Goal: Task Accomplishment & Management: Manage account settings

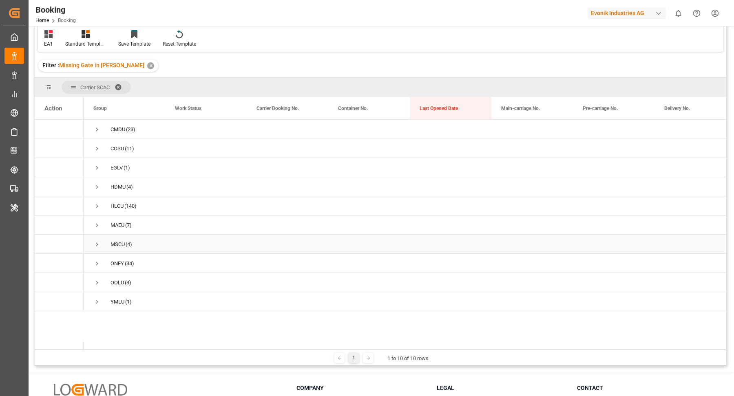
scroll to position [35, 0]
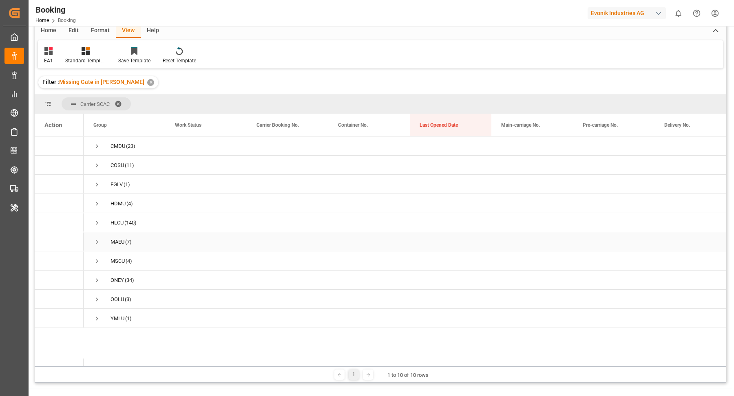
click at [97, 240] on span "Press SPACE to select this row." at bounding box center [96, 241] width 7 height 7
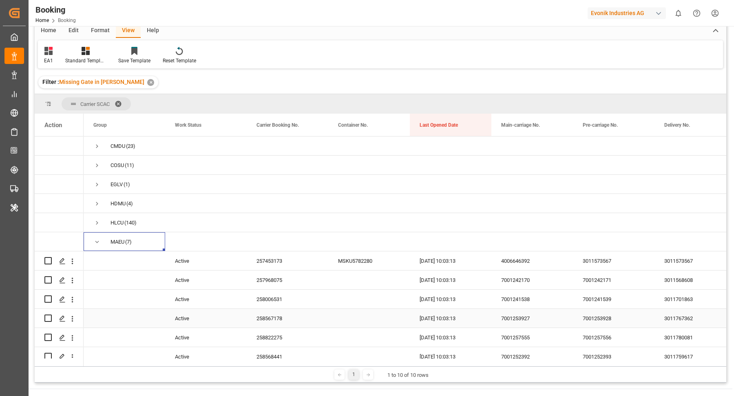
scroll to position [13, 0]
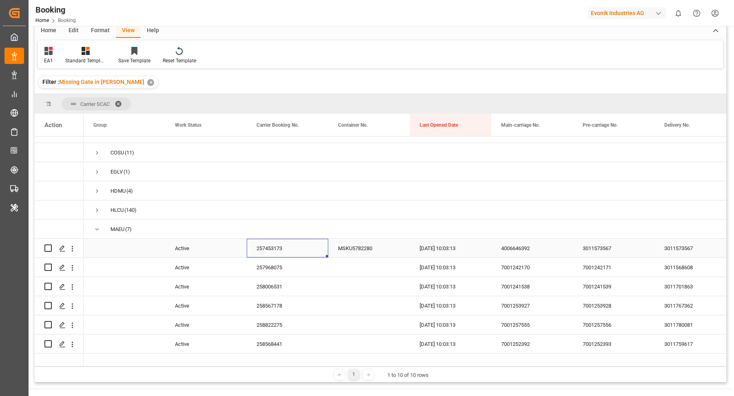
click at [287, 249] on div "257453173" at bounding box center [288, 248] width 82 height 19
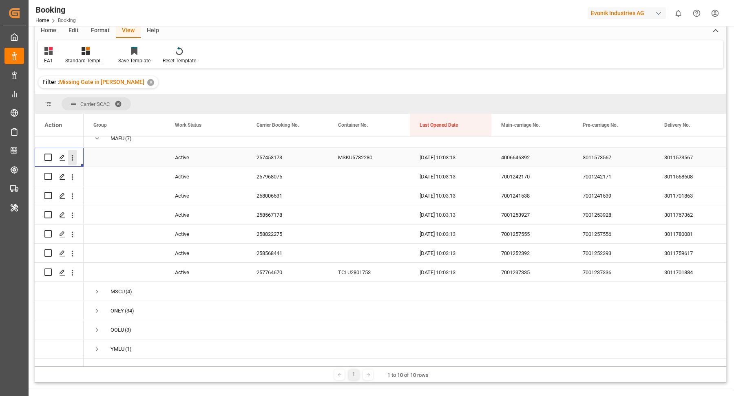
click at [74, 154] on icon "open menu" at bounding box center [72, 158] width 9 height 9
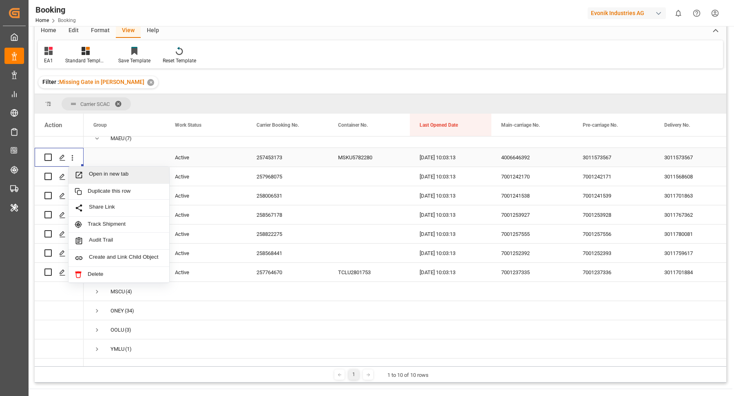
click at [126, 171] on span "Open in new tab" at bounding box center [126, 175] width 74 height 9
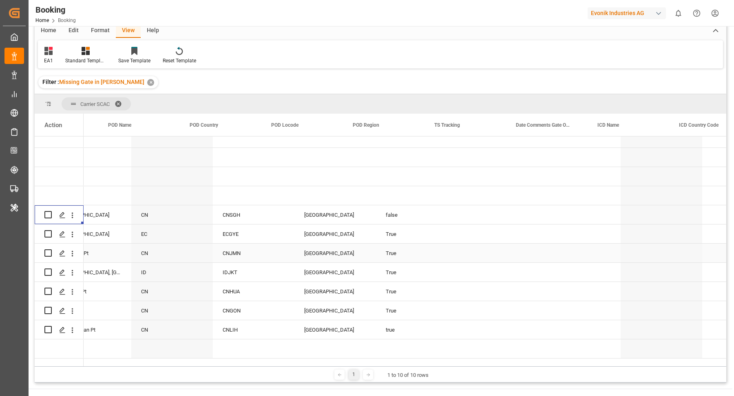
scroll to position [0, 1446]
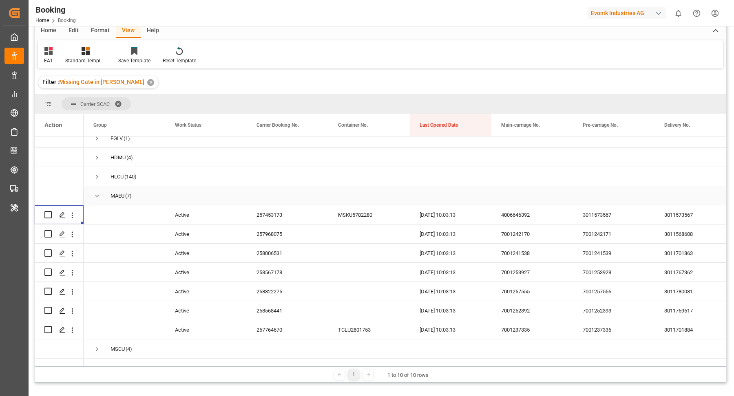
click at [99, 194] on span "Press SPACE to select this row." at bounding box center [96, 195] width 7 height 7
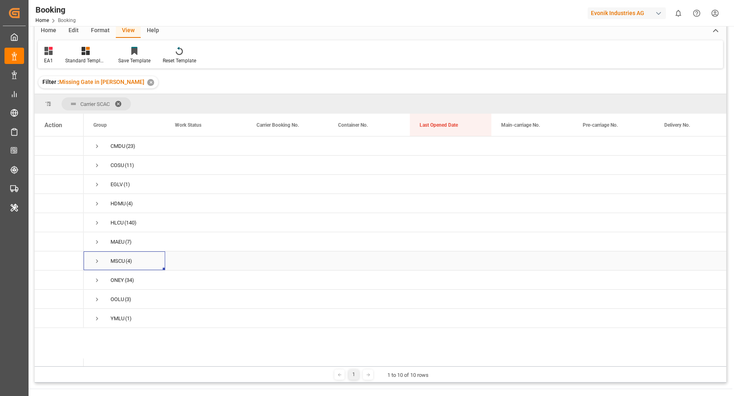
click at [96, 260] on span "Press SPACE to select this row." at bounding box center [96, 261] width 7 height 7
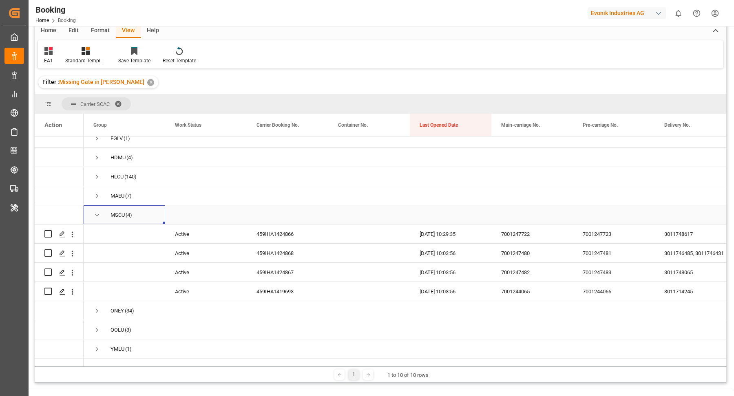
click at [96, 212] on span "Press SPACE to select this row." at bounding box center [96, 215] width 7 height 7
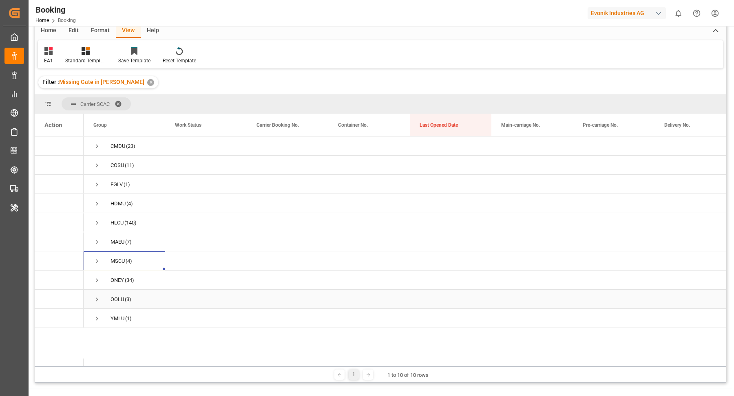
click at [91, 299] on div "OOLU (3)" at bounding box center [125, 299] width 82 height 19
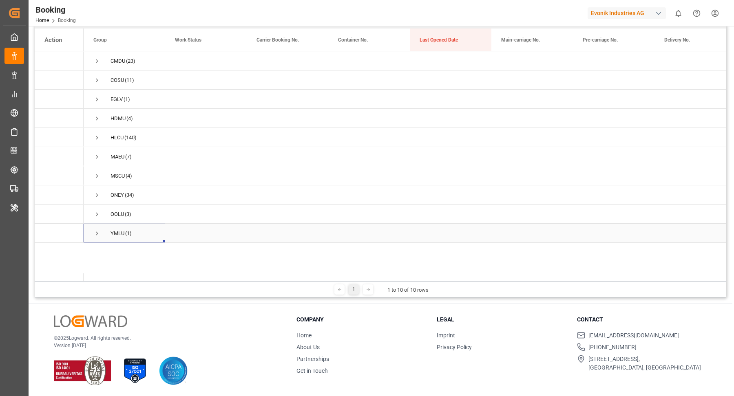
click at [93, 236] on div "YMLU (1)" at bounding box center [125, 233] width 82 height 19
click at [98, 235] on span "Press SPACE to select this row." at bounding box center [96, 233] width 7 height 7
click at [97, 213] on div at bounding box center [380, 107] width 691 height 391
click at [97, 213] on span "Press SPACE to select this row." at bounding box center [96, 214] width 7 height 7
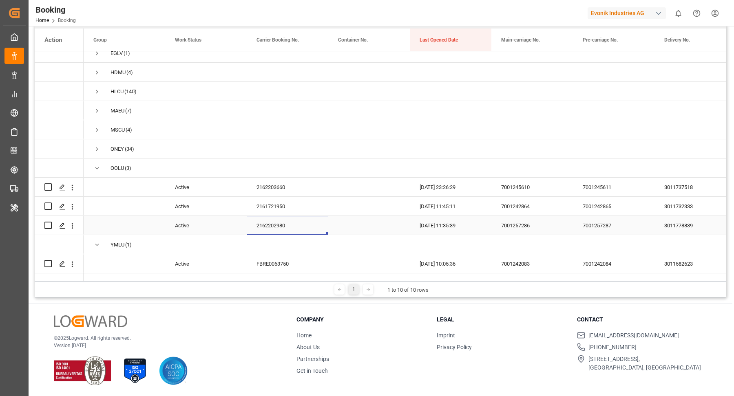
click at [278, 222] on div "2162202980" at bounding box center [288, 225] width 82 height 19
drag, startPoint x: 249, startPoint y: 173, endPoint x: 262, endPoint y: 176, distance: 13.8
click at [249, 178] on div "2162203660" at bounding box center [288, 187] width 82 height 19
click at [73, 185] on button "open menu" at bounding box center [72, 187] width 9 height 15
click at [282, 199] on div "2161721950" at bounding box center [288, 206] width 82 height 19
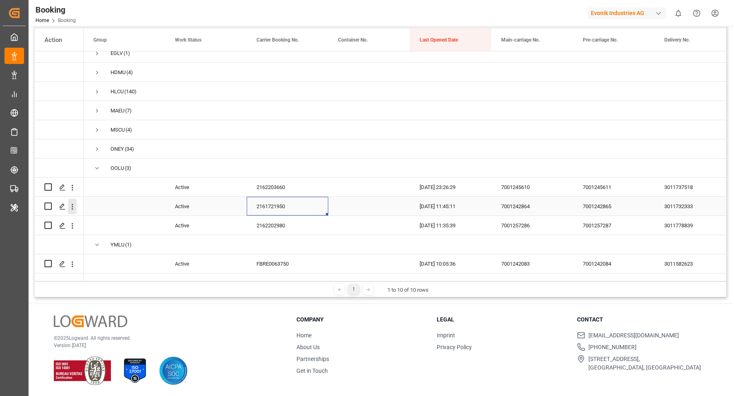
click at [73, 203] on button "open menu" at bounding box center [72, 206] width 9 height 15
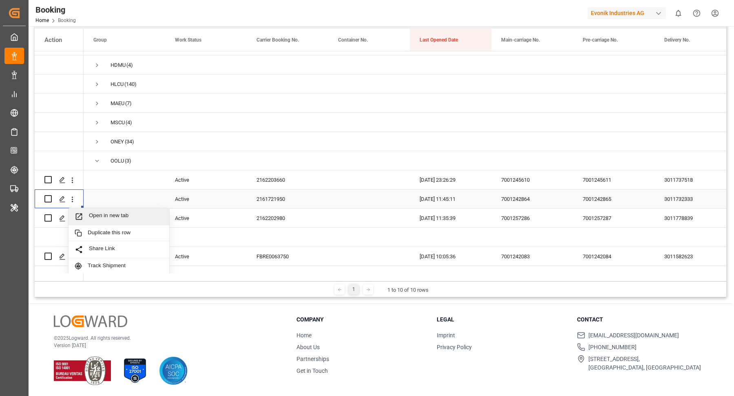
drag, startPoint x: 88, startPoint y: 204, endPoint x: 128, endPoint y: 194, distance: 41.5
click at [121, 215] on span "Open in new tab" at bounding box center [126, 216] width 74 height 9
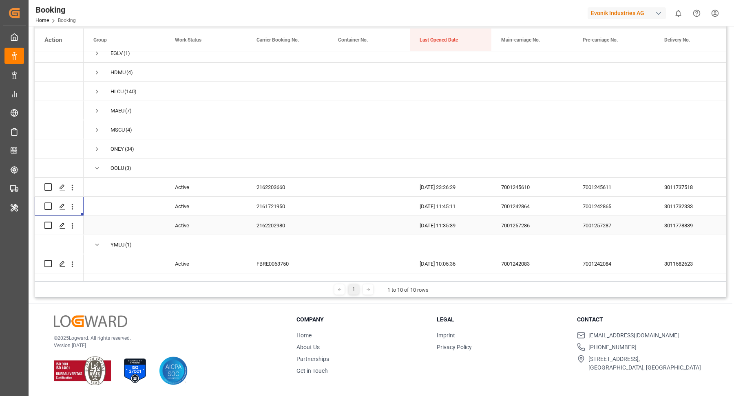
click at [276, 216] on div "2162202980" at bounding box center [288, 225] width 82 height 19
click at [323, 199] on span "Copy" at bounding box center [322, 201] width 64 height 15
click at [73, 222] on icon "open menu" at bounding box center [72, 226] width 9 height 9
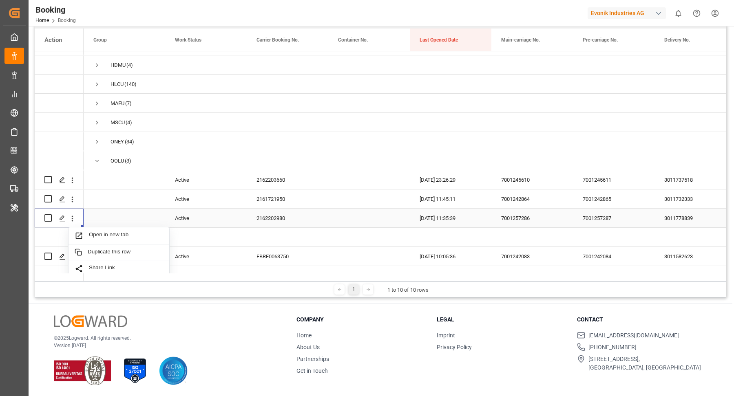
drag, startPoint x: 117, startPoint y: 233, endPoint x: 126, endPoint y: 214, distance: 21.0
click at [118, 233] on span "Open in new tab" at bounding box center [126, 236] width 74 height 9
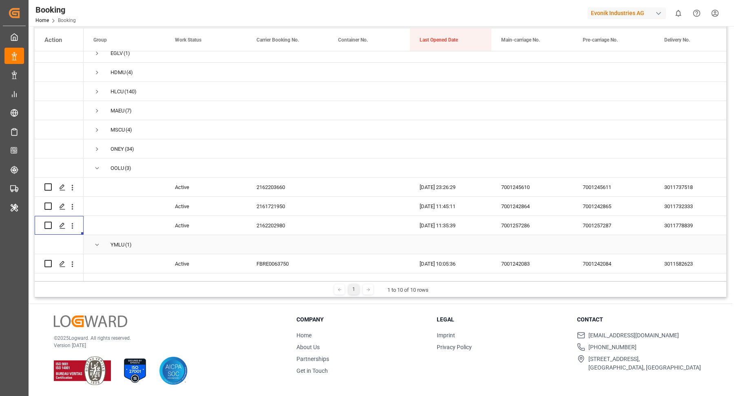
click at [282, 227] on div "2162202980" at bounding box center [288, 225] width 82 height 19
click at [277, 220] on div "2162202980" at bounding box center [288, 225] width 82 height 19
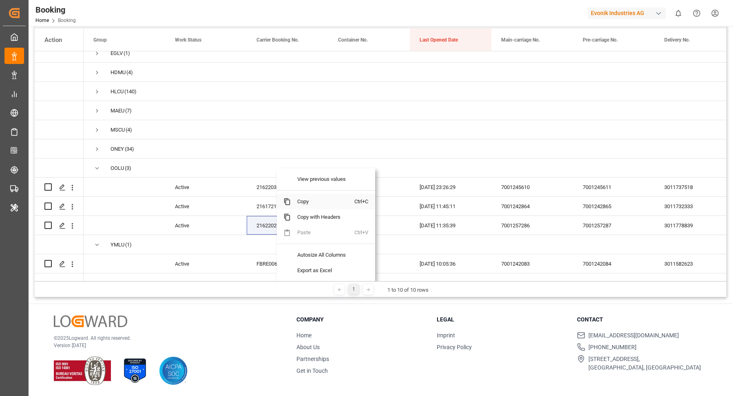
click at [318, 201] on span "Copy" at bounding box center [323, 201] width 64 height 15
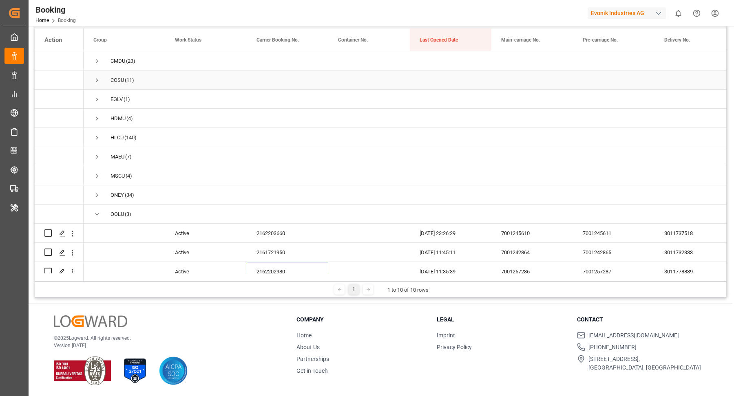
scroll to position [0, 0]
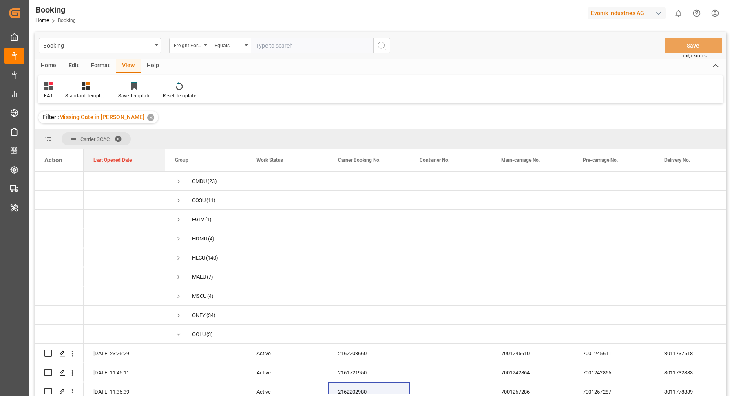
drag, startPoint x: 429, startPoint y: 153, endPoint x: 111, endPoint y: 124, distance: 319.7
click at [111, 124] on div "Booking Freight Forwarder's Reference No. Equals Save Ctrl/CMD + S Home Edit Fo…" at bounding box center [380, 225] width 691 height 386
drag, startPoint x: 124, startPoint y: 156, endPoint x: 126, endPoint y: 137, distance: 19.3
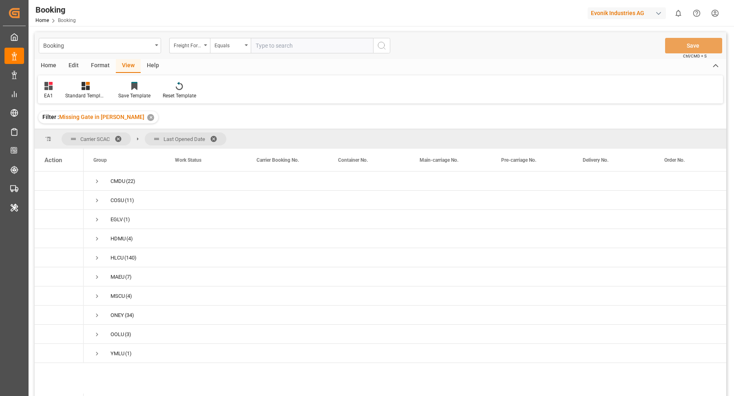
click at [201, 136] on span "Last Opened Date" at bounding box center [184, 139] width 42 height 6
click at [210, 135] on span "Last Opened Date" at bounding box center [186, 138] width 82 height 13
click at [215, 135] on span at bounding box center [216, 138] width 13 height 7
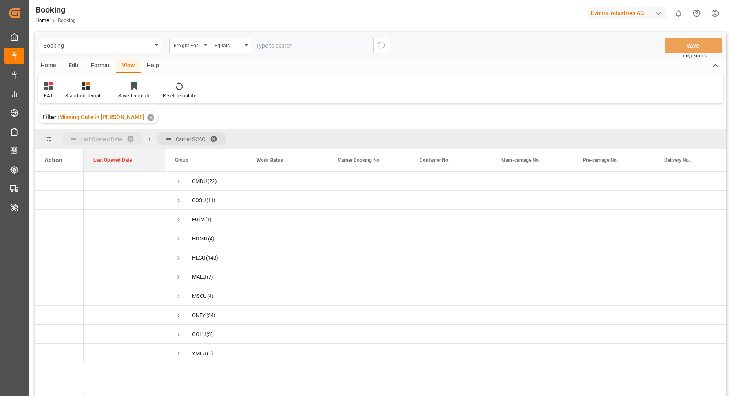
drag, startPoint x: 197, startPoint y: 158, endPoint x: 90, endPoint y: 133, distance: 109.7
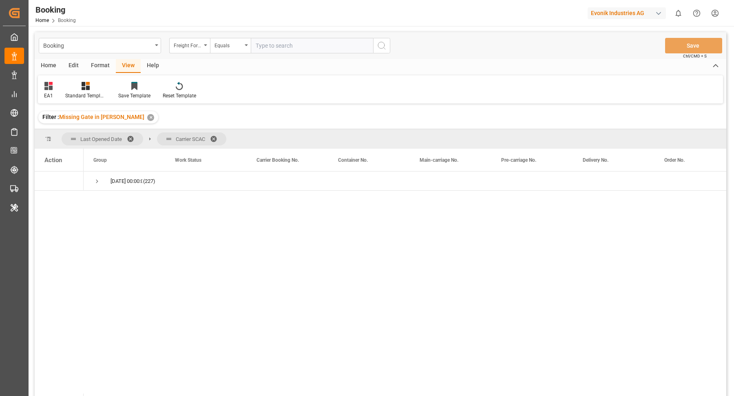
click at [99, 68] on div "Format" at bounding box center [100, 66] width 31 height 14
click at [49, 90] on div "Filter Rows" at bounding box center [56, 91] width 36 height 18
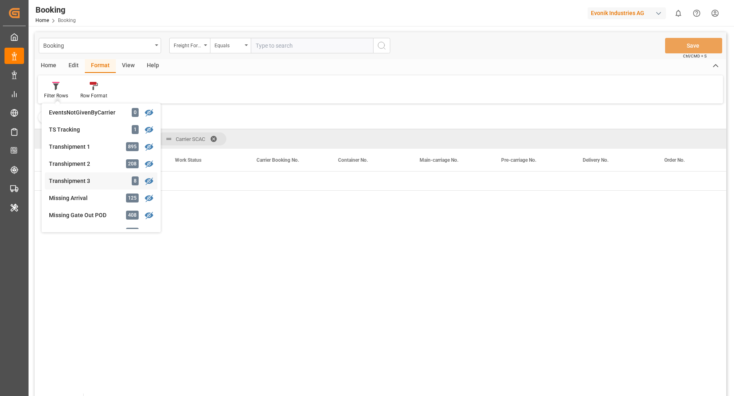
scroll to position [335, 0]
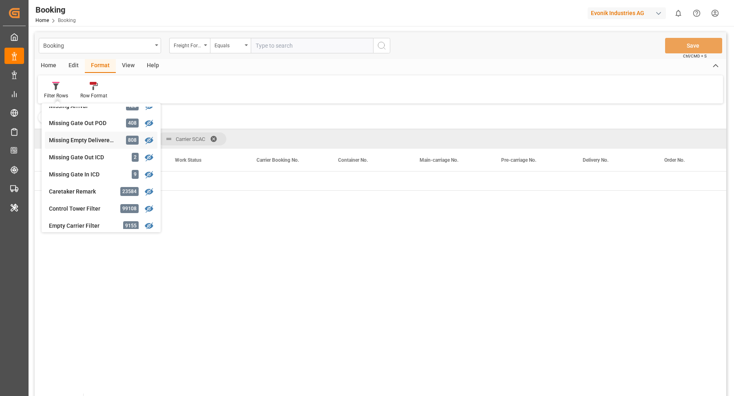
click at [92, 137] on div "Booking Freight Forwarder's Reference No. Equals Save Ctrl/CMD + S Home Edit Fo…" at bounding box center [380, 225] width 691 height 386
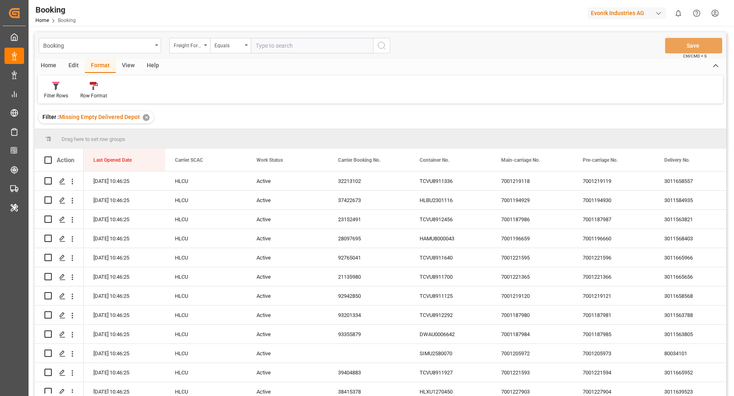
click at [126, 66] on div "View" at bounding box center [128, 66] width 25 height 14
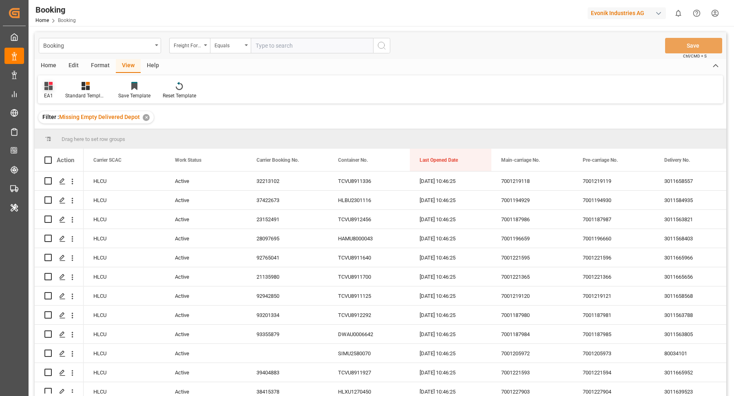
click at [49, 86] on icon at bounding box center [48, 86] width 8 height 8
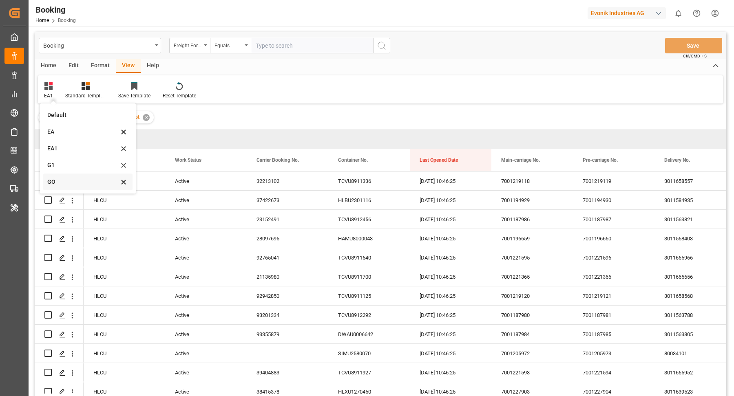
click at [70, 178] on div "GO" at bounding box center [82, 182] width 71 height 9
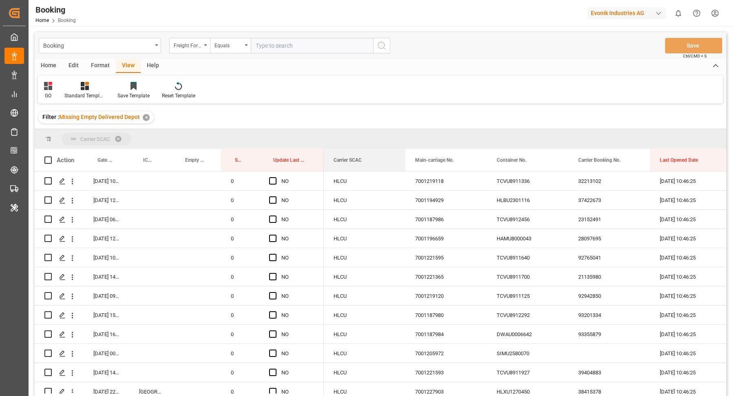
drag, startPoint x: 341, startPoint y: 163, endPoint x: 352, endPoint y: 134, distance: 31.7
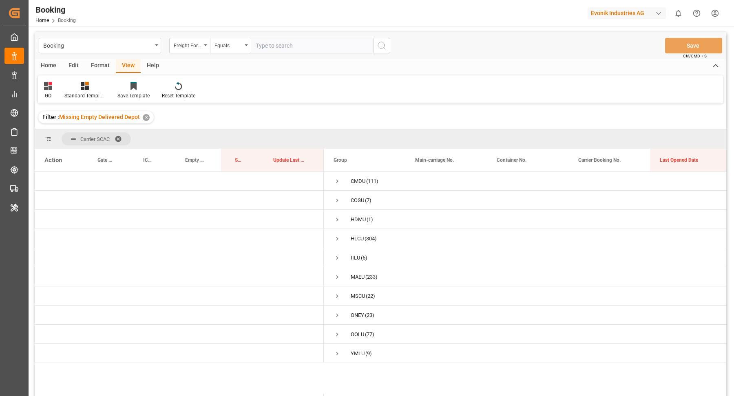
click at [102, 64] on div "Format" at bounding box center [100, 66] width 31 height 14
click at [55, 84] on icon at bounding box center [56, 87] width 6 height 7
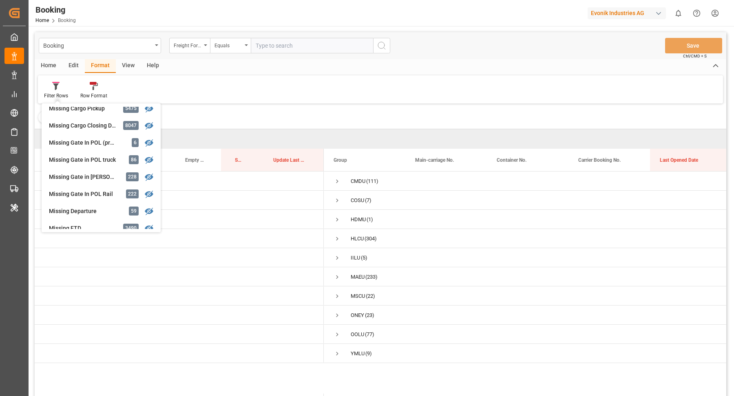
scroll to position [296, 0]
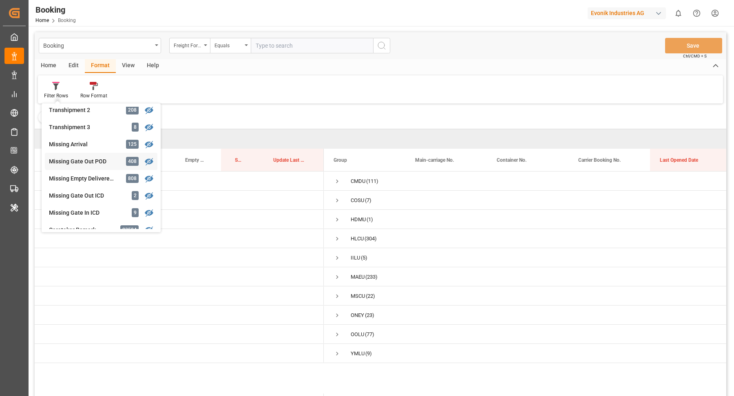
click at [96, 163] on div "Booking Freight Forwarder's Reference No. Equals Save Ctrl/CMD + S Home Edit Fo…" at bounding box center [380, 225] width 691 height 386
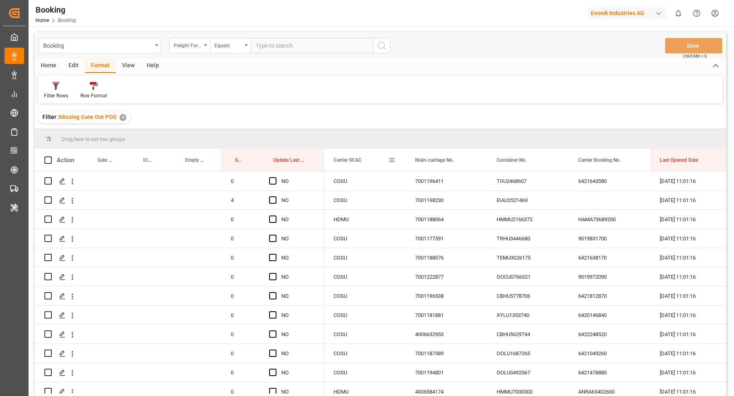
drag, startPoint x: 353, startPoint y: 160, endPoint x: 362, endPoint y: 131, distance: 30.9
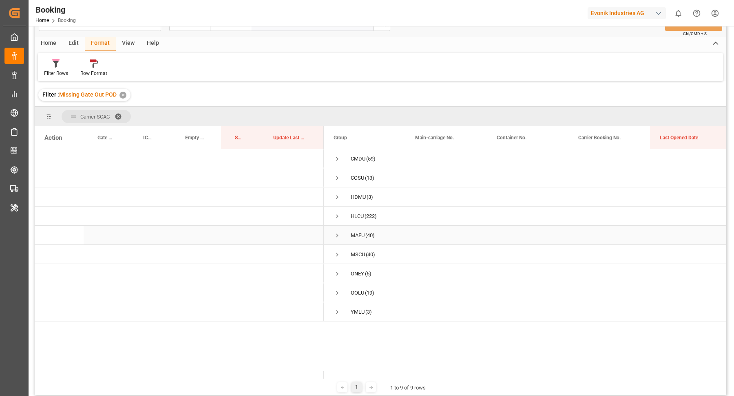
scroll to position [47, 0]
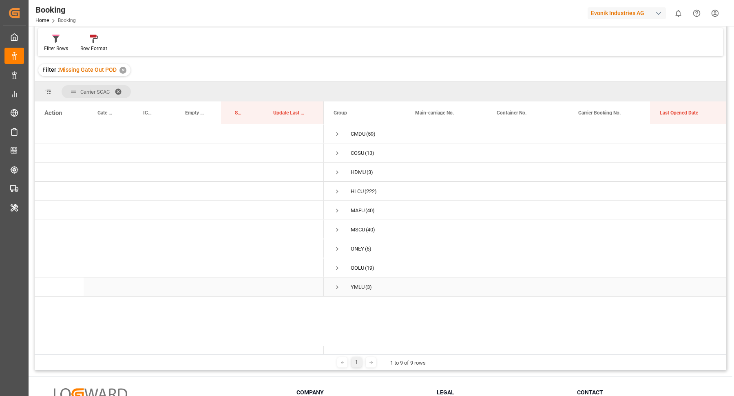
click at [338, 285] on span "Press SPACE to select this row." at bounding box center [336, 287] width 7 height 7
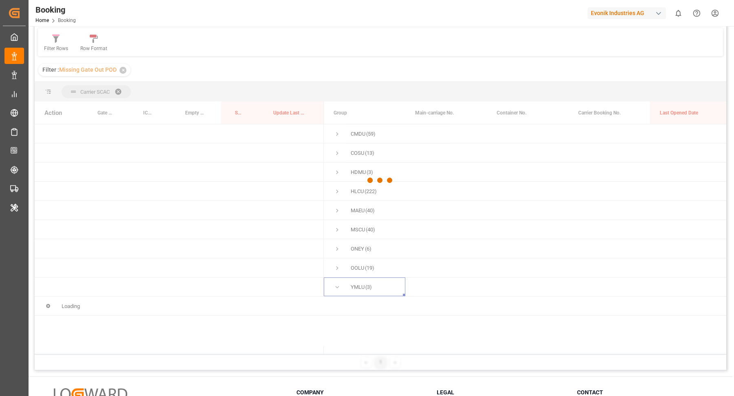
click at [339, 269] on div at bounding box center [380, 180] width 691 height 391
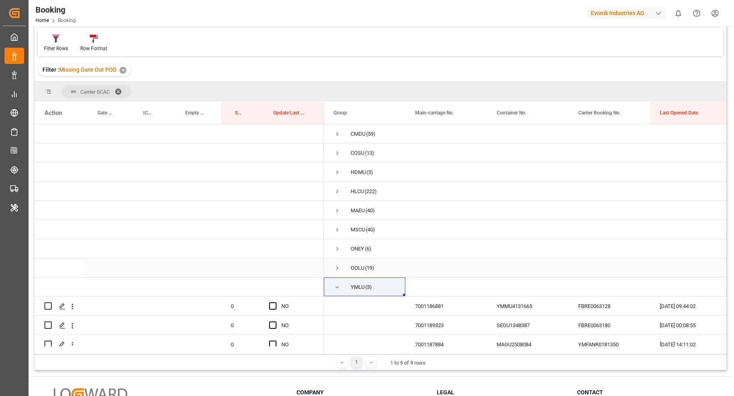
click at [333, 267] on span "Press SPACE to select this row." at bounding box center [336, 268] width 7 height 7
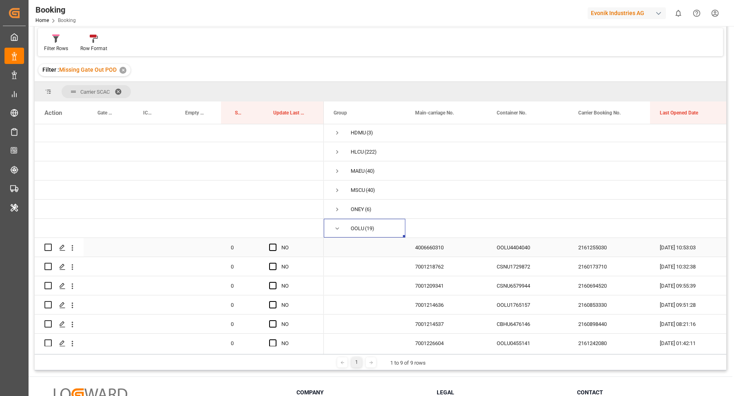
scroll to position [61, 0]
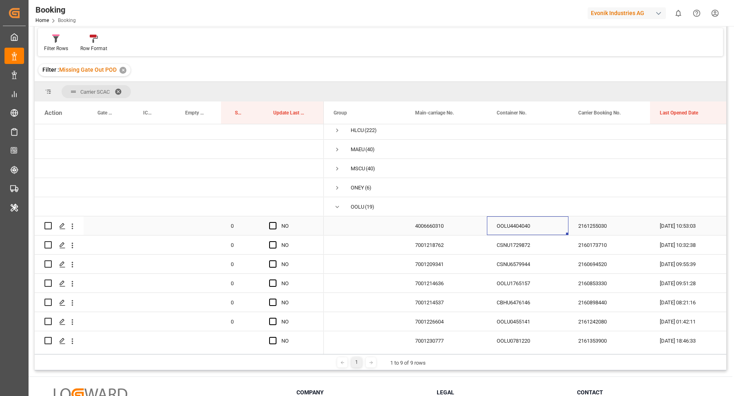
click at [521, 225] on div "OOLU4404040" at bounding box center [528, 225] width 82 height 19
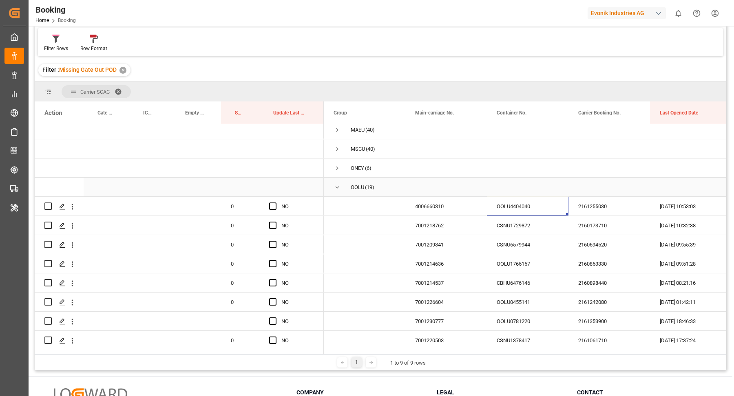
scroll to position [88, 0]
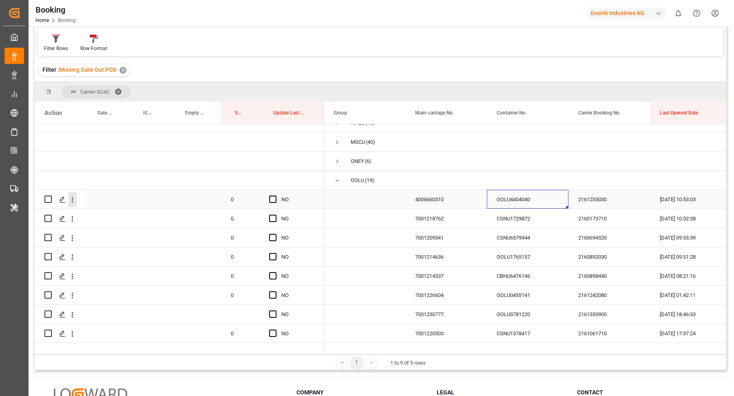
click at [73, 199] on icon "open menu" at bounding box center [72, 200] width 9 height 9
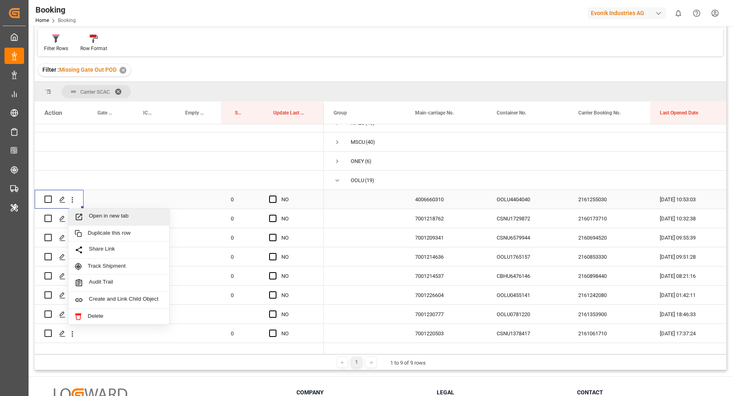
drag, startPoint x: 104, startPoint y: 207, endPoint x: 119, endPoint y: 218, distance: 18.7
click at [121, 219] on span "Open in new tab" at bounding box center [126, 217] width 74 height 9
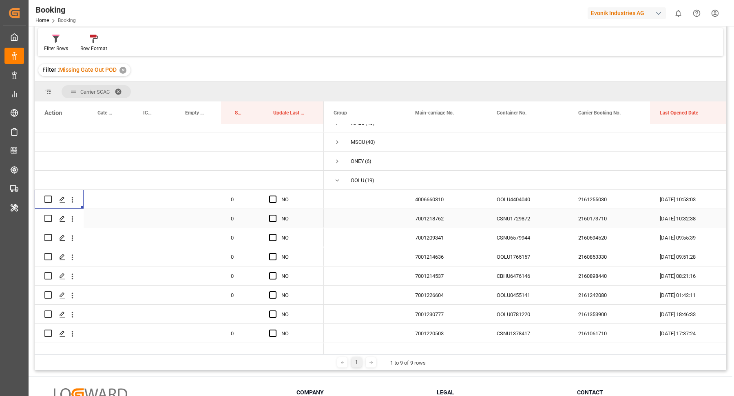
click at [493, 212] on div "CSNU1729872" at bounding box center [528, 218] width 82 height 19
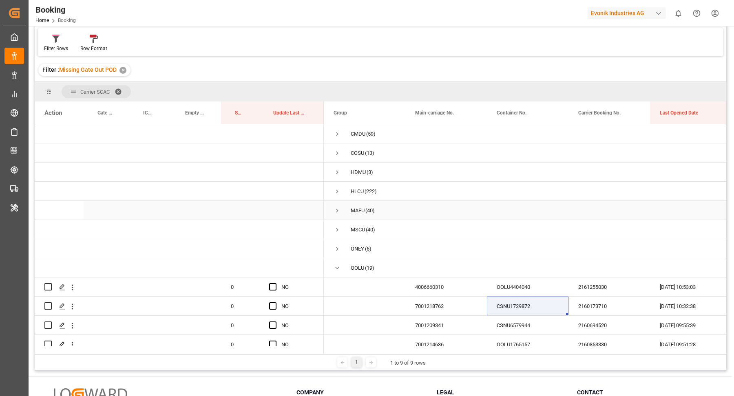
scroll to position [0, 0]
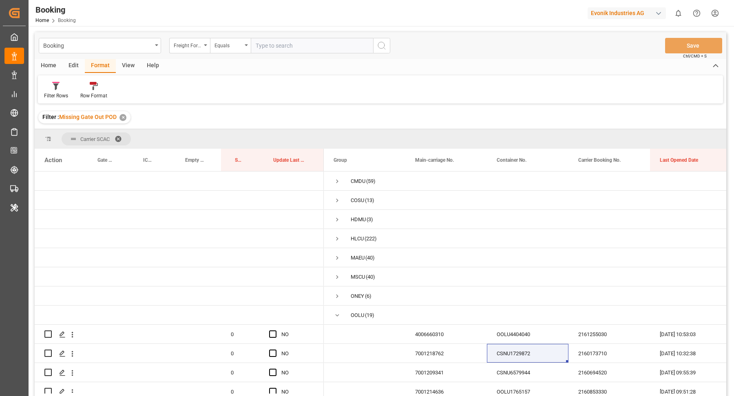
click at [124, 63] on div "View" at bounding box center [128, 66] width 25 height 14
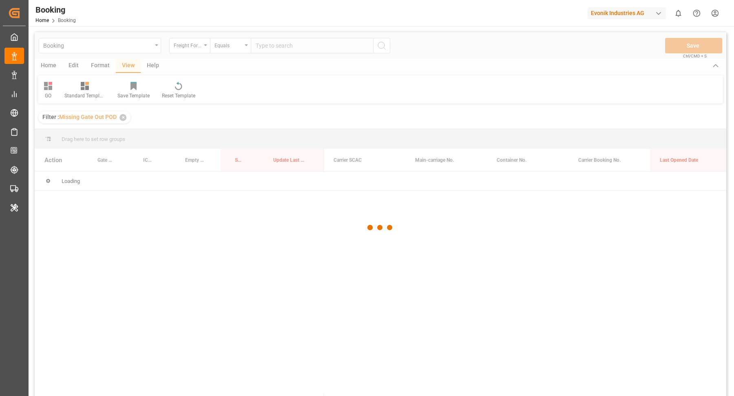
click at [46, 95] on div at bounding box center [380, 227] width 691 height 391
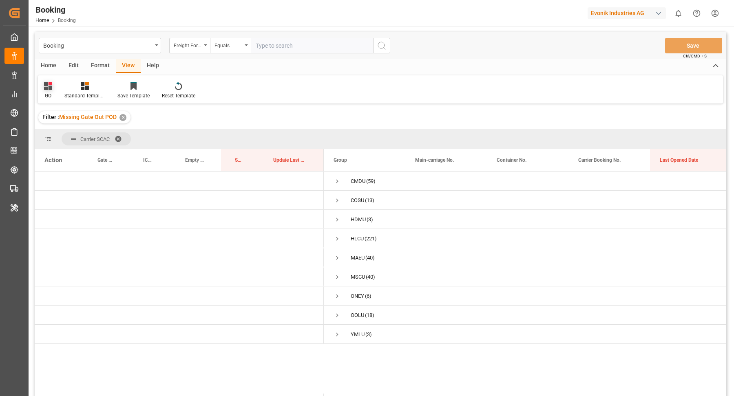
click at [42, 87] on div "GO" at bounding box center [48, 91] width 20 height 18
click at [68, 166] on div "G1" at bounding box center [82, 165] width 71 height 9
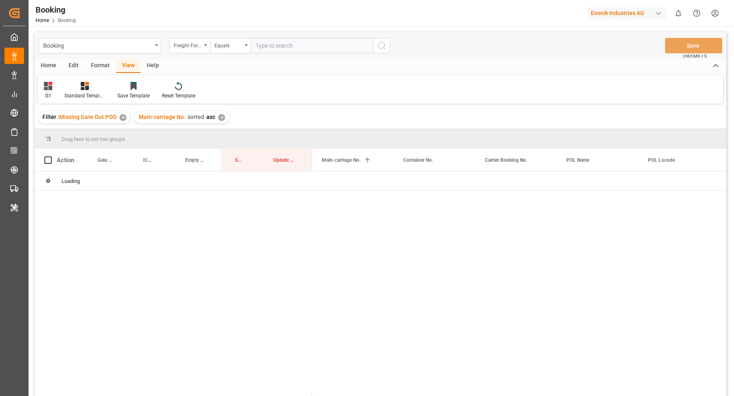
click at [46, 82] on div at bounding box center [48, 86] width 8 height 9
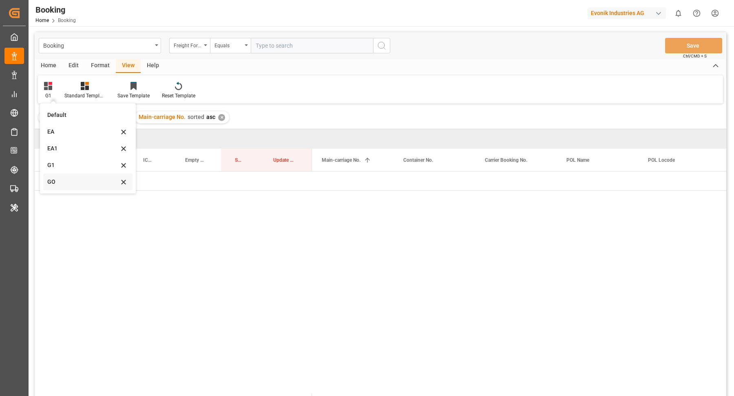
click at [64, 178] on div "GO" at bounding box center [82, 182] width 71 height 9
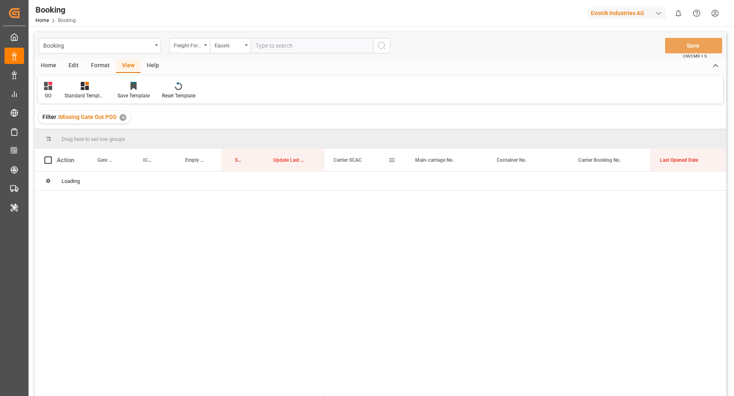
drag, startPoint x: 356, startPoint y: 163, endPoint x: 360, endPoint y: 139, distance: 24.3
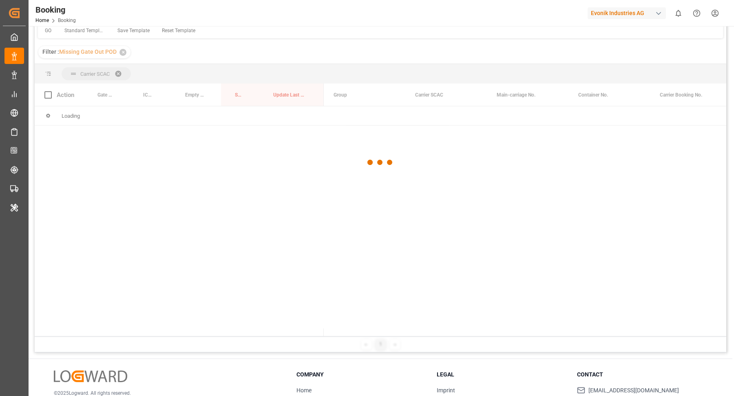
scroll to position [120, 0]
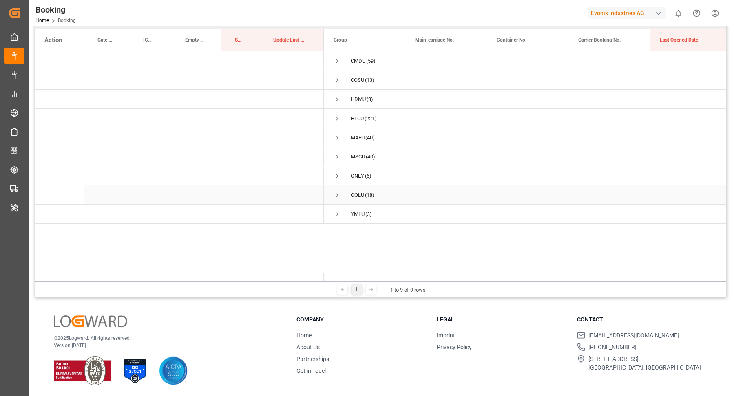
click at [338, 197] on span "Press SPACE to select this row." at bounding box center [336, 195] width 7 height 7
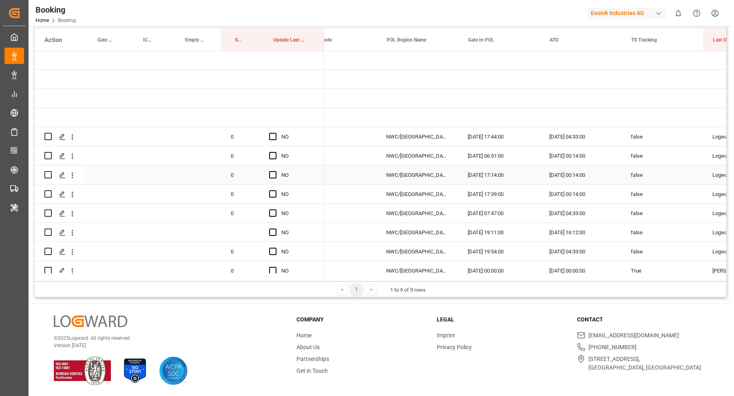
scroll to position [0, 520]
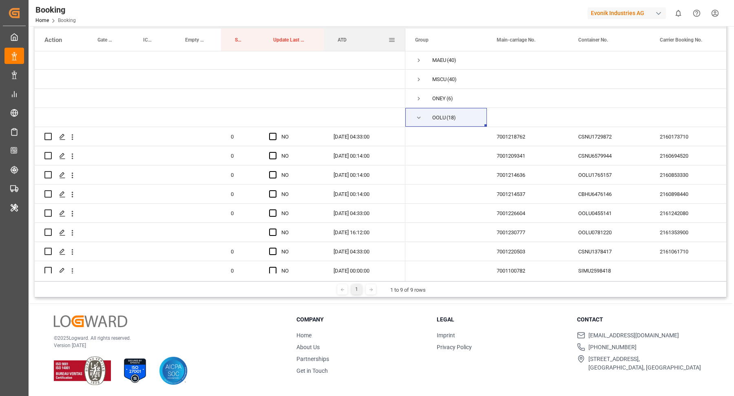
drag, startPoint x: 386, startPoint y: 40, endPoint x: 352, endPoint y: 44, distance: 34.4
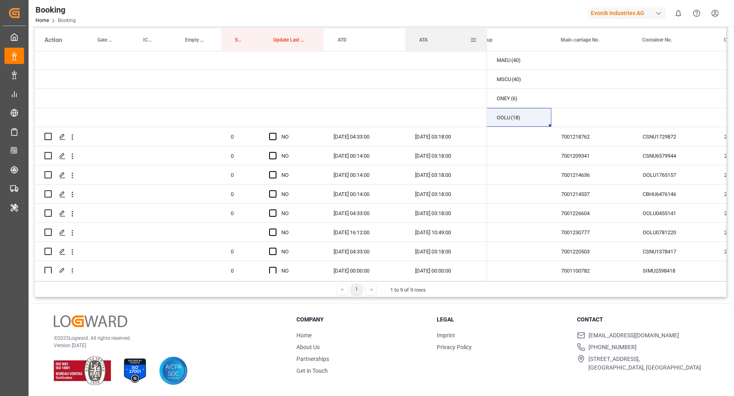
drag, startPoint x: 604, startPoint y: 39, endPoint x: 441, endPoint y: 41, distance: 163.5
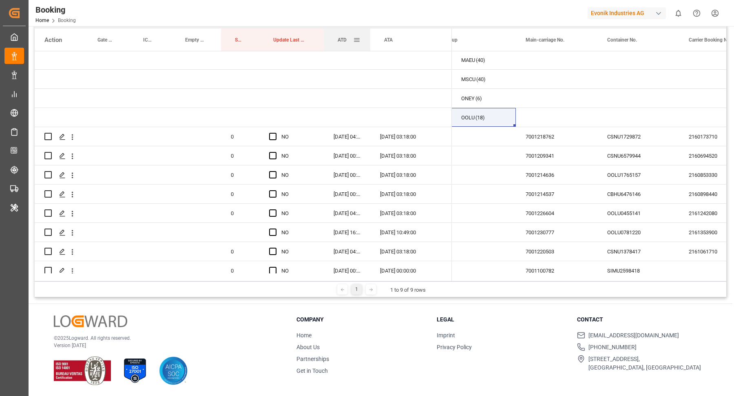
drag, startPoint x: 405, startPoint y: 34, endPoint x: 370, endPoint y: 38, distance: 35.2
click at [370, 38] on div at bounding box center [370, 40] width 3 height 22
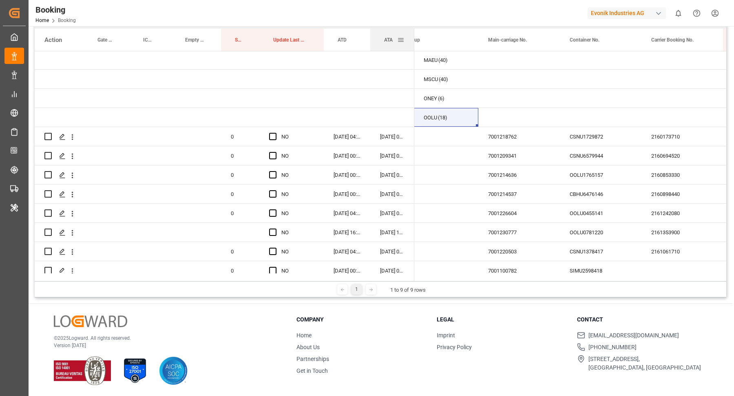
drag, startPoint x: 451, startPoint y: 33, endPoint x: 413, endPoint y: 36, distance: 37.6
click at [413, 36] on div at bounding box center [414, 40] width 3 height 22
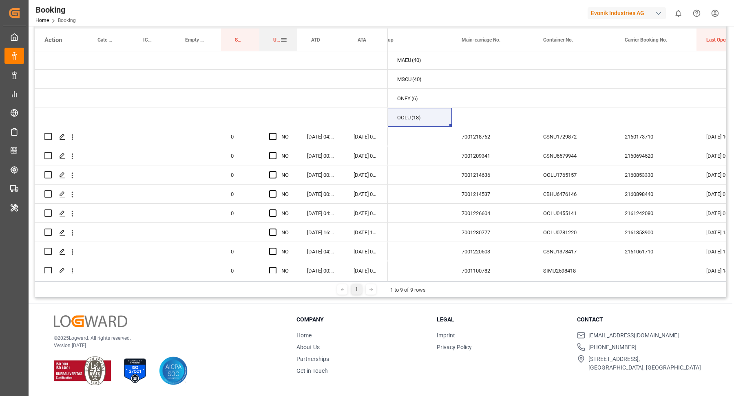
drag, startPoint x: 303, startPoint y: 38, endPoint x: 296, endPoint y: 39, distance: 7.0
click at [296, 39] on div at bounding box center [297, 40] width 3 height 22
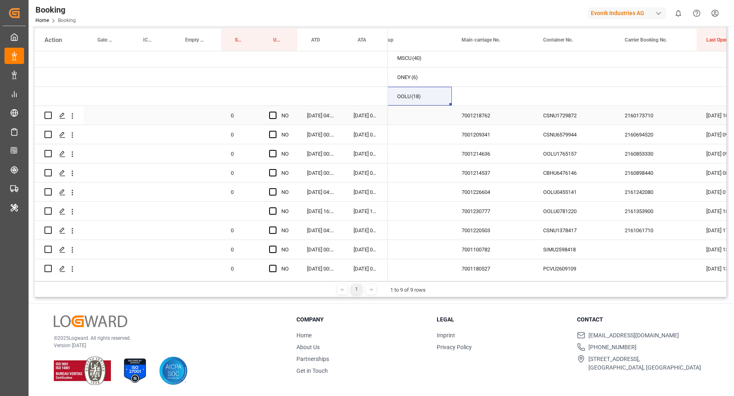
click at [568, 110] on div "CSNU1729872" at bounding box center [574, 115] width 82 height 19
click at [277, 118] on div "Press SPACE to select this row." at bounding box center [275, 115] width 12 height 19
click at [278, 115] on div "Press SPACE to select this row." at bounding box center [275, 115] width 12 height 19
click at [274, 113] on span "Press SPACE to select this row." at bounding box center [272, 115] width 7 height 7
click at [275, 112] on input "Press SPACE to select this row." at bounding box center [275, 112] width 0 height 0
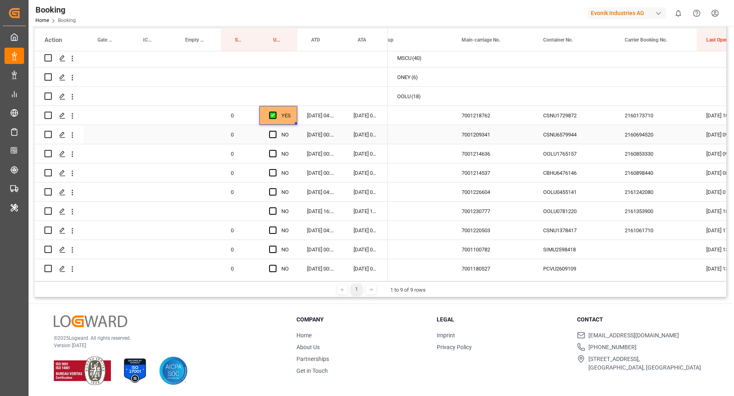
click at [529, 128] on div "7001209341" at bounding box center [493, 134] width 82 height 19
click at [583, 137] on div "CSNU6579944" at bounding box center [574, 134] width 82 height 19
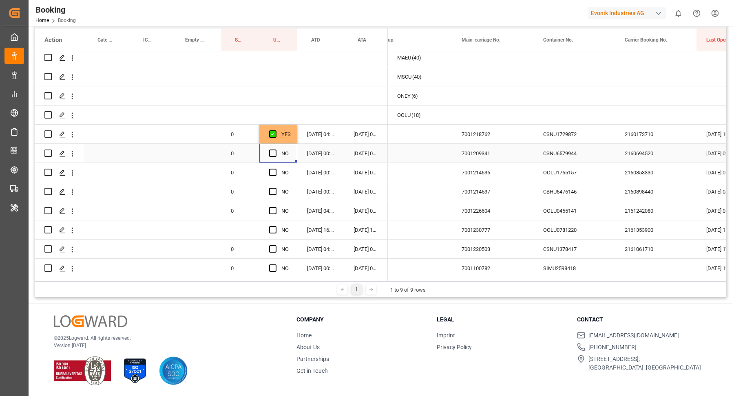
drag, startPoint x: 267, startPoint y: 155, endPoint x: 277, endPoint y: 154, distance: 9.8
click at [267, 155] on div "NO" at bounding box center [278, 153] width 38 height 19
click at [271, 151] on span "Press SPACE to select this row." at bounding box center [272, 153] width 7 height 7
click at [275, 150] on input "Press SPACE to select this row." at bounding box center [275, 150] width 0 height 0
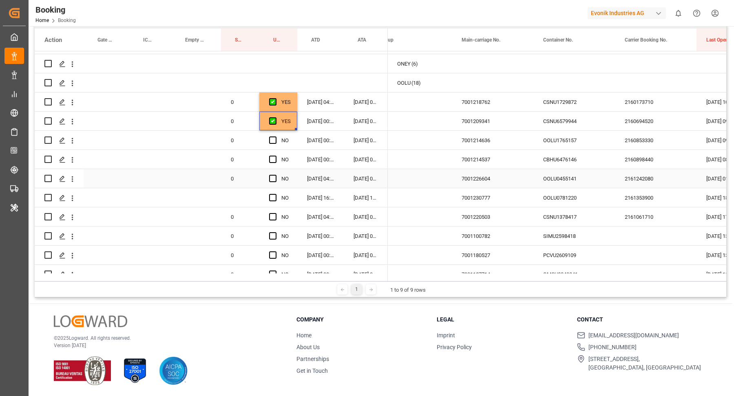
scroll to position [125, 0]
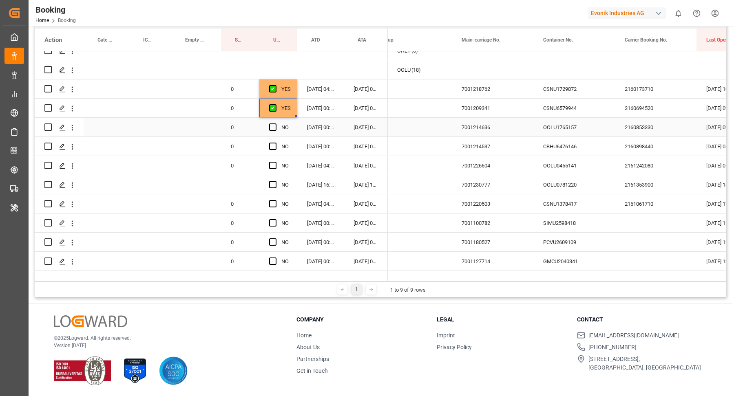
click at [568, 131] on div "OOLU1765157" at bounding box center [574, 127] width 82 height 19
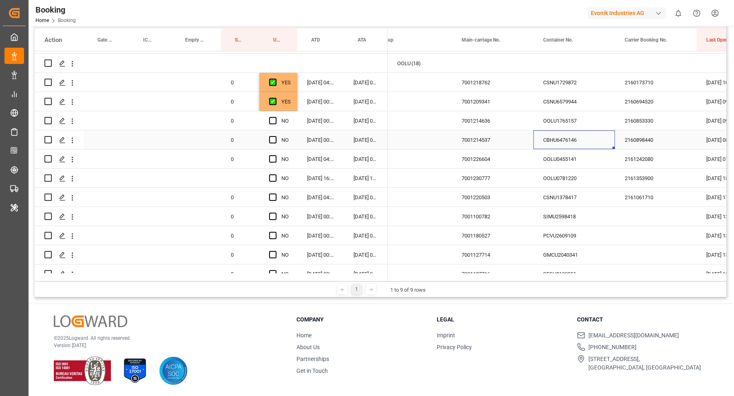
click at [575, 135] on div "CBHU6476146" at bounding box center [574, 139] width 82 height 19
click at [560, 162] on div "OOLU0455141" at bounding box center [574, 159] width 82 height 19
click at [561, 182] on div "OOLU0781220" at bounding box center [574, 178] width 82 height 19
drag, startPoint x: 72, startPoint y: 183, endPoint x: 102, endPoint y: 188, distance: 29.8
click at [72, 183] on button "open menu" at bounding box center [72, 178] width 9 height 15
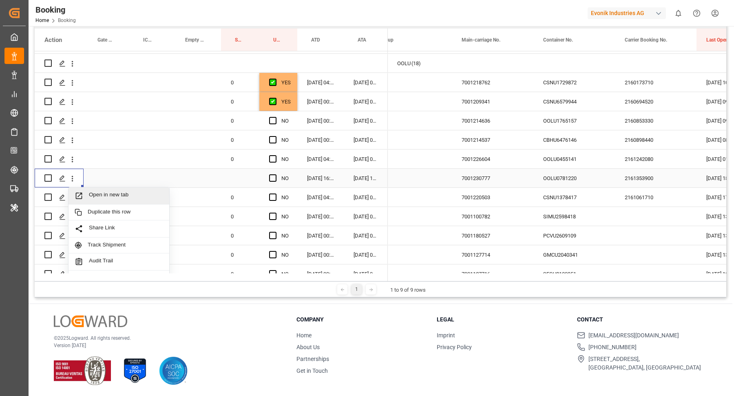
click at [113, 192] on span "Open in new tab" at bounding box center [126, 196] width 74 height 9
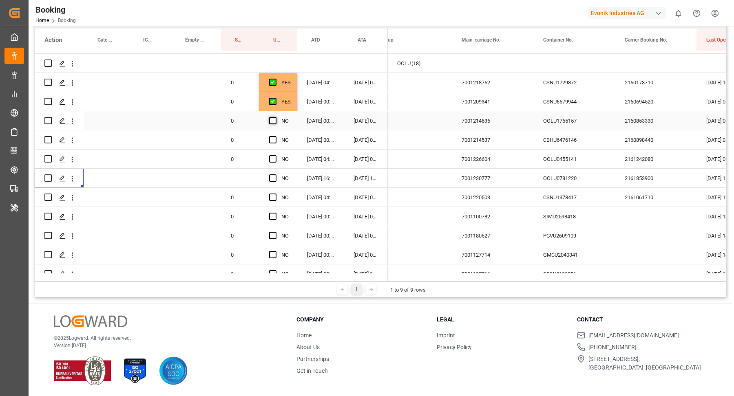
click at [273, 120] on span "Press SPACE to select this row." at bounding box center [272, 120] width 7 height 7
click at [275, 117] on input "Press SPACE to select this row." at bounding box center [275, 117] width 0 height 0
click at [275, 140] on span "Press SPACE to select this row." at bounding box center [272, 139] width 7 height 7
click at [275, 136] on input "Press SPACE to select this row." at bounding box center [275, 136] width 0 height 0
click at [273, 161] on span "Press SPACE to select this row." at bounding box center [272, 158] width 7 height 7
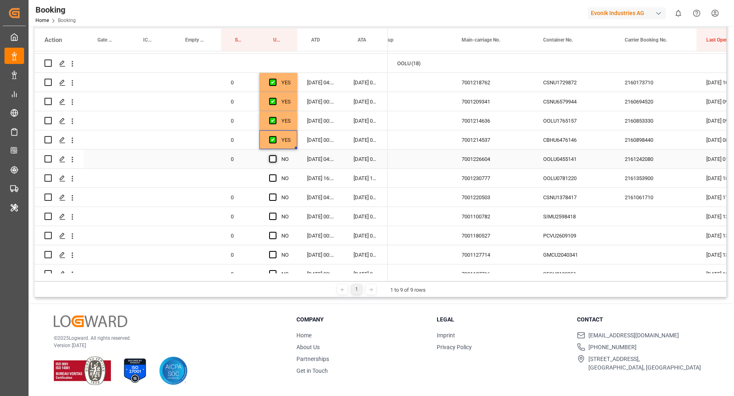
click at [275, 155] on input "Press SPACE to select this row." at bounding box center [275, 155] width 0 height 0
click at [510, 328] on div "Legal Imprint Privacy Policy" at bounding box center [502, 346] width 130 height 60
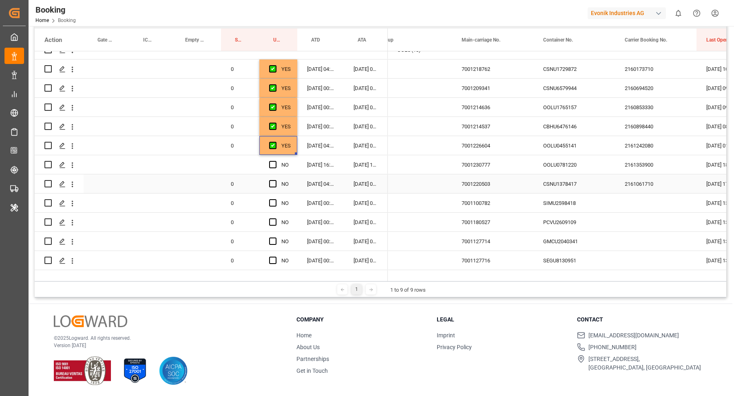
click at [534, 184] on div "CSNU1378417" at bounding box center [574, 183] width 82 height 19
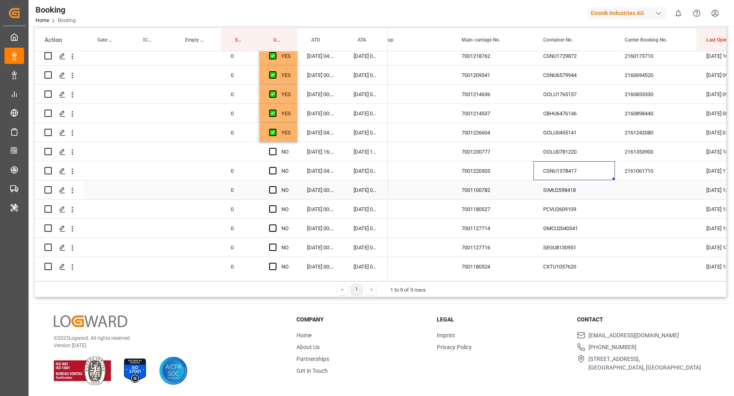
scroll to position [165, 0]
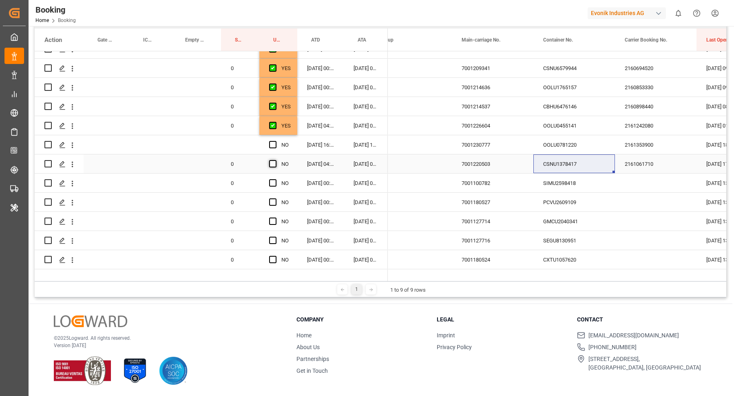
click at [271, 165] on span "Press SPACE to select this row." at bounding box center [272, 163] width 7 height 7
click at [275, 160] on input "Press SPACE to select this row." at bounding box center [275, 160] width 0 height 0
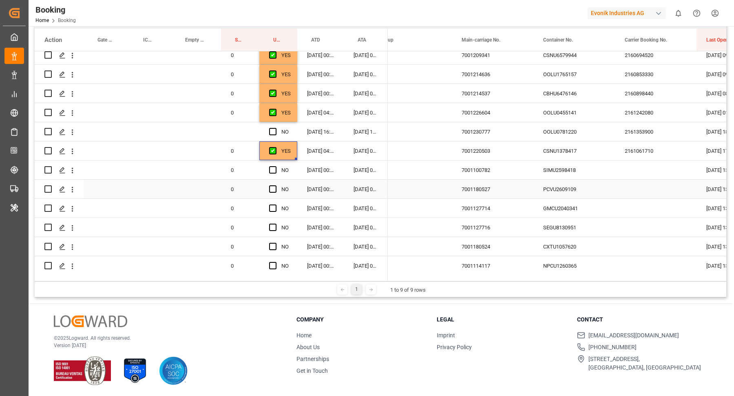
click at [570, 172] on div "SIMU2598418" at bounding box center [574, 170] width 82 height 19
click at [272, 168] on span "Press SPACE to select this row." at bounding box center [272, 169] width 7 height 7
click at [275, 166] on input "Press SPACE to select this row." at bounding box center [275, 166] width 0 height 0
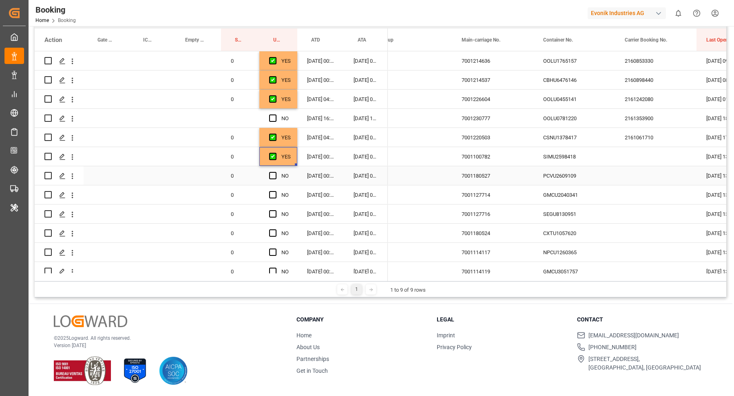
click at [577, 175] on div "PCVU2609109" at bounding box center [574, 175] width 82 height 19
click at [274, 177] on span "Press SPACE to select this row." at bounding box center [272, 175] width 7 height 7
click at [275, 172] on input "Press SPACE to select this row." at bounding box center [275, 172] width 0 height 0
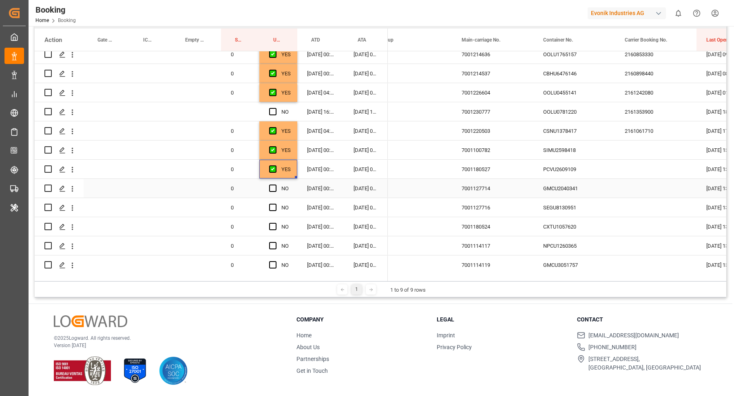
click at [592, 183] on div "GMCU2040341" at bounding box center [574, 188] width 82 height 19
click at [273, 185] on span "Press SPACE to select this row." at bounding box center [272, 188] width 7 height 7
click at [275, 185] on input "Press SPACE to select this row." at bounding box center [275, 185] width 0 height 0
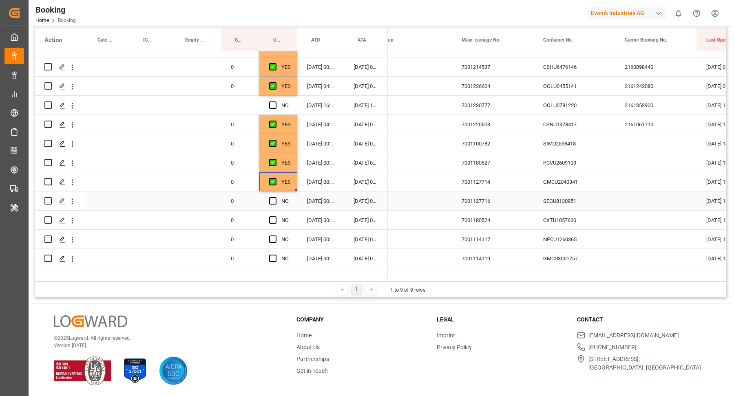
click at [550, 201] on div "SEGU8130951" at bounding box center [574, 201] width 82 height 19
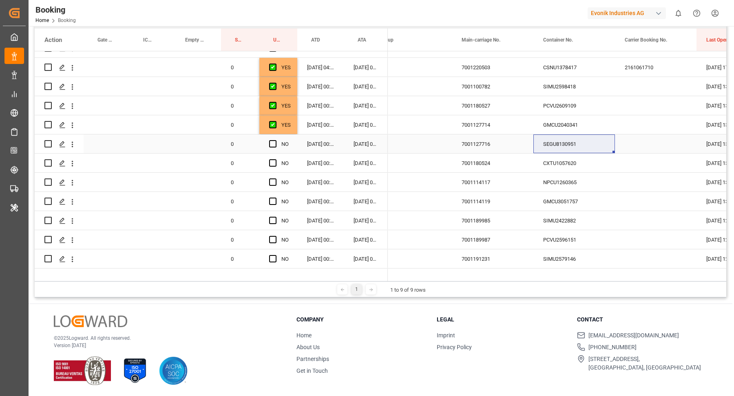
click at [273, 141] on span "Press SPACE to select this row." at bounding box center [272, 143] width 7 height 7
click at [275, 140] on input "Press SPACE to select this row." at bounding box center [275, 140] width 0 height 0
click at [573, 164] on div "CXTU1057620" at bounding box center [574, 163] width 82 height 19
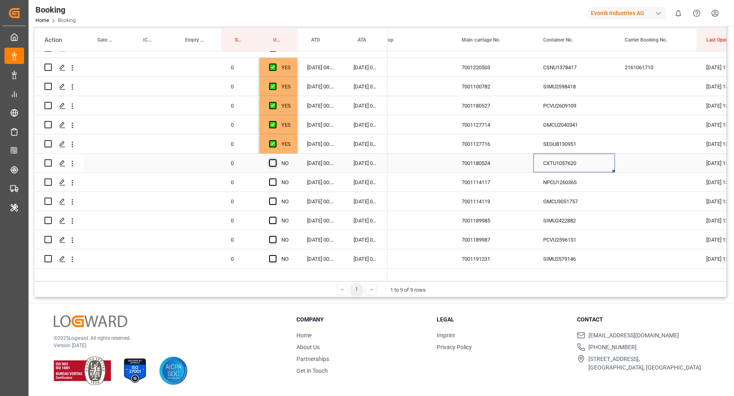
click at [269, 166] on span "Press SPACE to select this row." at bounding box center [272, 162] width 7 height 7
click at [275, 159] on input "Press SPACE to select this row." at bounding box center [275, 159] width 0 height 0
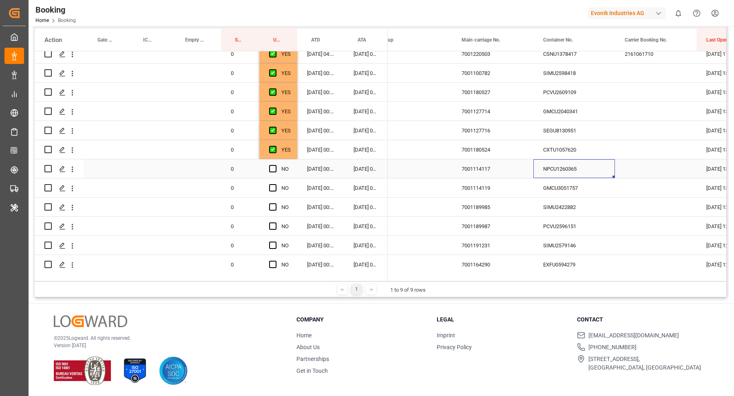
click at [560, 160] on div "NPCU1260365" at bounding box center [574, 168] width 82 height 19
click at [274, 168] on span "Press SPACE to select this row." at bounding box center [272, 168] width 7 height 7
click at [275, 165] on input "Press SPACE to select this row." at bounding box center [275, 165] width 0 height 0
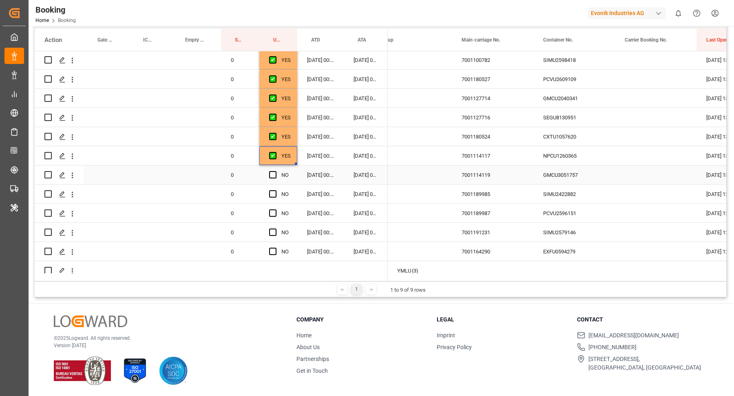
click at [551, 174] on div "GMCU3051757" at bounding box center [574, 175] width 82 height 19
click at [276, 176] on div "Press SPACE to select this row." at bounding box center [275, 175] width 12 height 19
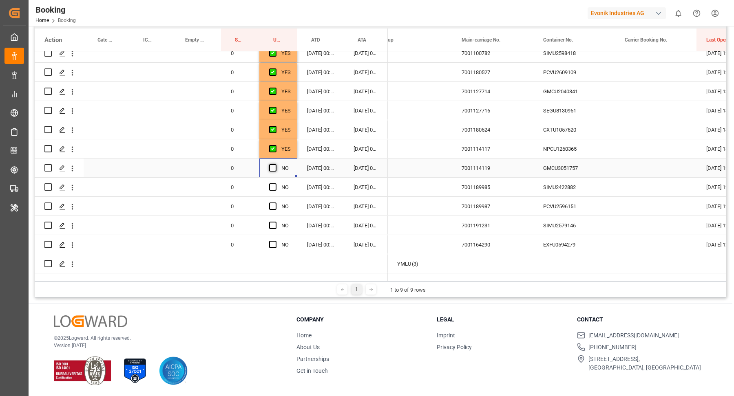
click at [272, 164] on span "Press SPACE to select this row." at bounding box center [272, 167] width 7 height 7
click at [275, 164] on input "Press SPACE to select this row." at bounding box center [275, 164] width 0 height 0
click at [581, 179] on div "SIMU2422882" at bounding box center [574, 187] width 82 height 19
click at [274, 183] on span "Press SPACE to select this row." at bounding box center [272, 186] width 7 height 7
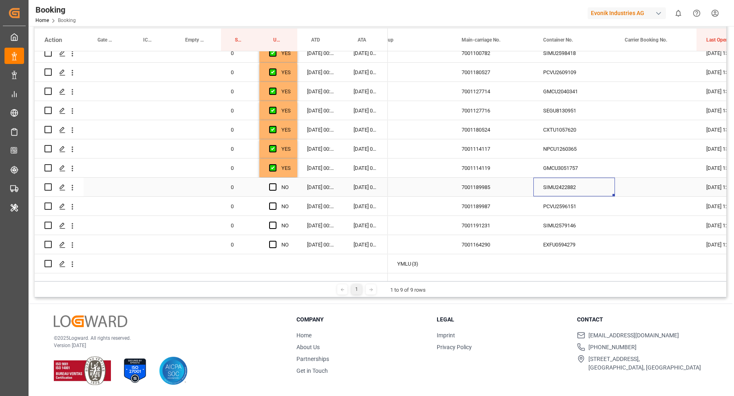
click at [275, 183] on input "Press SPACE to select this row." at bounding box center [275, 183] width 0 height 0
drag, startPoint x: 533, startPoint y: 183, endPoint x: 552, endPoint y: 188, distance: 19.3
click at [533, 183] on div "SIMU2422882" at bounding box center [574, 187] width 82 height 19
click at [561, 201] on div "PCVU2596151" at bounding box center [574, 206] width 82 height 19
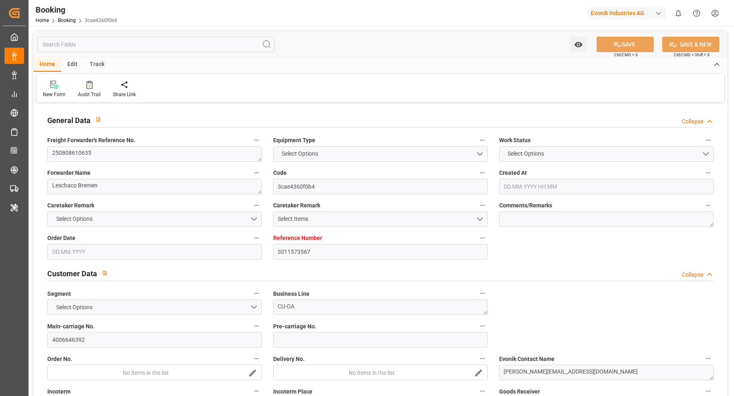
type textarea "250808610635"
type textarea "Leschaco Bremen"
type input "3cae4360f0b4"
type input "3011573567"
type textarea "CU-OA"
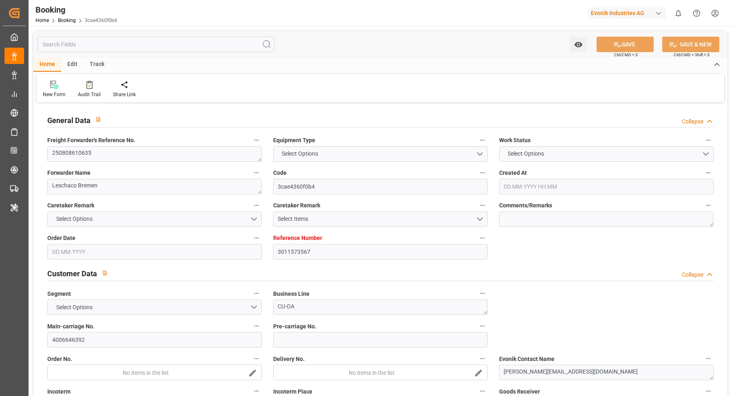
type input "4006646392"
type textarea "sovie.dai@dgextern.com"
type textarea "FOB"
type textarea "ROTTERDAM"
type textarea "Evonik Plant 0000501930"
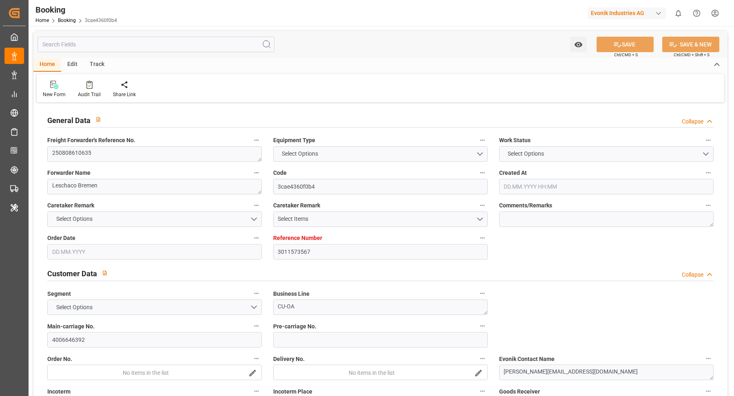
type textarea "8"
type textarea "2531"
type textarea "Worms"
type textarea "MSKU5782280"
type input "MAERSK MC-KINNEY MOLLER"
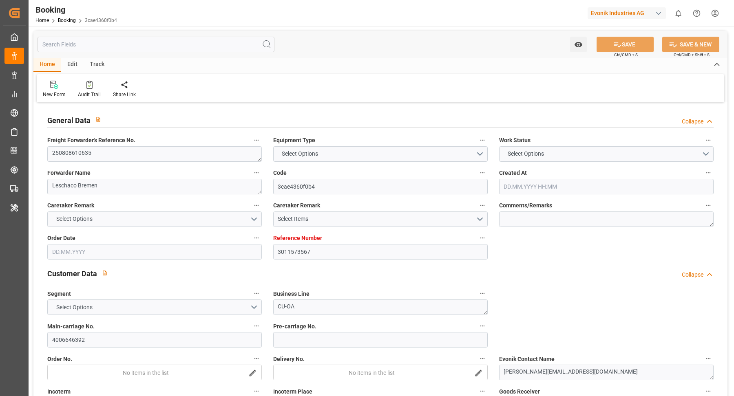
type input "MAERSK MC-KINNEY MOLLER"
type input "MAEU"
type textarea "257453173"
type input "[GEOGRAPHIC_DATA]"
type input "Shanghai"
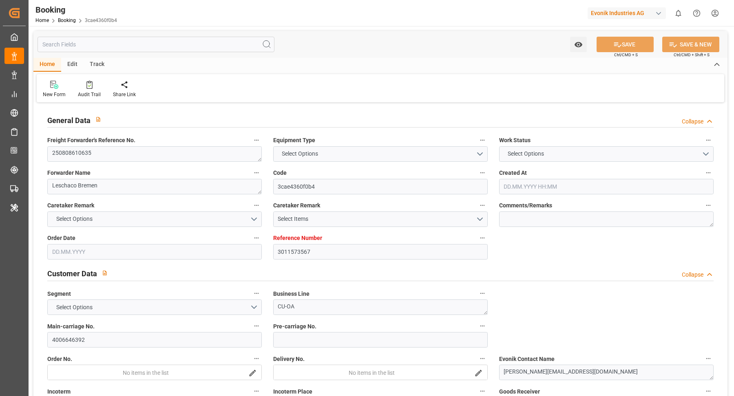
type textarea "vesselName etd [PERSON_NAME]"
type textarea "INPUT_Evonik_Seeburger_LoadTenderOcean_1003091144_20250827122941310.xml"
type textarea "NWC/UK North West Continent / UK_CNSGH_MAEU_CU-OA"
type textarea "INPUT_Evonik_Seeburger_LoadTenderOcean_1002986563_20250724075317384.xml,INPUT_E…"
type textarea "1003091144"
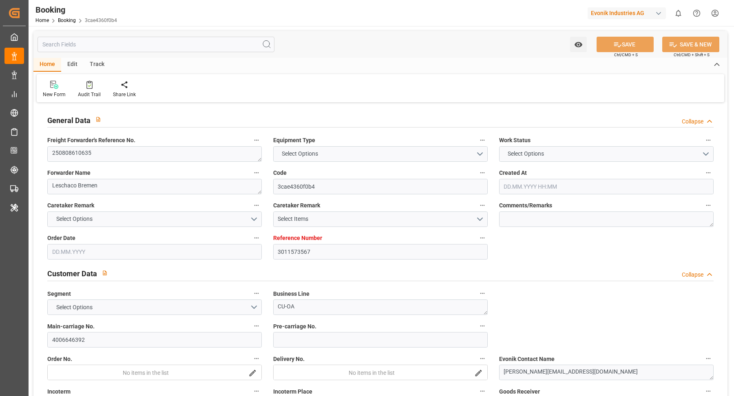
type textarea "Shyam Preethi"
type textarea "Pod-PodRegionName-businessDivision-businessLine-"
type textarea "IFTSTA"
type textarea "a011t00000LcJC5AAN"
type textarea "No"
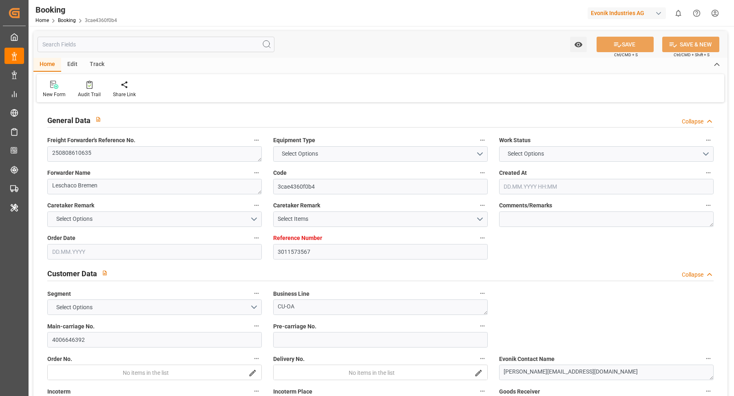
type input "ROTTERDAM"
type input "SHANGHAI PT"
type input "GERMERSHEIM"
type input "DE"
type input "TRUCK"
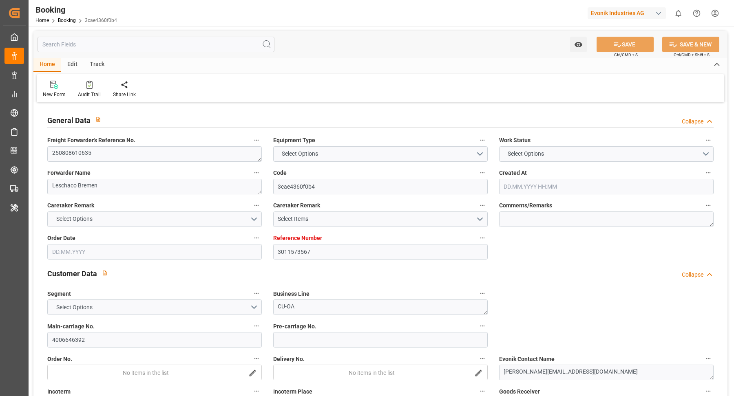
type input "536E"
type input "VESSEL"
type input "MAERSK MC-KINNEY MOLLER"
type input "TRUCK"
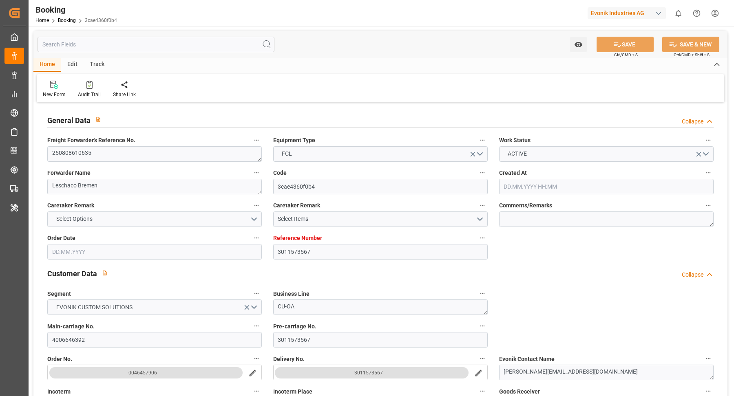
type input "3011573567"
type input "9619907"
type input "Maersk"
type input "Maersk Line AS"
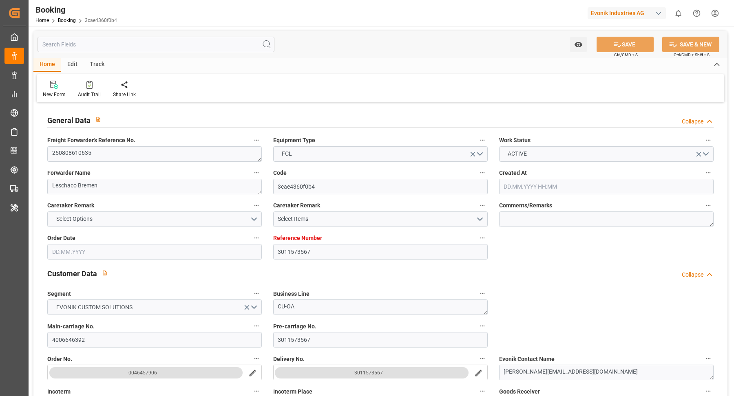
type input "NLRTM"
type input "CNSGH"
type input "0"
type input "NLRTM"
type input "CNSHG"
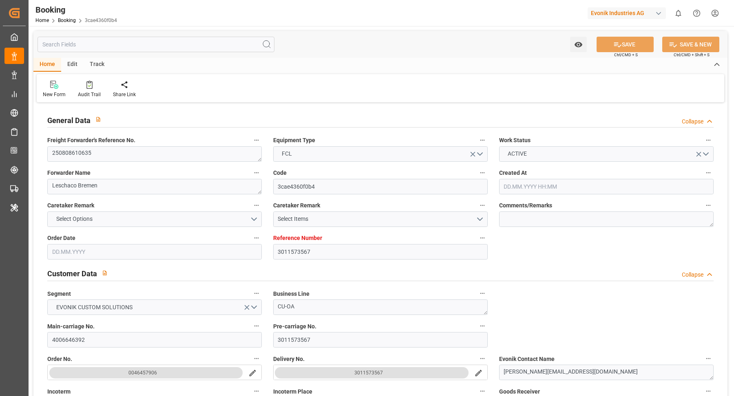
type input "9619907"
type input "24.07.2025 05:56"
type input "24.07.2025"
type input "10.10.2025"
type input "13.08.2025"
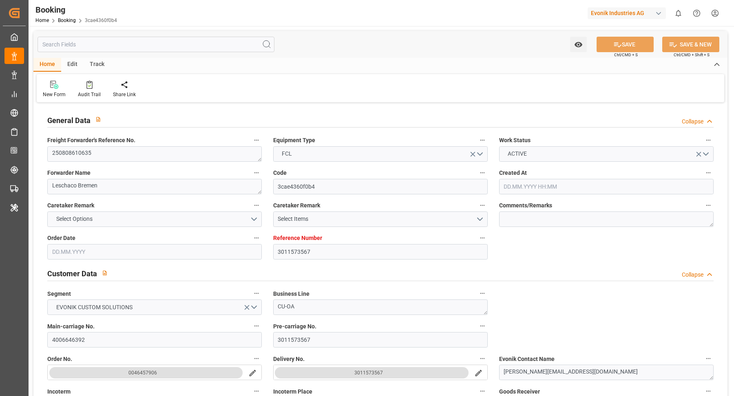
type input "[DATE]"
type input "03.09.2025 03:00"
type input "24.08.2025 00:00"
type input "22.10.2025 08:00"
type input "06.10.2025 00:00"
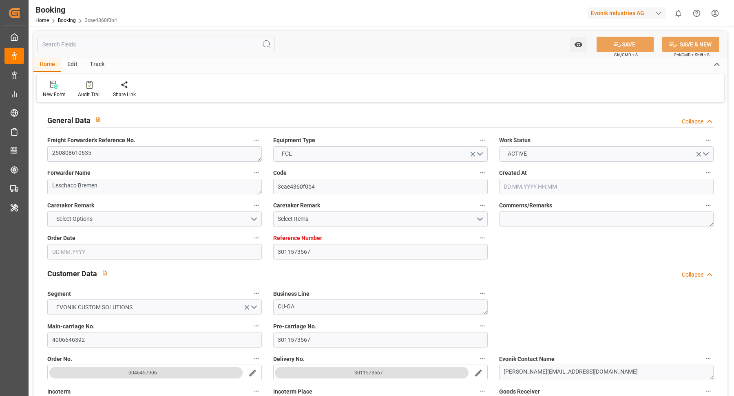
type input "20.08.2025"
type input "29.08.2025 10:03"
type input "29.08.2025"
type input "19.08.2025 09:03"
type input "03.09.2025 03:00"
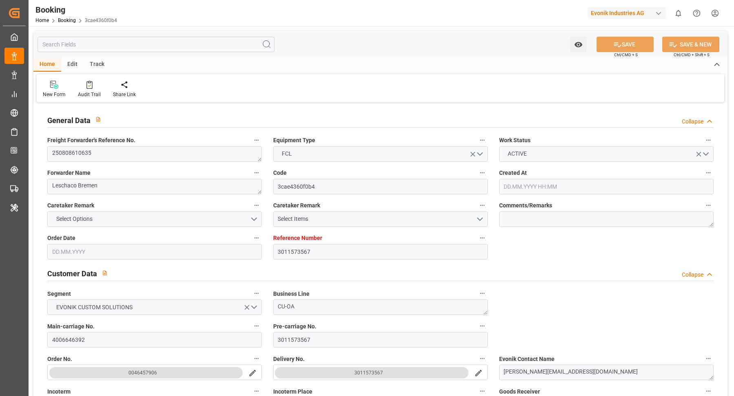
type input "22.10.2025 08:00"
type input "22.10.2025 16:42"
type input "26.10.2025 16:42"
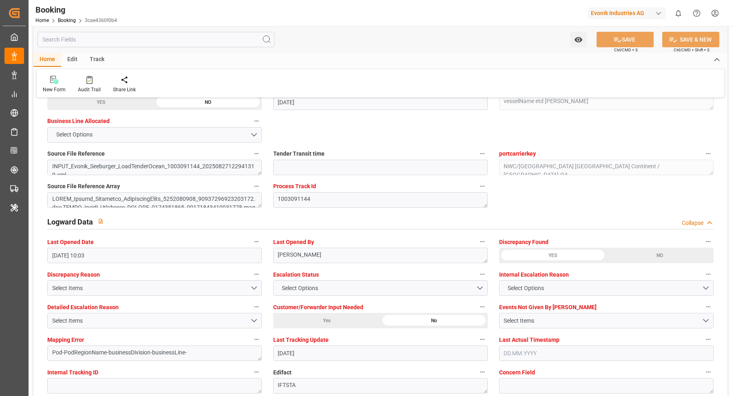
scroll to position [1482, 0]
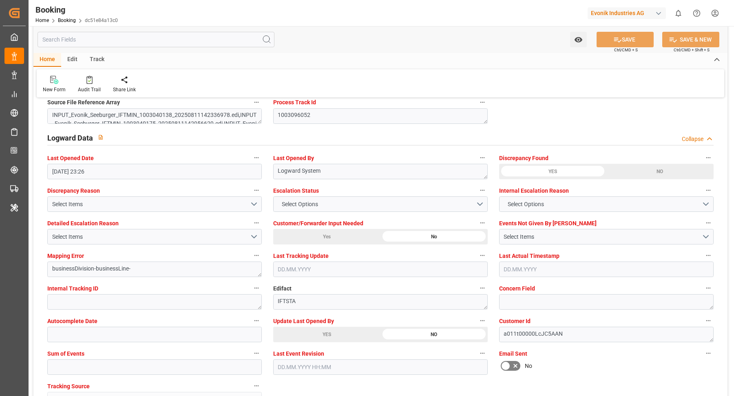
scroll to position [1572, 0]
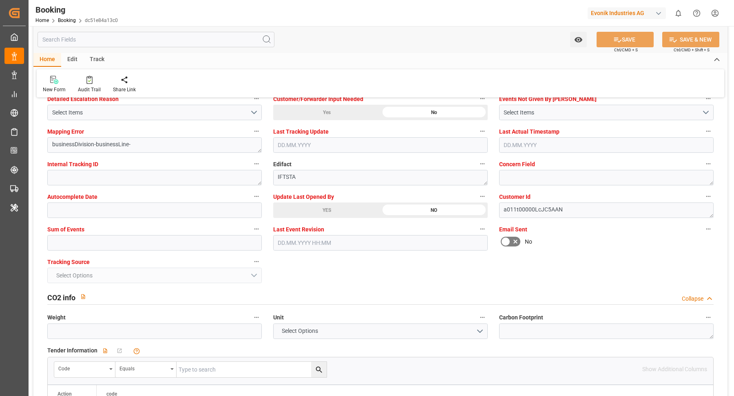
click at [344, 208] on div "YES" at bounding box center [326, 210] width 107 height 15
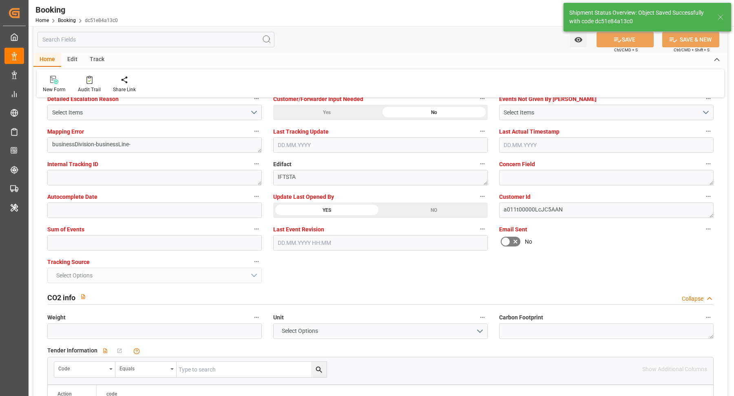
type textarea "[PERSON_NAME]"
type input "29.08.2025 10:42"
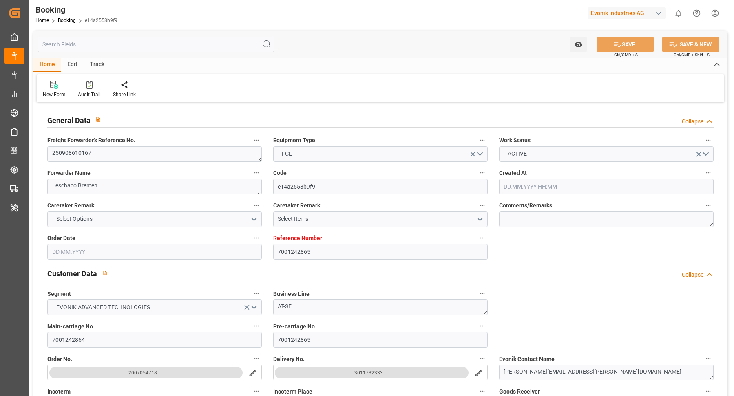
type input "7001242865"
type input "9461881"
type input "9417244"
type input "OOCL"
type input "Orient Overseas Container Line Ltd"
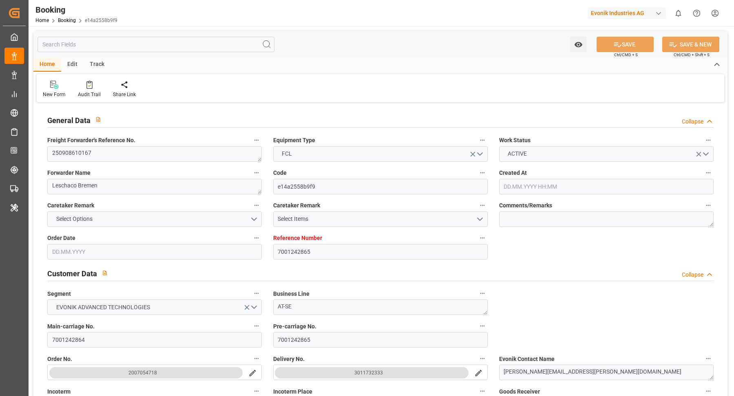
type input "NLRTM"
type input "USNYC"
type input "[DATE] 05:22"
type input "07.08.2025"
type input "09.10.2025"
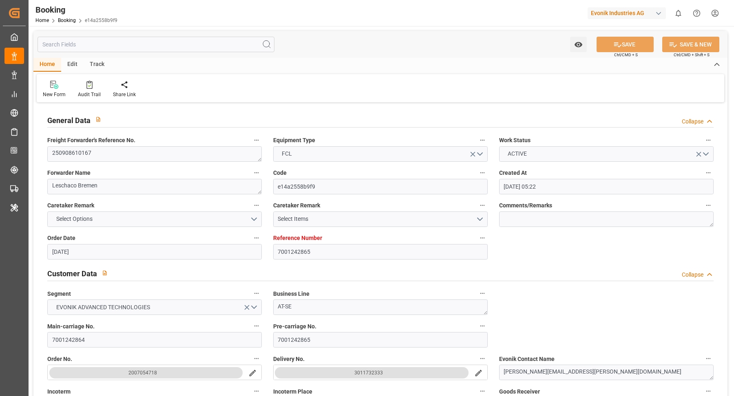
type input "09.09.2025"
type input "07.08.2025"
type input "11.08.2025"
type input "17.09.2025 00:00"
type input "24.09.2025 00:00"
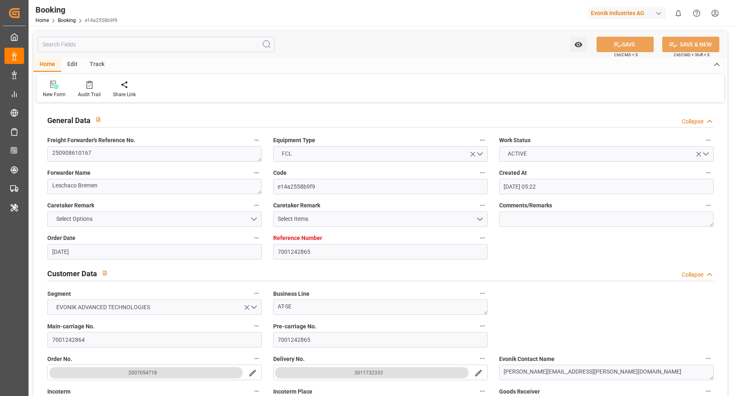
type input "01.10.2025 00:00"
type input "11.08.2025"
type input "28.08.2025 11:45"
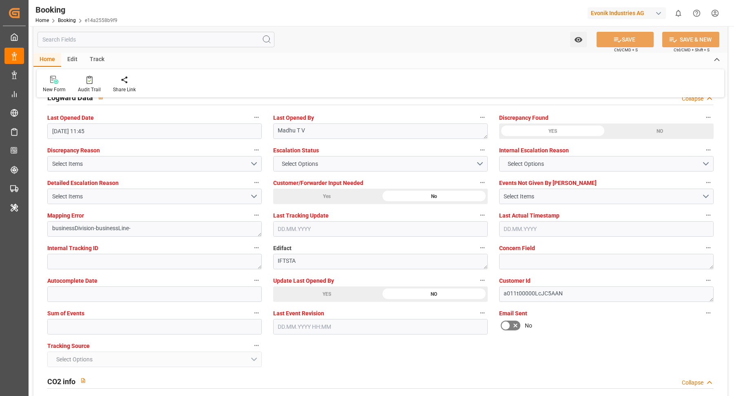
scroll to position [1515, 0]
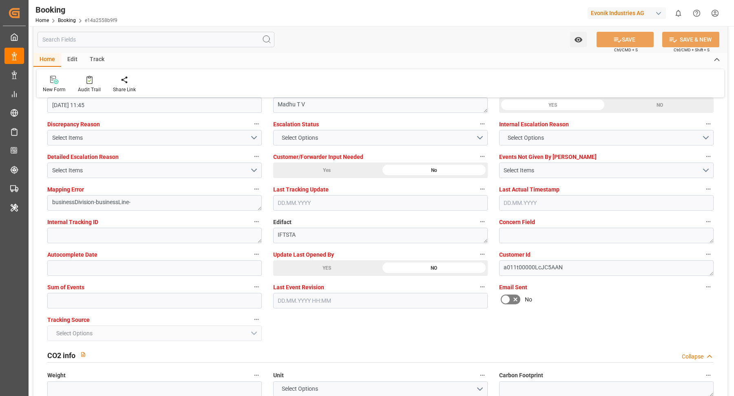
drag, startPoint x: 316, startPoint y: 263, endPoint x: 275, endPoint y: 257, distance: 41.6
click at [316, 263] on div "YES" at bounding box center [326, 268] width 107 height 15
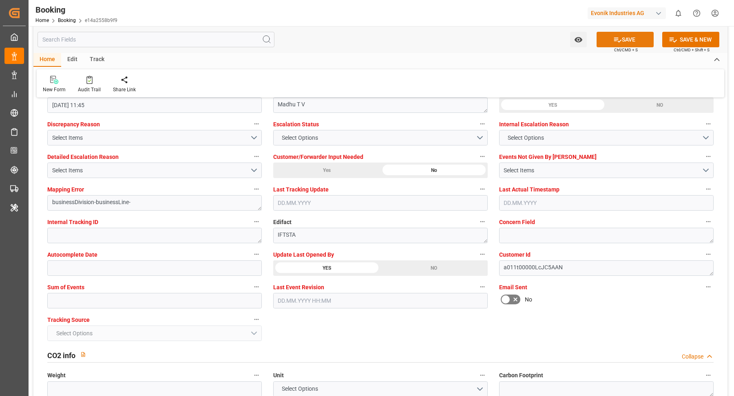
click at [634, 42] on button "SAVE" at bounding box center [624, 39] width 57 height 15
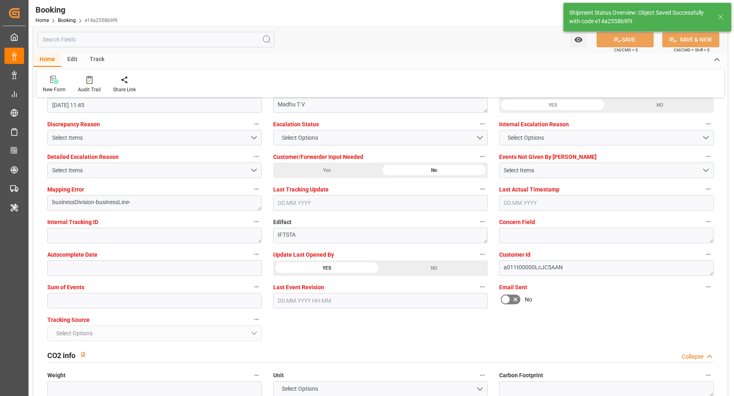
type textarea "[PERSON_NAME]"
type input "29.08.2025 10:43"
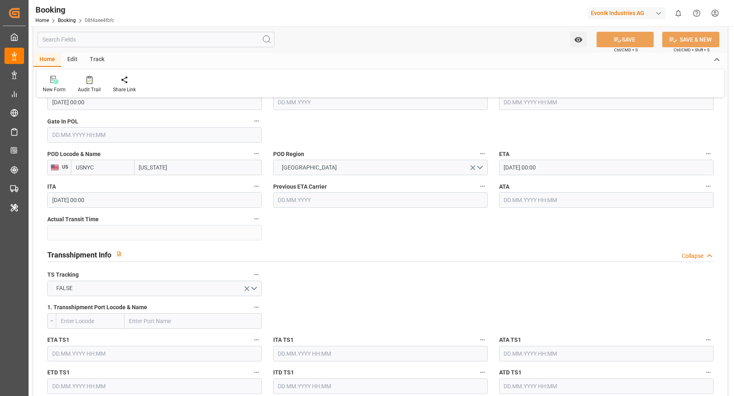
scroll to position [492, 0]
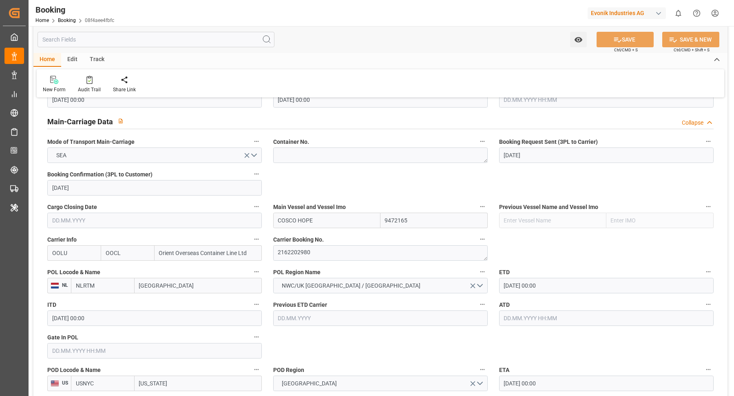
click at [350, 215] on input "COSCO HOPE" at bounding box center [326, 220] width 107 height 15
click at [336, 238] on span "COSCO Hope - 9472165" at bounding box center [307, 238] width 59 height 7
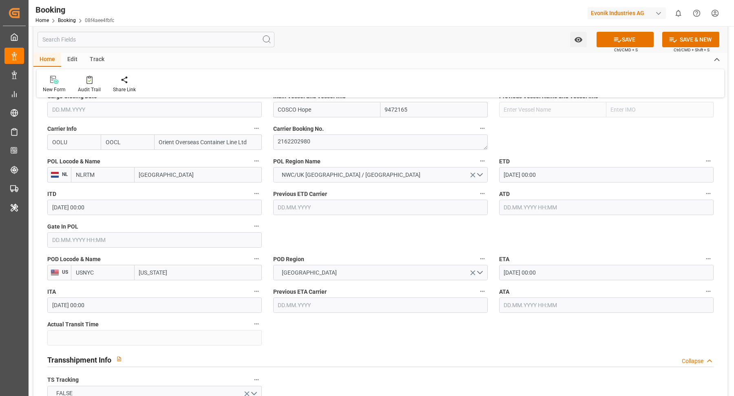
type input "COSCO Hope"
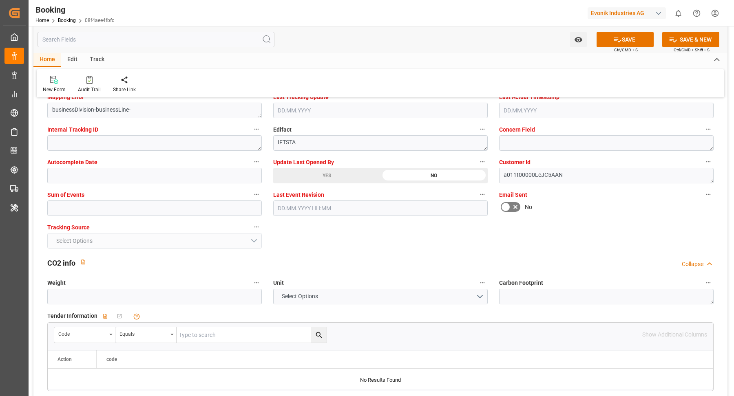
scroll to position [1497, 0]
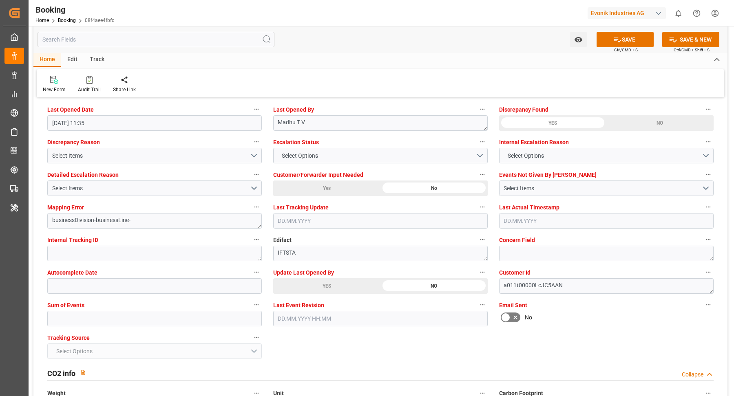
drag, startPoint x: 336, startPoint y: 289, endPoint x: 324, endPoint y: 287, distance: 12.3
click at [336, 289] on div "YES" at bounding box center [326, 285] width 107 height 15
click at [622, 39] on button "SAVE" at bounding box center [624, 39] width 57 height 15
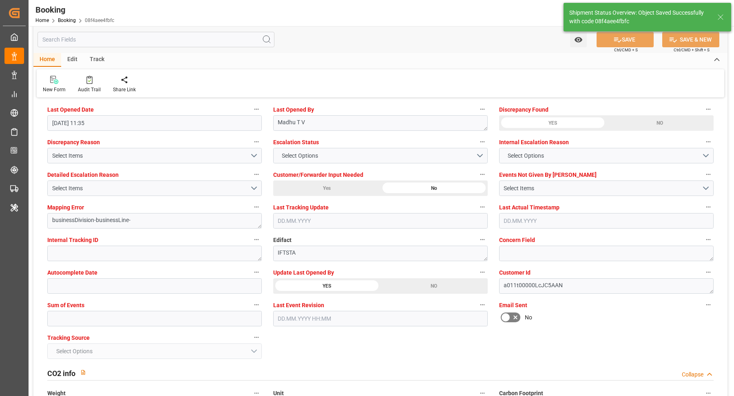
type textarea "Vasantha Kumar"
type input "COSCO HOPE"
type input "29.08.2025 10:45"
click at [88, 79] on icon at bounding box center [89, 80] width 6 height 8
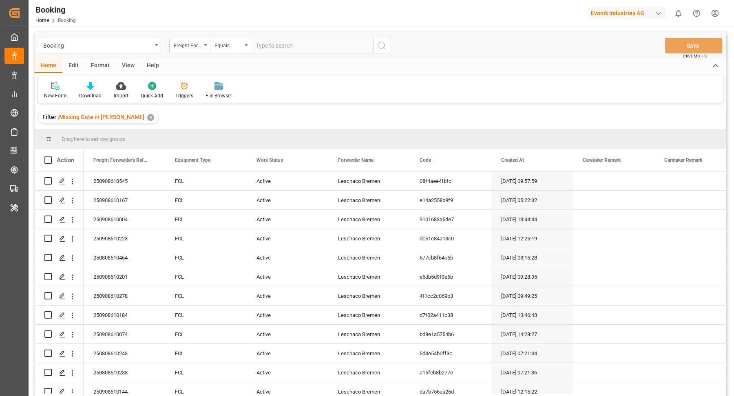
click at [305, 42] on input "text" at bounding box center [312, 45] width 122 height 15
paste input "250908610055"
type input "250908610055"
click at [384, 46] on icon "search button" at bounding box center [382, 46] width 10 height 10
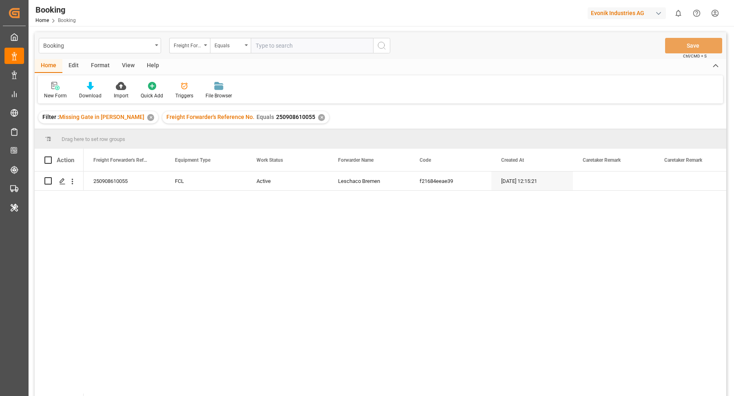
click at [147, 119] on div "✕" at bounding box center [150, 117] width 7 height 7
click at [71, 182] on icon "open menu" at bounding box center [72, 181] width 9 height 9
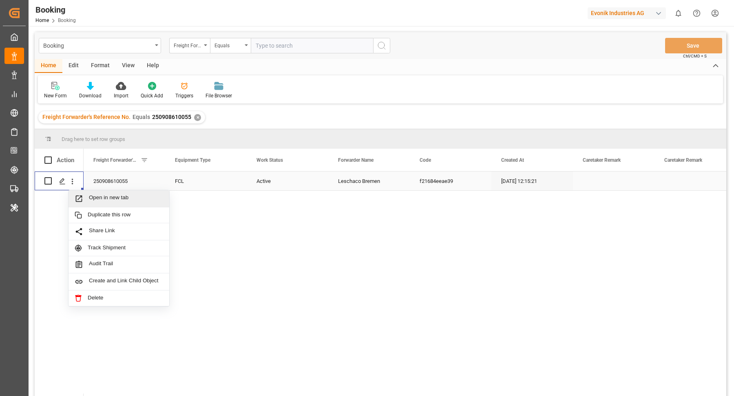
click at [118, 194] on div "Open in new tab" at bounding box center [118, 198] width 101 height 17
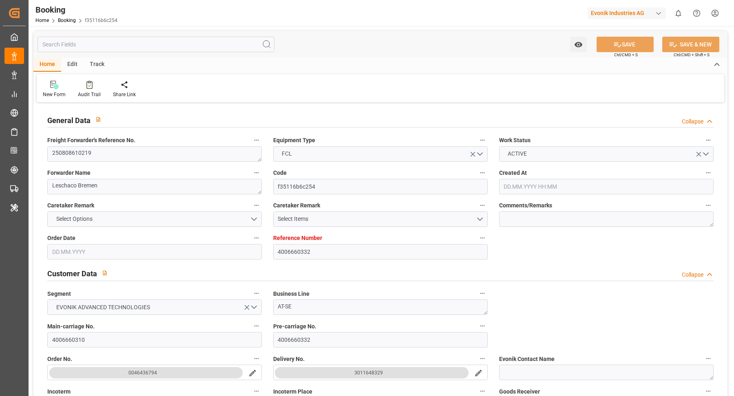
type input "4006660332"
type input "9234355"
type input "OOCL"
type input "Orient Overseas Container Line Ltd"
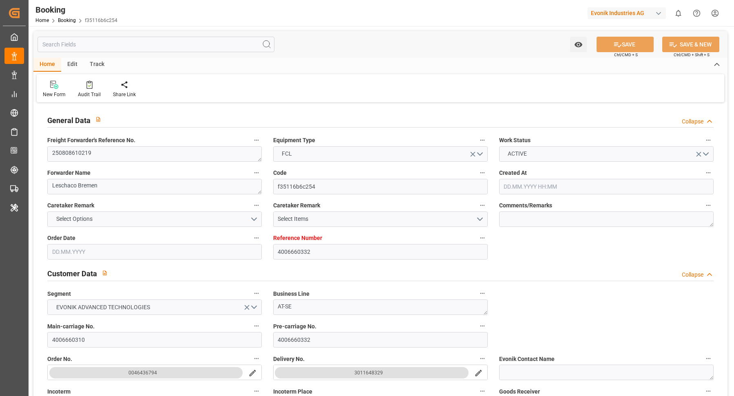
type input "DEHAM"
type input "TRIZM"
type input "11"
type input "GRPIR"
type input "0"
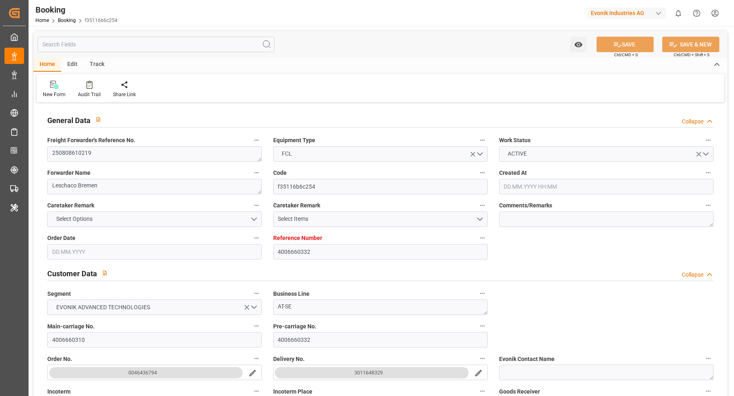
type input "DEHAM"
type input "TRIZM"
type input "9314973"
type input "[DATE] 08:45"
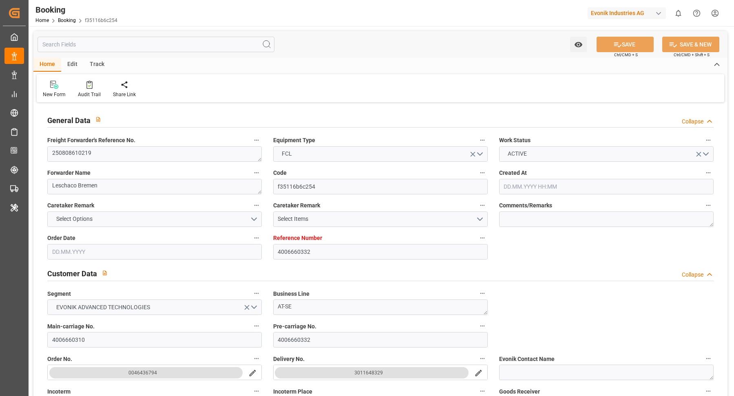
type input "[DATE]"
type input "08.09.2025"
type input "[DATE]"
type input "25.07.2025"
type input "17.08.2025 06:00"
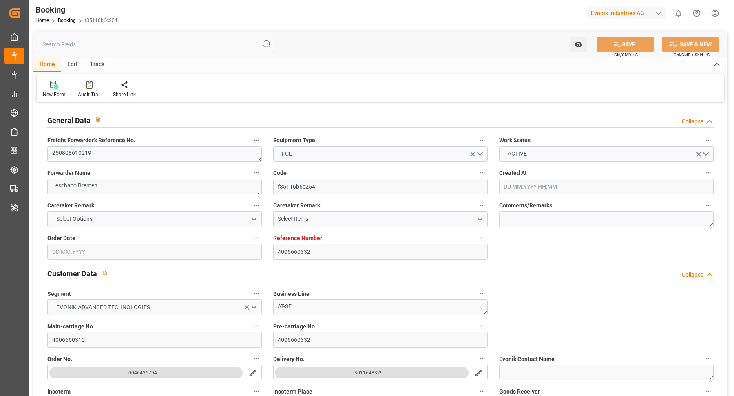
type input "15.08.2025 00:00"
type input "17.08.2025 04:11"
type input "08.08.2025 08:01"
type input "07.09.2025 04:00"
type input "04.09.2025 00:00"
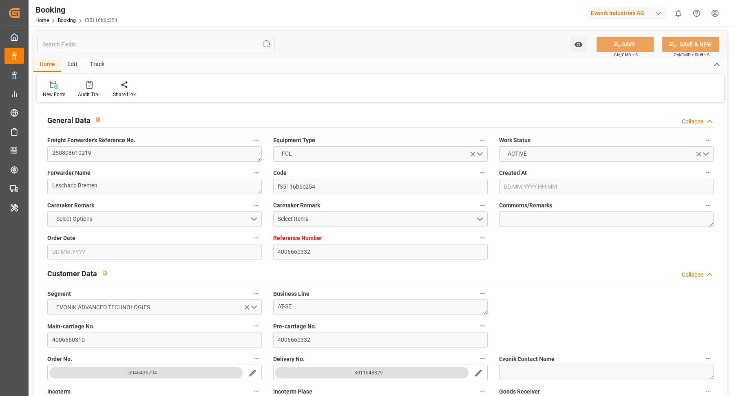
type input "28.08.2025 06:07"
type input "30.08.2025 23:00"
type input "26.08.2025 00:00"
type input "06.09.2025 15:00"
type input "03.09.2025 00:00"
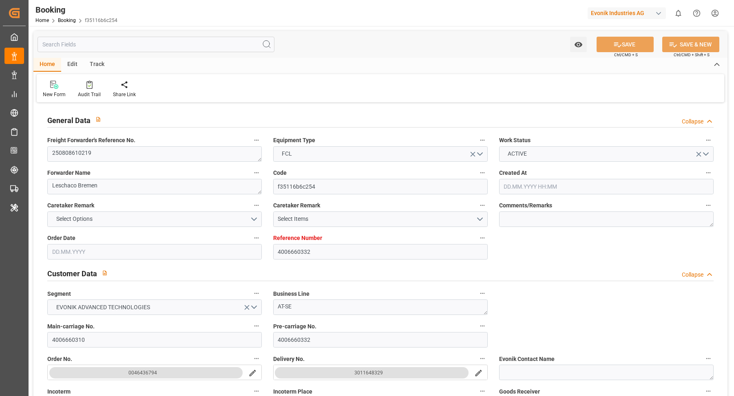
type input "04.08.2025"
type input "29.08.2025 10:53"
type input "29.08.2025"
type input "01.08.2025 13:05"
type input "16.08.2025 21:14"
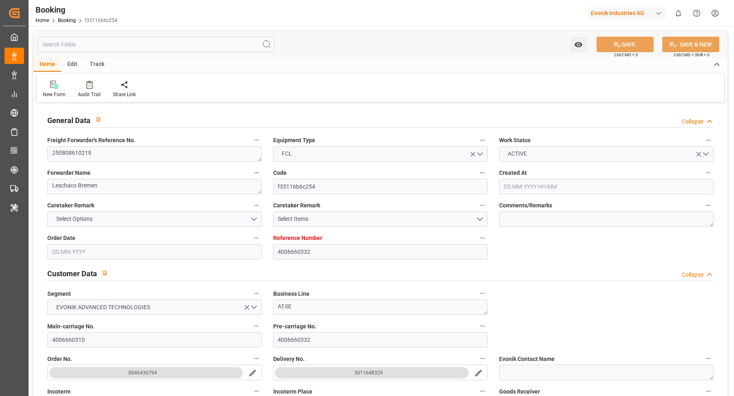
type input "17.08.2025 06:00"
type input "17.08.2025 04:36"
type input "30.08.2025 23:00"
type input "31.08.2025 22:18"
type input "06.09.2025 15:00"
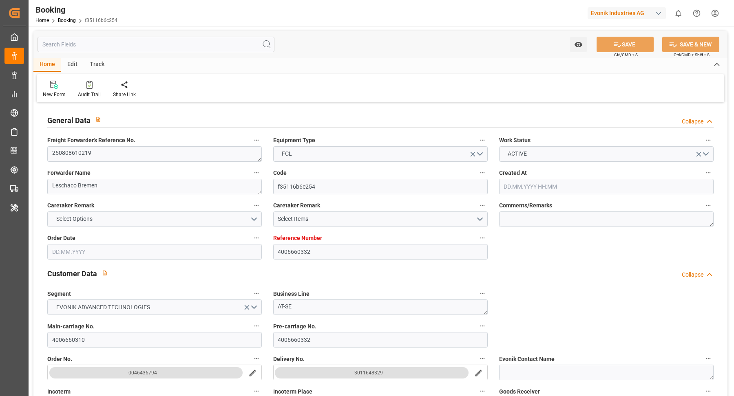
type input "07.09.2025 04:00"
type input "08.09.2025 12:36"
type input "12.09.2025 12:36"
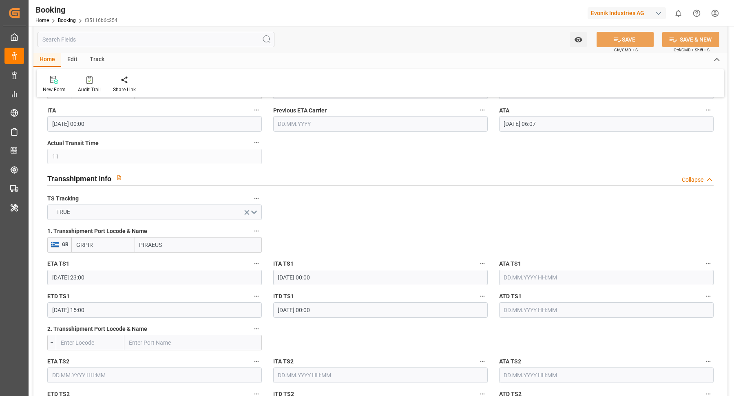
scroll to position [751, 0]
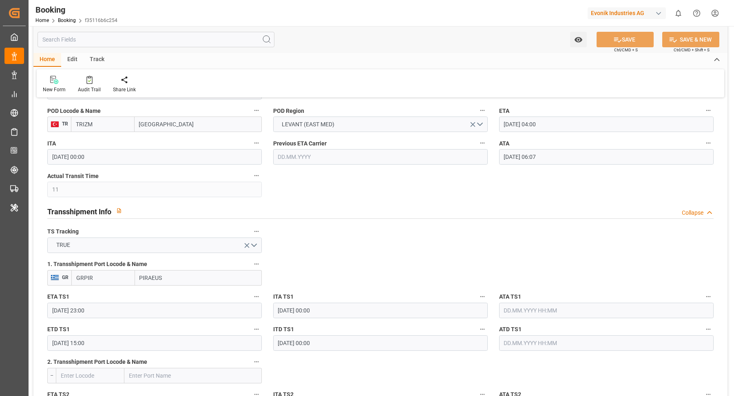
click at [618, 158] on input "28.08.2025 06:07" at bounding box center [606, 156] width 214 height 15
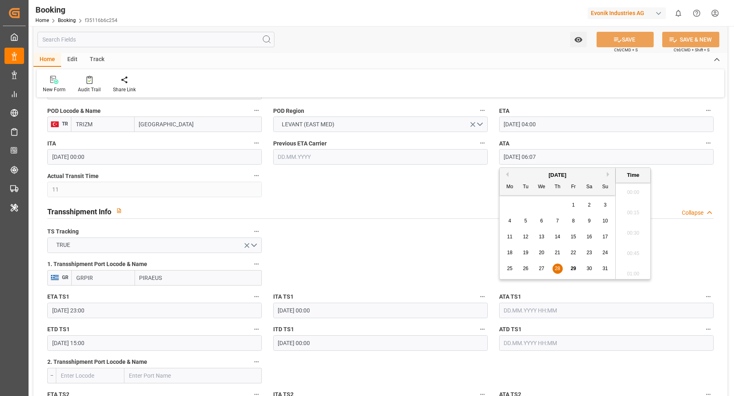
scroll to position [451, 0]
click at [706, 140] on icon "button" at bounding box center [708, 143] width 7 height 7
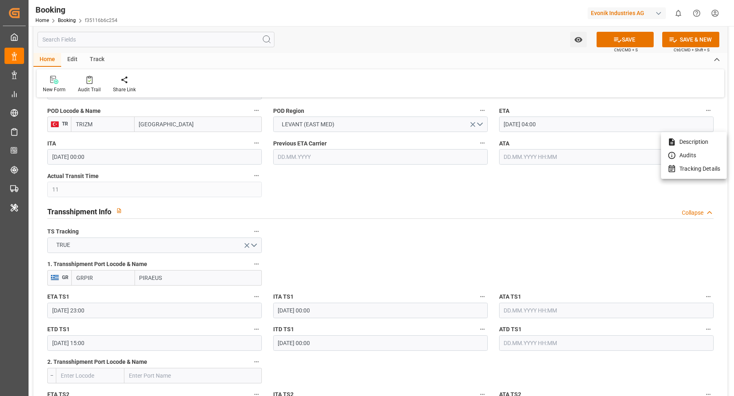
click at [698, 172] on li "Tracking Details" at bounding box center [694, 168] width 66 height 13
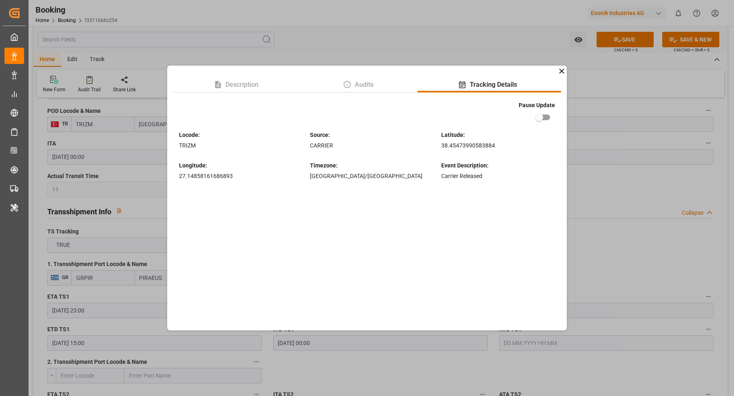
click at [544, 112] on input "checkbox" at bounding box center [539, 117] width 46 height 15
checkbox input "true"
click at [621, 99] on div "Description Audits Tracking Details Pause Update Locode : TRIZM Source : CARRIE…" at bounding box center [367, 198] width 734 height 396
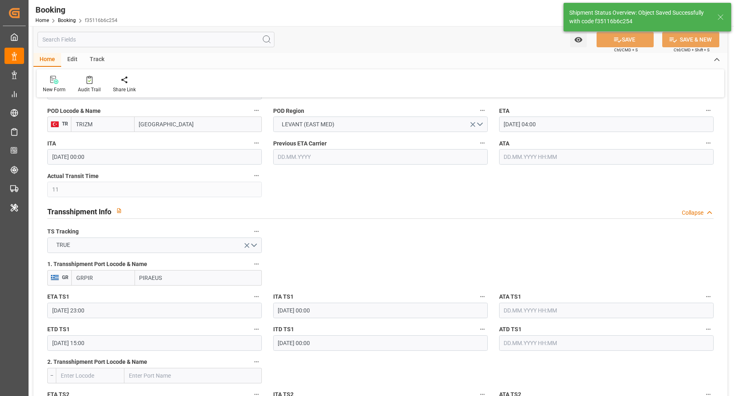
type textarea "Vasantha Kumar"
type input "29.08.2025 11:12"
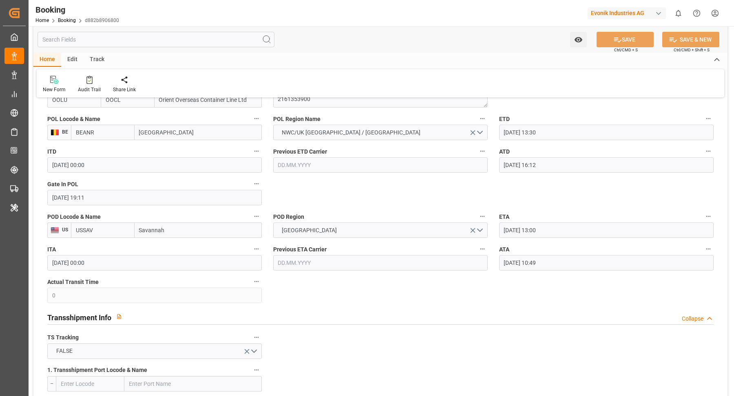
scroll to position [638, 0]
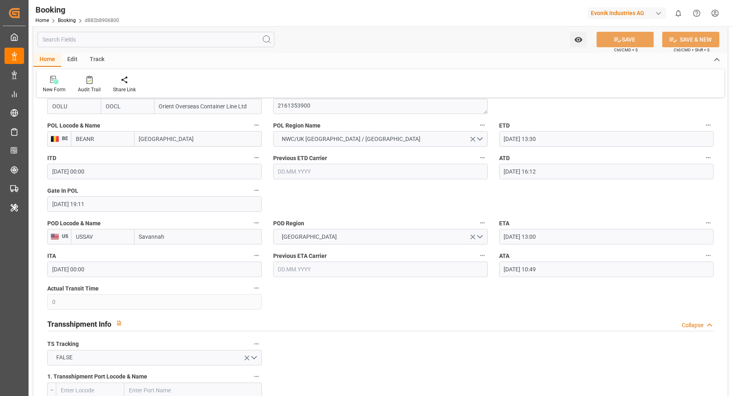
click at [571, 272] on input "[DATE] 10:49" at bounding box center [606, 269] width 214 height 15
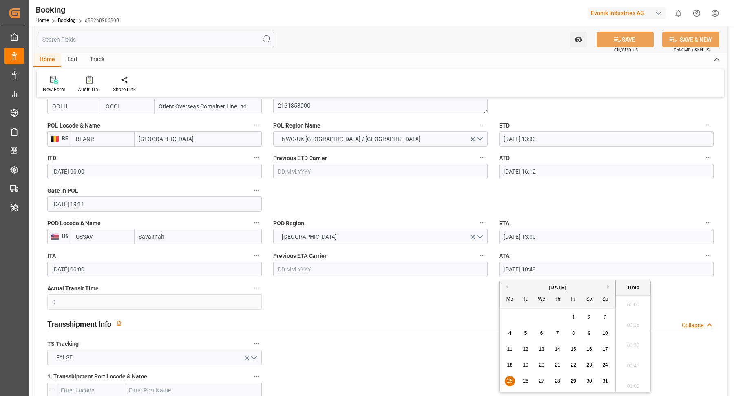
scroll to position [838, 0]
click at [706, 255] on icon "button" at bounding box center [708, 255] width 7 height 7
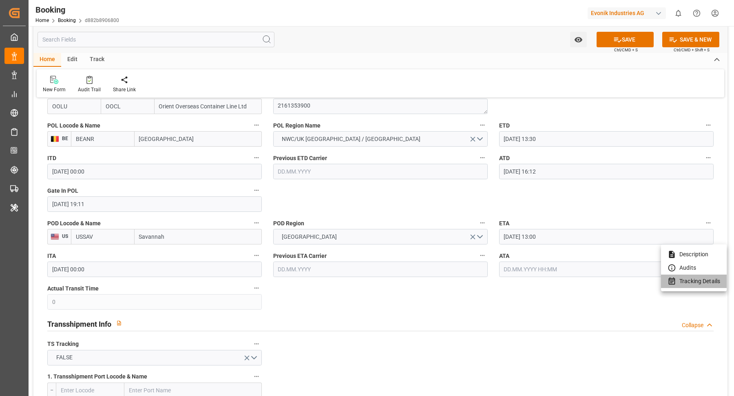
click at [700, 285] on li "Tracking Details" at bounding box center [694, 281] width 66 height 13
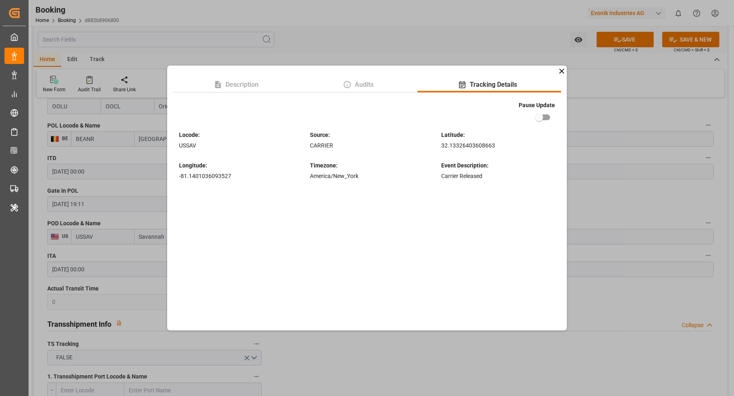
click at [539, 117] on input "checkbox" at bounding box center [539, 117] width 46 height 15
checkbox input "true"
click at [651, 121] on div "Description Audits Tracking Details Pause Update Locode : USSAV Source : CARRIE…" at bounding box center [367, 198] width 734 height 396
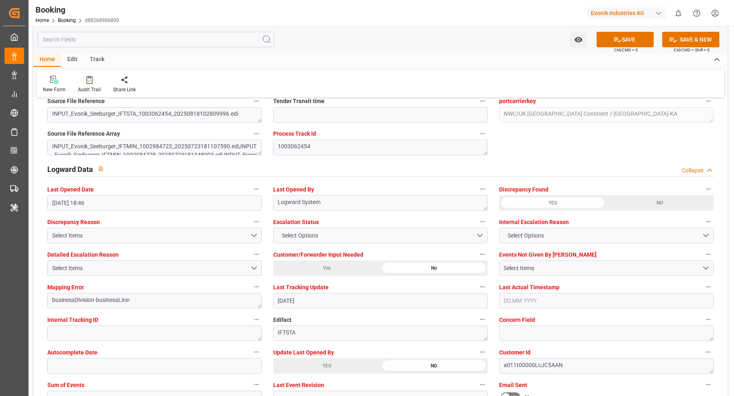
scroll to position [1436, 0]
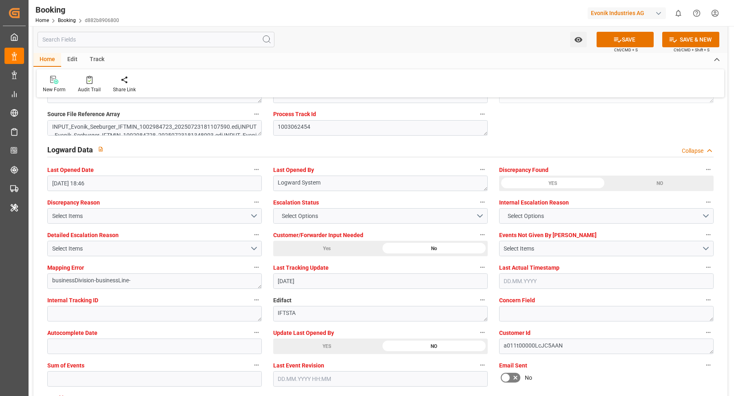
click at [336, 342] on div "YES" at bounding box center [326, 346] width 107 height 15
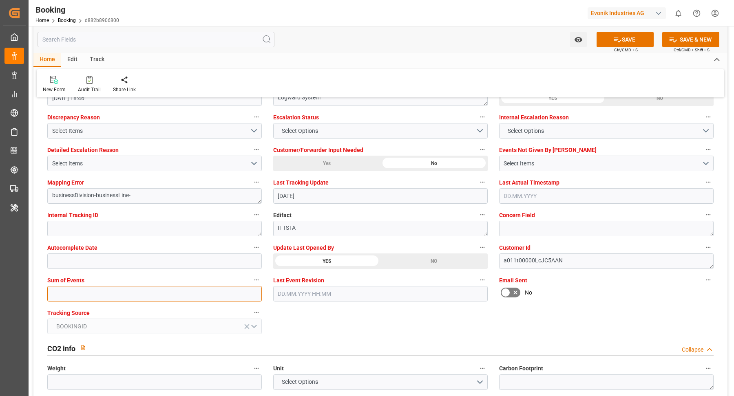
click at [110, 298] on input "text" at bounding box center [154, 293] width 214 height 15
type input "0"
click at [628, 42] on button "SAVE" at bounding box center [624, 39] width 57 height 15
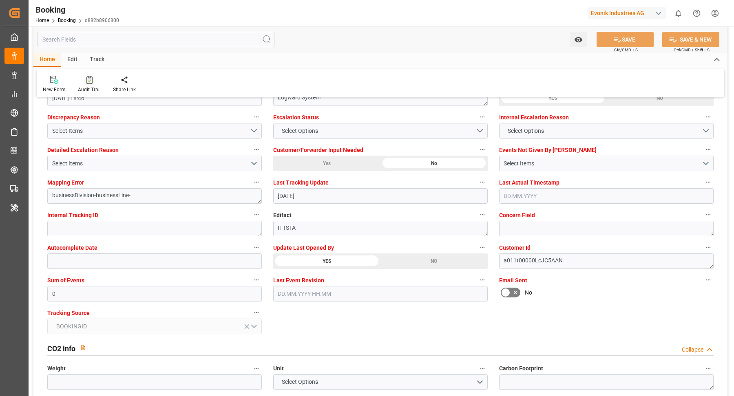
click at [93, 86] on div "Audit Trail" at bounding box center [89, 89] width 23 height 7
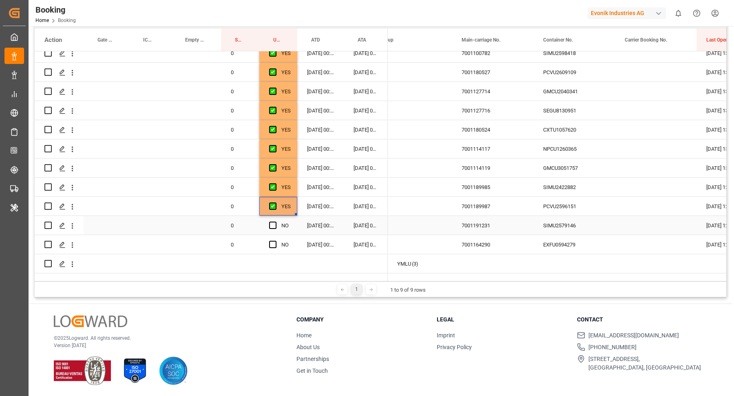
scroll to position [0, 18]
drag, startPoint x: 568, startPoint y: 217, endPoint x: 574, endPoint y: 218, distance: 6.6
click at [568, 217] on div "SIMU2579146" at bounding box center [574, 225] width 82 height 19
click at [269, 222] on span "Press SPACE to select this row." at bounding box center [272, 225] width 7 height 7
click at [275, 222] on input "Press SPACE to select this row." at bounding box center [275, 222] width 0 height 0
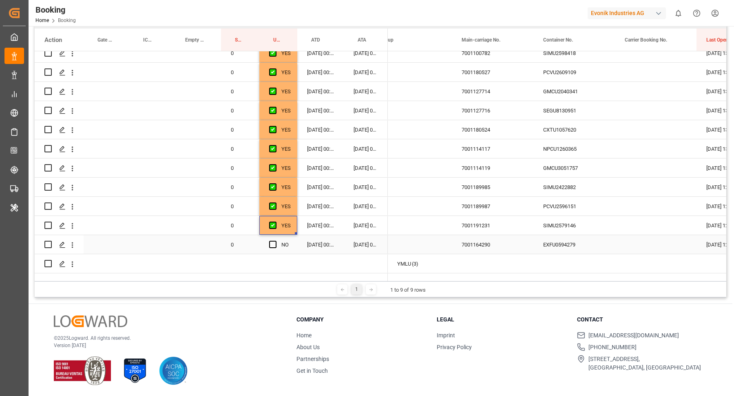
click at [559, 235] on div "EXFU0594279" at bounding box center [574, 244] width 82 height 19
click at [270, 241] on span "Press SPACE to select this row." at bounding box center [272, 244] width 7 height 7
click at [275, 241] on input "Press SPACE to select this row." at bounding box center [275, 241] width 0 height 0
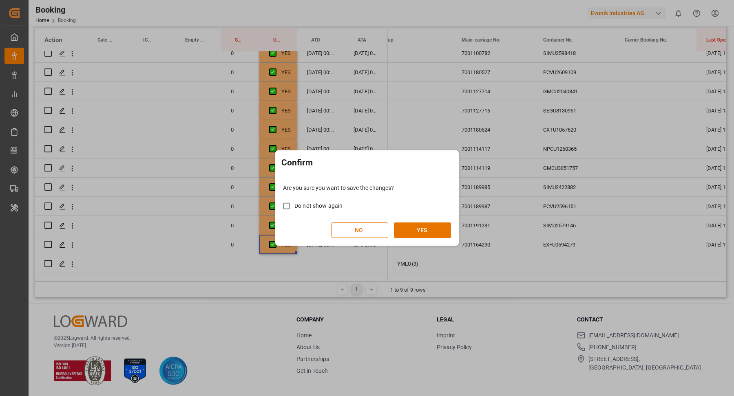
click at [423, 217] on div "Are you sure you want to save the changes? Do not show again NO YES" at bounding box center [366, 211] width 179 height 66
click at [423, 224] on button "YES" at bounding box center [422, 230] width 57 height 15
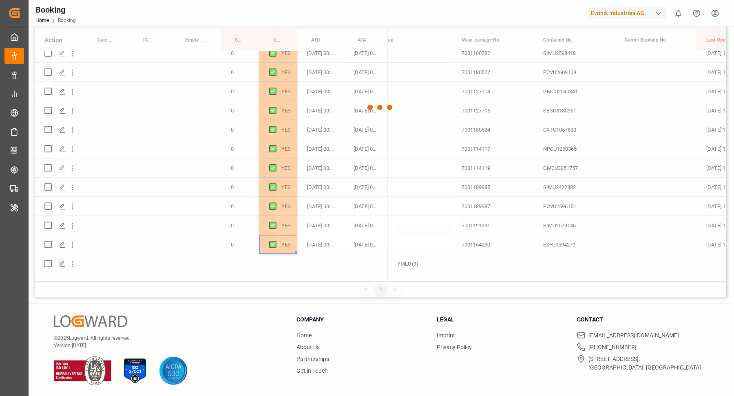
click at [422, 228] on button "YES" at bounding box center [422, 230] width 57 height 15
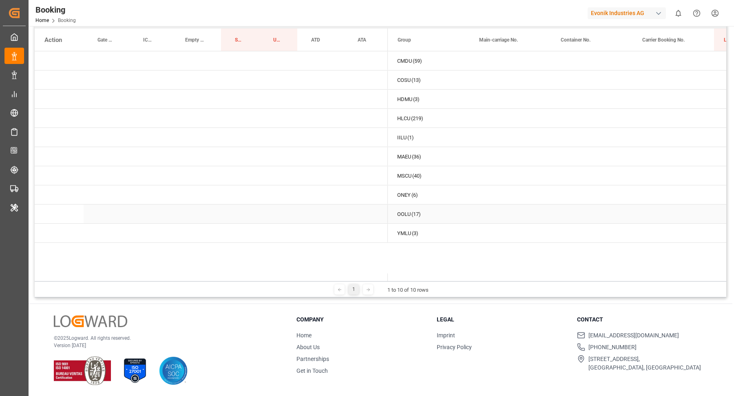
scroll to position [0, 0]
click at [402, 214] on span "Press SPACE to select this row." at bounding box center [400, 214] width 7 height 7
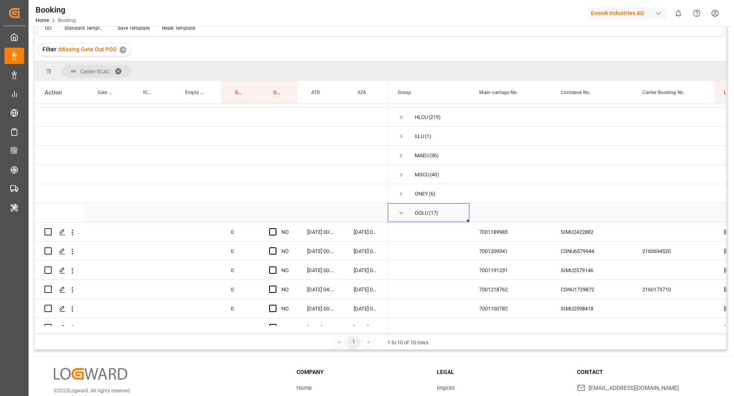
click at [402, 212] on span "Press SPACE to select this row." at bounding box center [400, 213] width 7 height 7
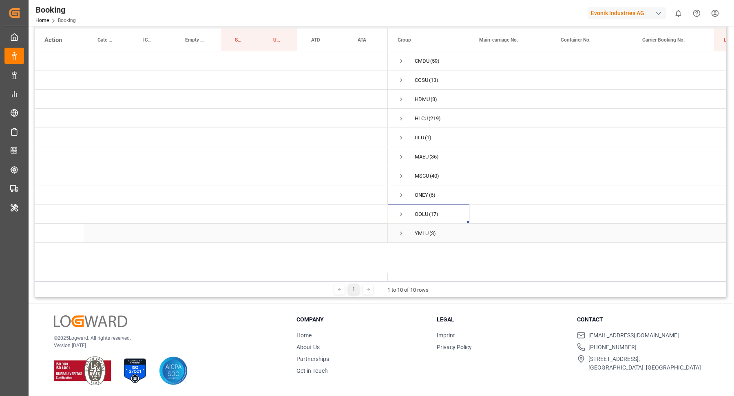
click at [399, 232] on span "Press SPACE to select this row." at bounding box center [400, 233] width 7 height 7
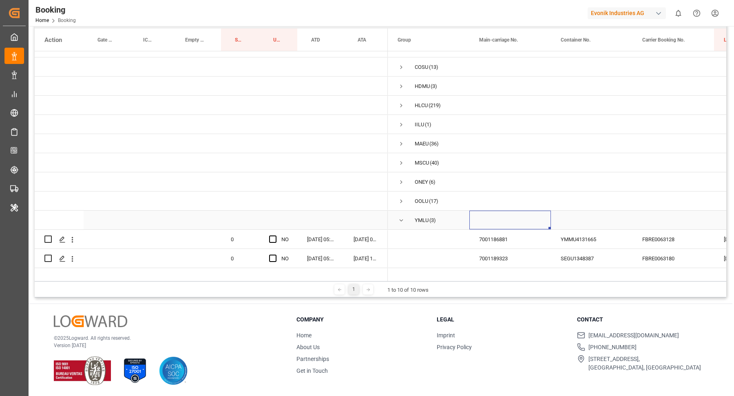
scroll to position [34, 0]
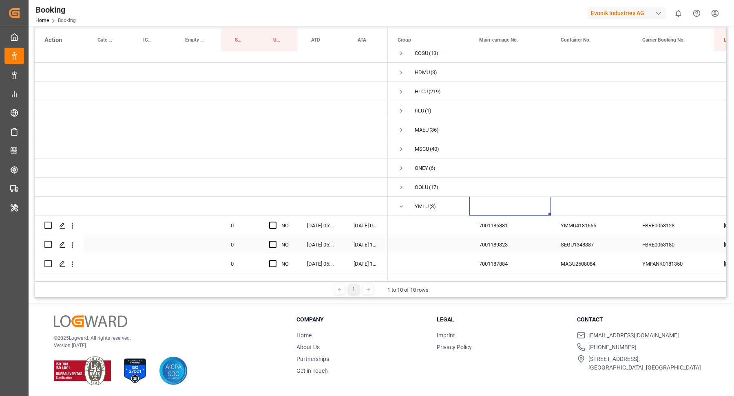
click at [561, 221] on div "YMMU4131665" at bounding box center [592, 225] width 82 height 19
click at [275, 222] on span "Press SPACE to select this row." at bounding box center [272, 225] width 7 height 7
click at [275, 222] on input "Press SPACE to select this row." at bounding box center [275, 222] width 0 height 0
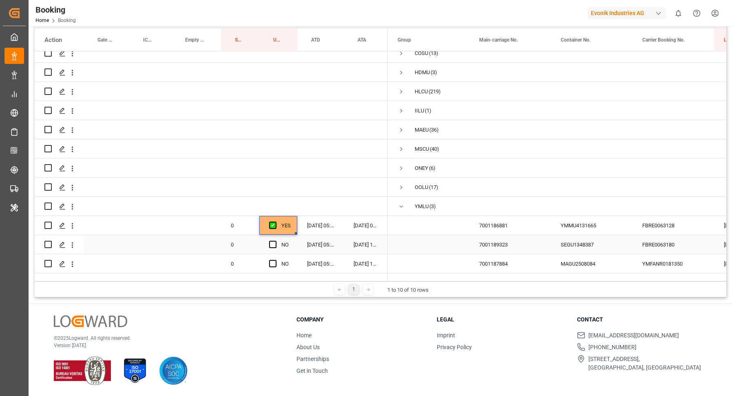
click at [579, 235] on div "SEGU1348387" at bounding box center [592, 244] width 82 height 19
click at [272, 241] on span "Press SPACE to select this row." at bounding box center [272, 244] width 7 height 7
click at [275, 241] on input "Press SPACE to select this row." at bounding box center [275, 241] width 0 height 0
click at [591, 254] on div "MAGU2508084" at bounding box center [592, 263] width 82 height 19
click at [276, 255] on div "Press SPACE to select this row." at bounding box center [275, 264] width 12 height 19
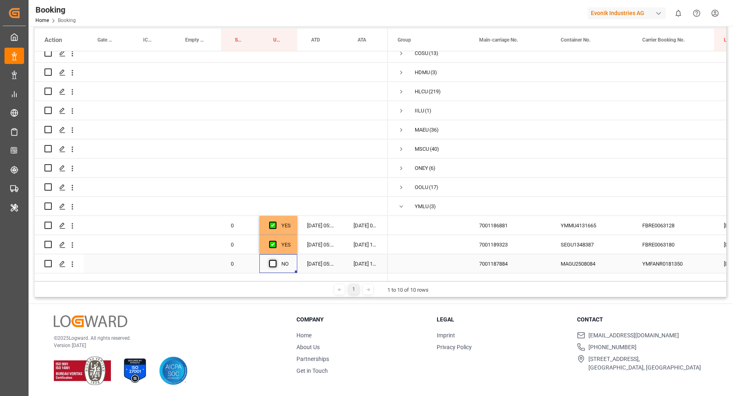
click at [272, 260] on span "Press SPACE to select this row." at bounding box center [272, 263] width 7 height 7
click at [275, 260] on input "Press SPACE to select this row." at bounding box center [275, 260] width 0 height 0
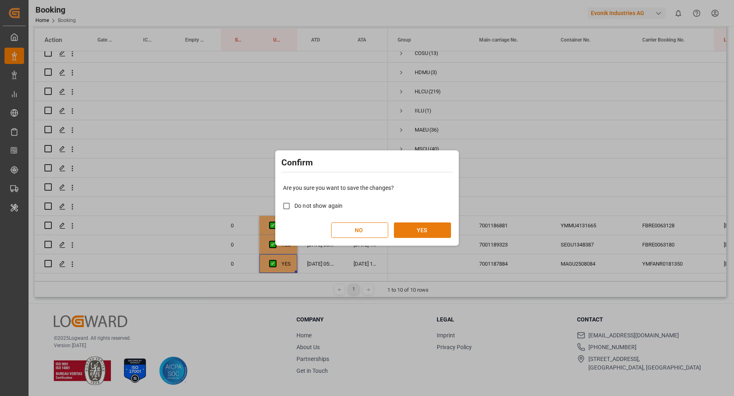
click at [430, 232] on button "YES" at bounding box center [422, 230] width 57 height 15
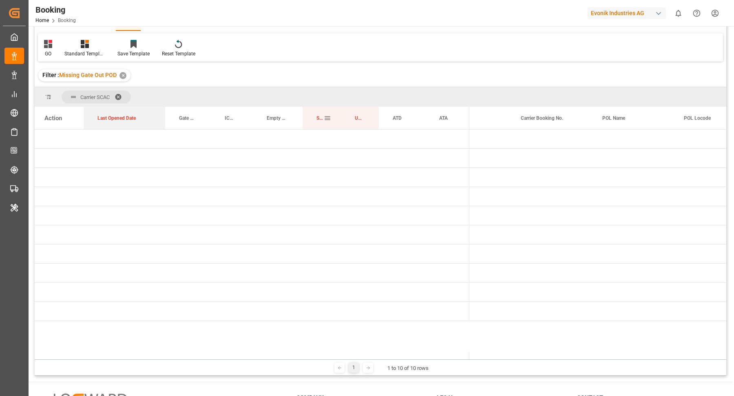
scroll to position [0, 203]
drag, startPoint x: 544, startPoint y: 119, endPoint x: 93, endPoint y: 91, distance: 452.6
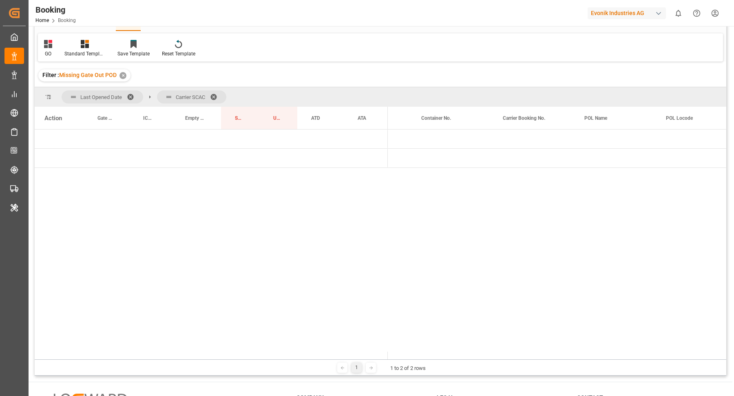
scroll to position [0, 0]
click at [402, 138] on span "Press SPACE to select this row." at bounding box center [400, 139] width 7 height 7
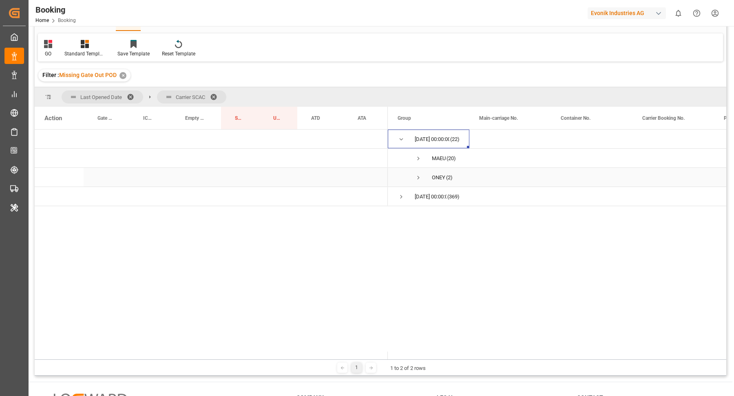
click at [420, 178] on span "Press SPACE to select this row." at bounding box center [418, 177] width 7 height 7
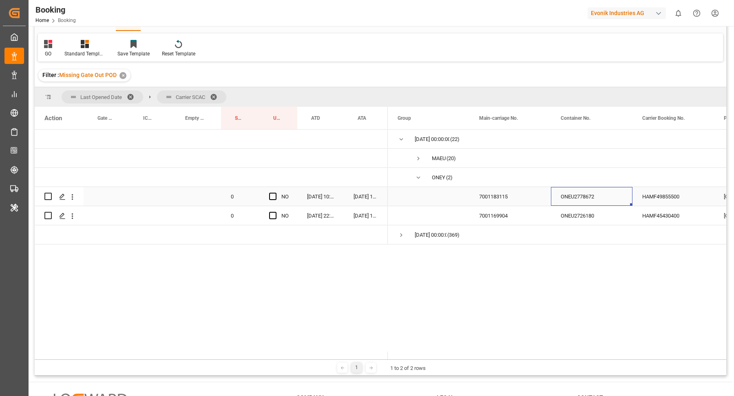
click at [600, 199] on div "ONEU2778672" at bounding box center [592, 196] width 82 height 19
click at [677, 194] on div "HAMF49855500" at bounding box center [673, 196] width 82 height 19
click at [656, 221] on div "HAMF45430400" at bounding box center [673, 215] width 82 height 19
click at [682, 192] on div "HAMF49855500" at bounding box center [673, 196] width 82 height 19
click at [591, 219] on div "ONEU2726180" at bounding box center [592, 215] width 82 height 19
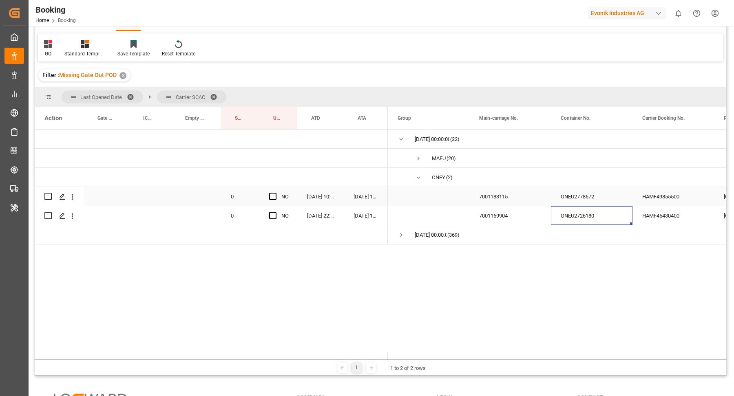
click at [585, 199] on div "ONEU2778672" at bounding box center [592, 196] width 82 height 19
click at [671, 192] on div "HAMF49855500" at bounding box center [673, 196] width 82 height 19
click at [74, 199] on icon "open menu" at bounding box center [72, 197] width 9 height 9
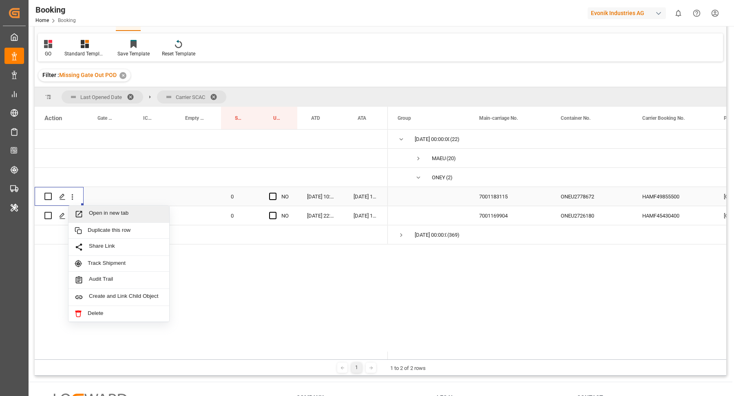
click at [122, 210] on span "Open in new tab" at bounding box center [126, 214] width 74 height 9
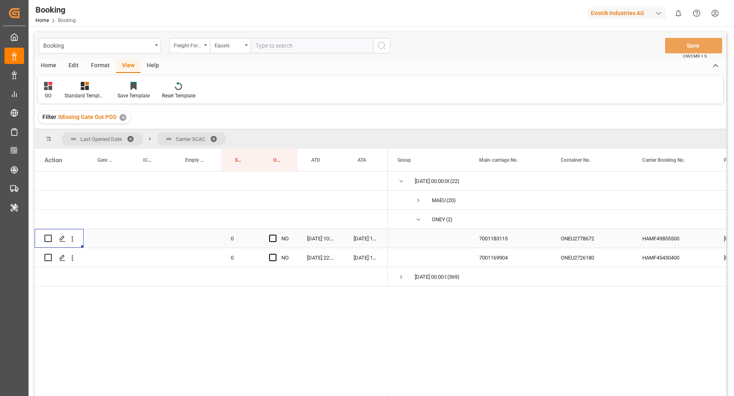
click at [97, 68] on div "Format" at bounding box center [100, 66] width 31 height 14
click at [56, 88] on icon at bounding box center [56, 87] width 6 height 7
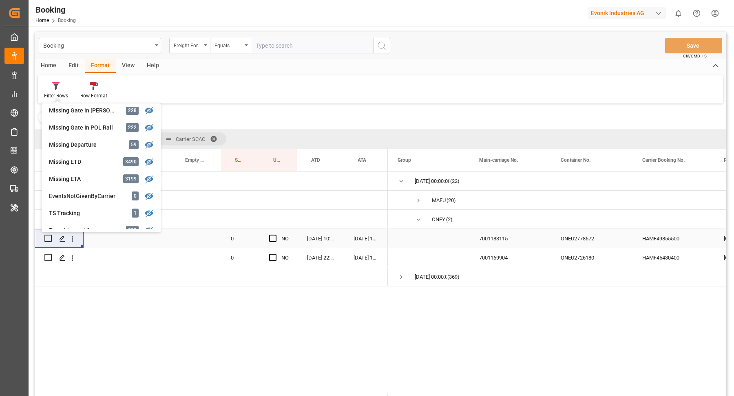
scroll to position [146, 0]
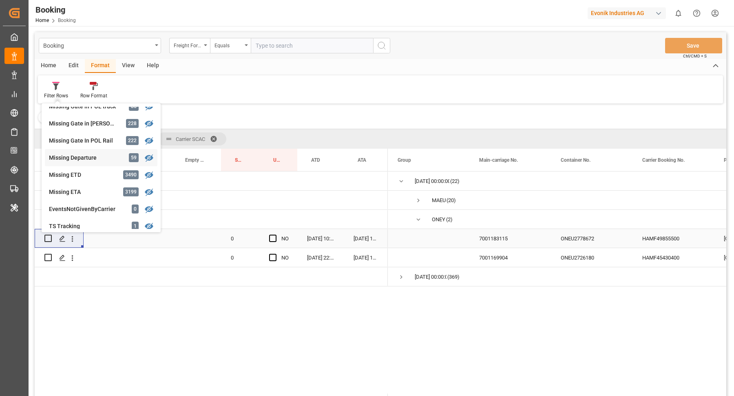
click at [92, 161] on div "Booking Freight Forwarder's Reference No. Equals Save Ctrl/CMD + S Home Edit Fo…" at bounding box center [380, 225] width 691 height 386
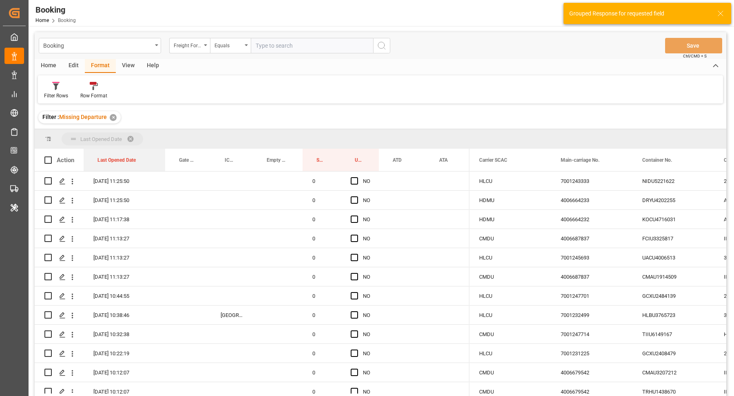
drag, startPoint x: 117, startPoint y: 159, endPoint x: 126, endPoint y: 134, distance: 26.6
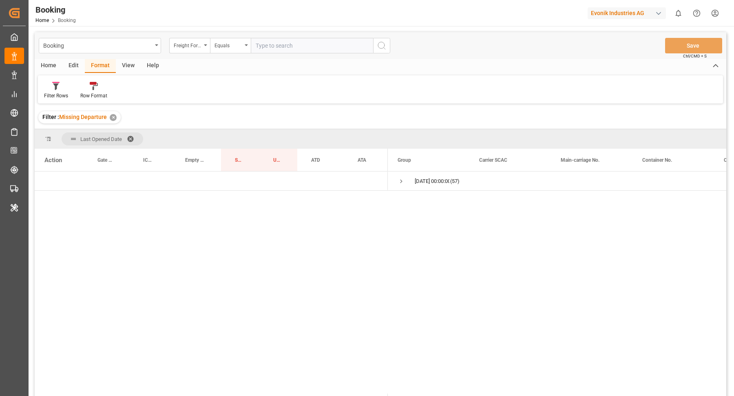
click at [59, 80] on div "Filter Rows Row Format" at bounding box center [380, 89] width 685 height 28
click at [53, 94] on div "Filter Rows" at bounding box center [56, 95] width 24 height 7
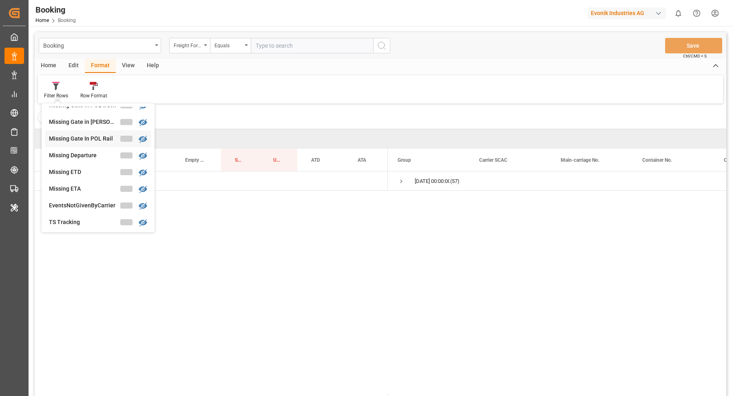
scroll to position [133, 0]
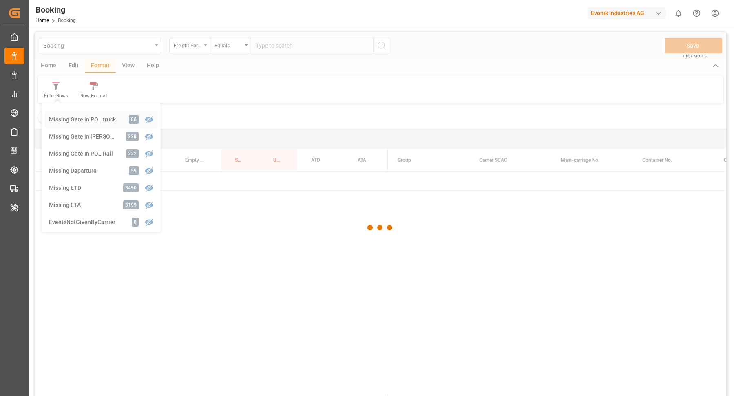
click at [71, 118] on div "Booking Freight Forwarder's Reference No. Equals Save Ctrl/CMD + S Home Edit Fo…" at bounding box center [380, 225] width 691 height 386
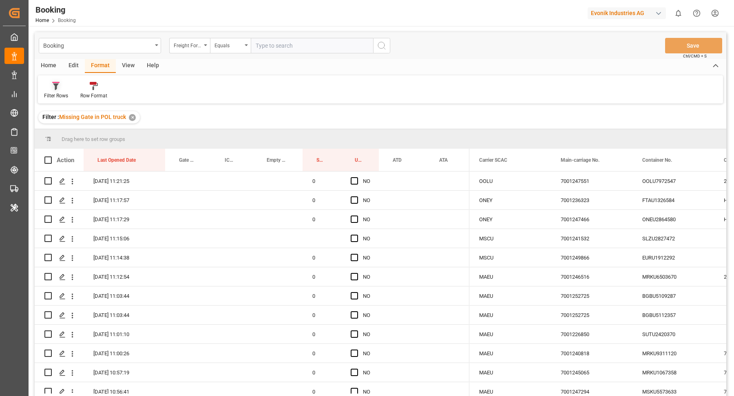
click at [53, 92] on div "Filter Rows" at bounding box center [56, 91] width 36 height 18
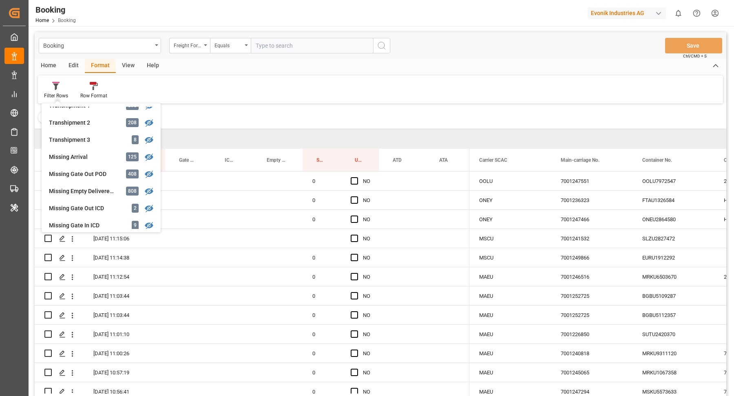
scroll to position [277, 0]
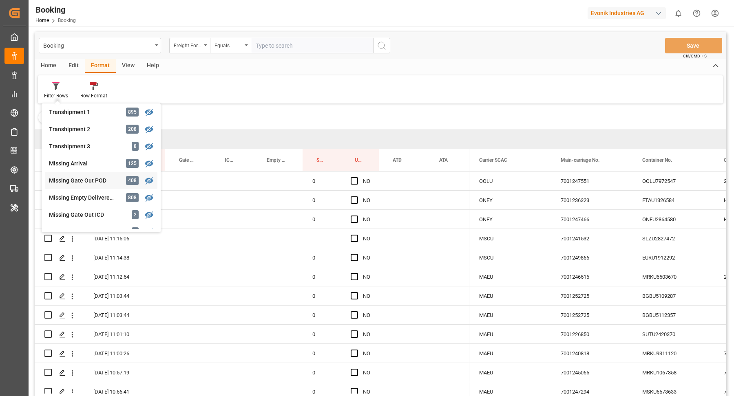
click at [93, 185] on div "Missing Gate Out POD 408" at bounding box center [101, 180] width 113 height 17
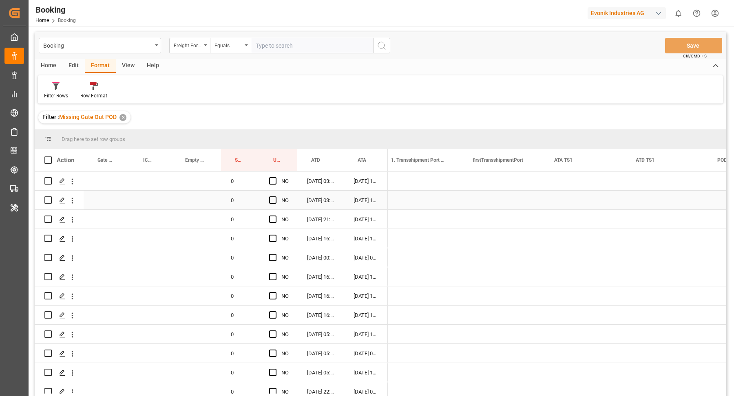
scroll to position [0, 1041]
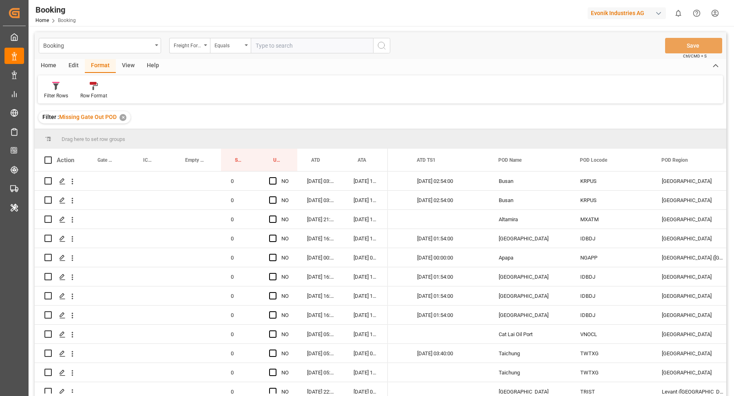
click at [134, 66] on div "View" at bounding box center [128, 66] width 25 height 14
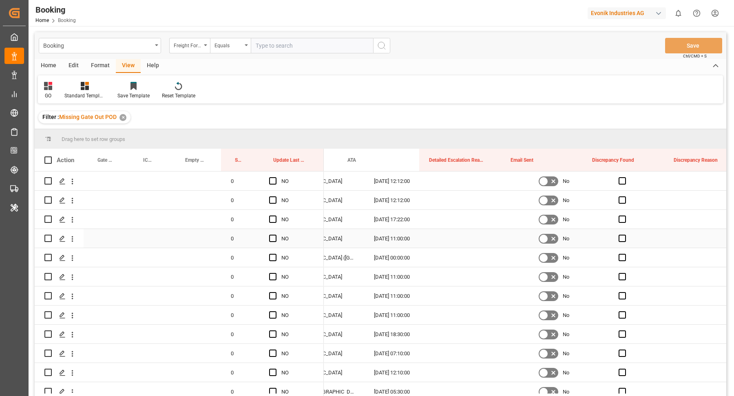
scroll to position [0, 1570]
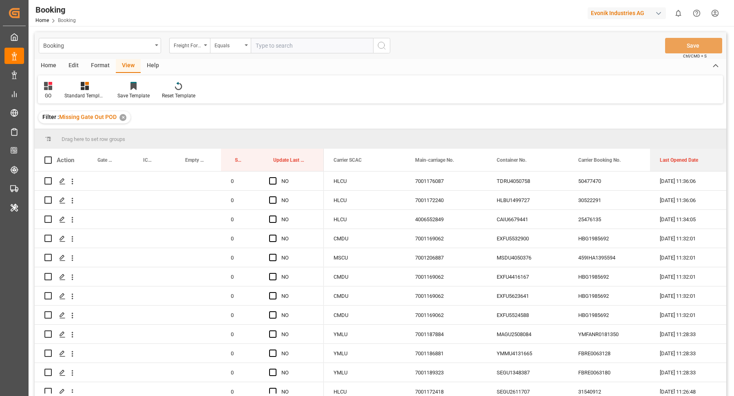
click at [678, 128] on div "Booking Freight Forwarder's Reference No. Equals Save Ctrl/CMD + S Home Edit Fo…" at bounding box center [380, 225] width 691 height 386
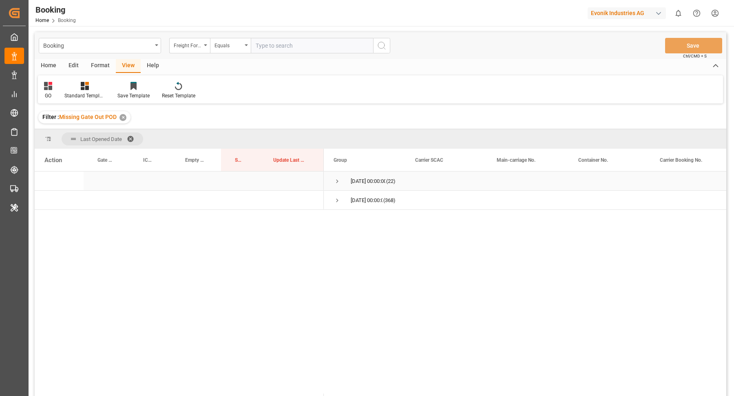
click at [341, 180] on span "28.08.2025 00:00:00 (22)" at bounding box center [364, 181] width 62 height 18
click at [335, 180] on span "Press SPACE to select this row." at bounding box center [336, 181] width 7 height 7
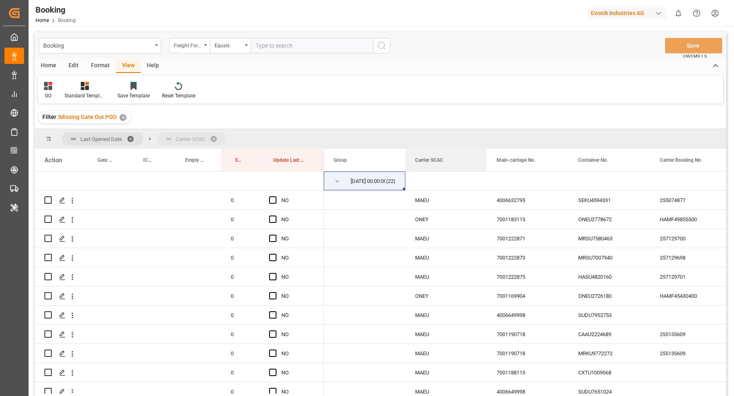
drag, startPoint x: 428, startPoint y: 156, endPoint x: 432, endPoint y: 138, distance: 18.7
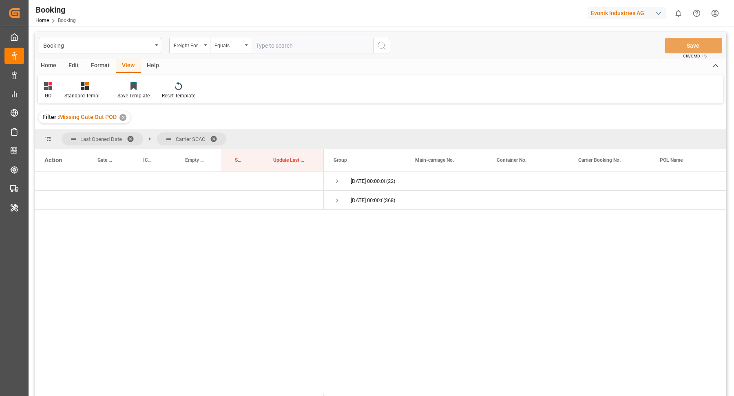
click at [95, 69] on div "Format" at bounding box center [100, 66] width 31 height 14
click at [55, 84] on icon at bounding box center [56, 87] width 6 height 7
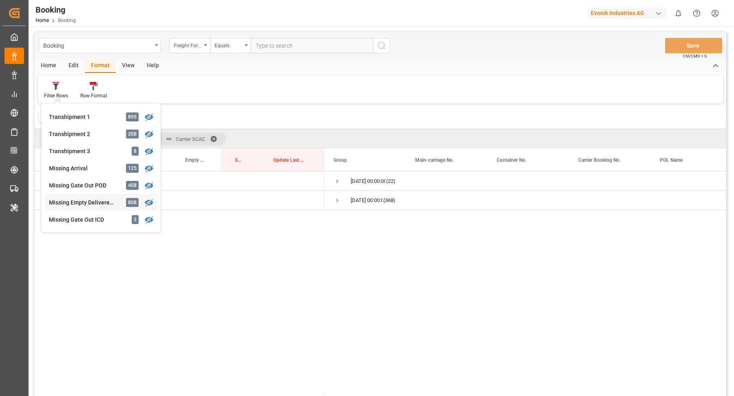
click at [85, 202] on div "Booking Freight Forwarder's Reference No. Equals Save Ctrl/CMD + S Home Edit Fo…" at bounding box center [380, 225] width 691 height 386
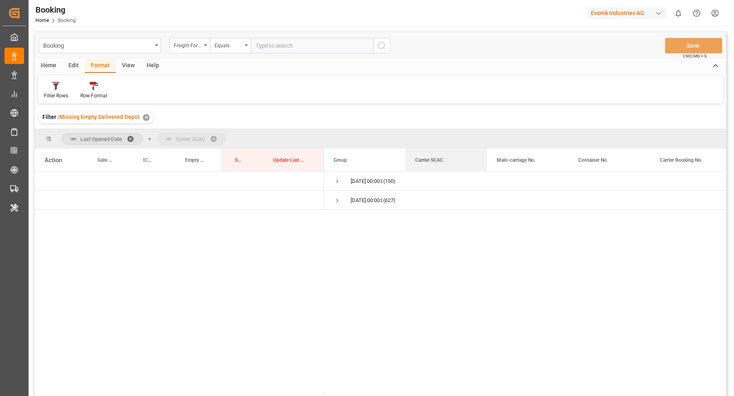
drag, startPoint x: 426, startPoint y: 162, endPoint x: 431, endPoint y: 139, distance: 23.7
click at [337, 182] on span "Press SPACE to select this row." at bounding box center [336, 181] width 7 height 7
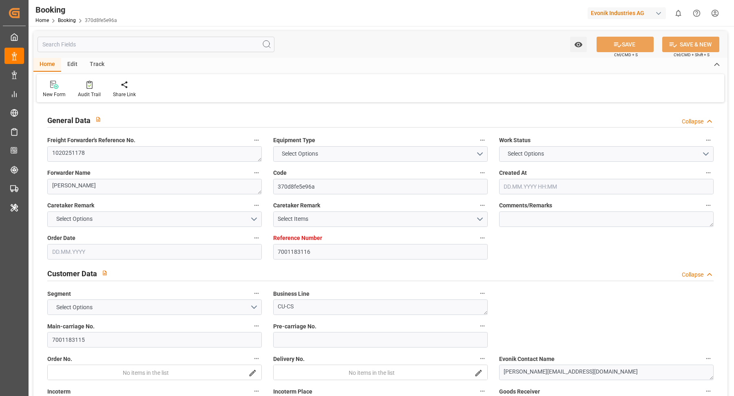
type input "7001183116"
type input "9478494"
type input "ONE"
type input "Ocean Network Express"
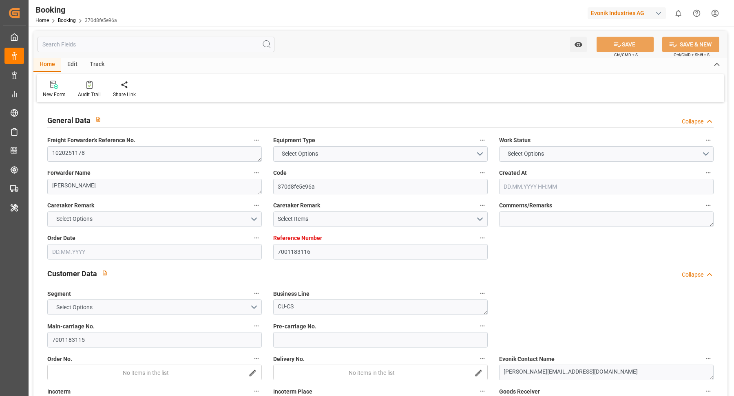
type input "BEANR"
type input "CIABJ"
type input "33"
type input "ESALG"
type input "MAPTM"
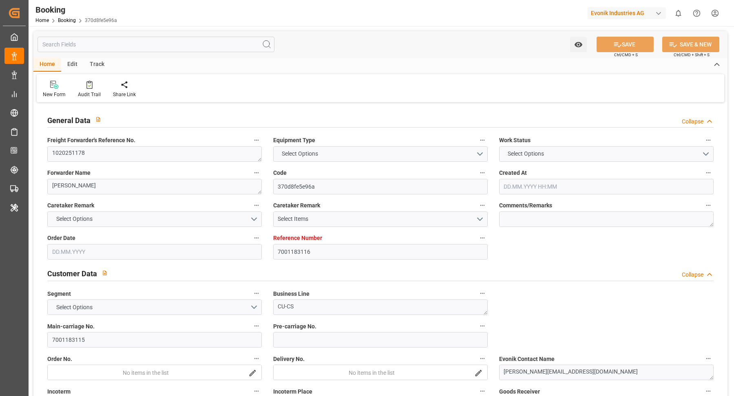
type input "MAPTM"
type input "0"
type input "BEANR"
type input "CIABJ"
type input "9143972"
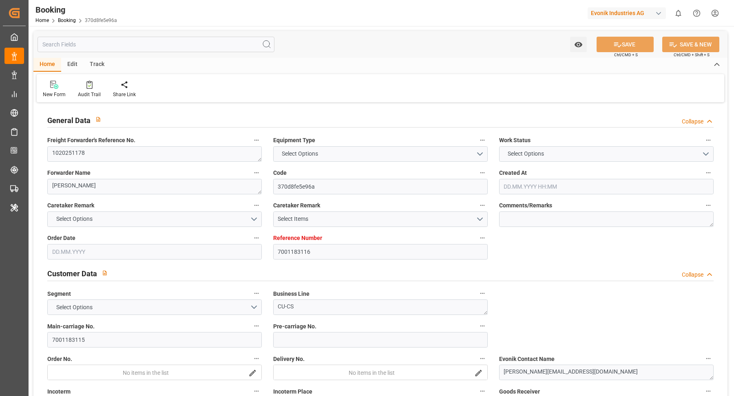
type input "9311787"
type input "9690080"
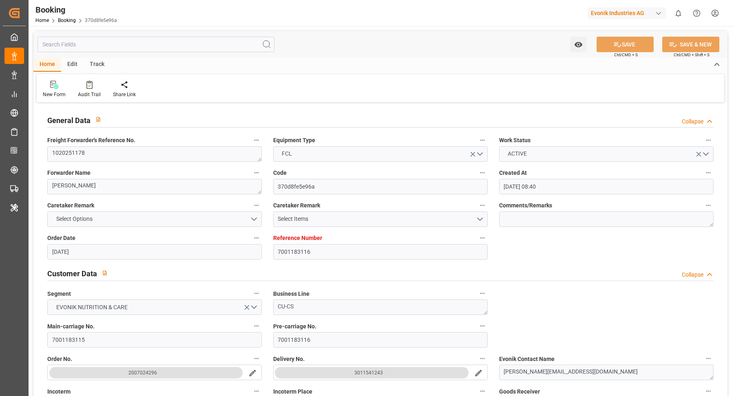
type input "[DATE] 08:40"
type input "[DATE]"
type input "[DATE] 00:00"
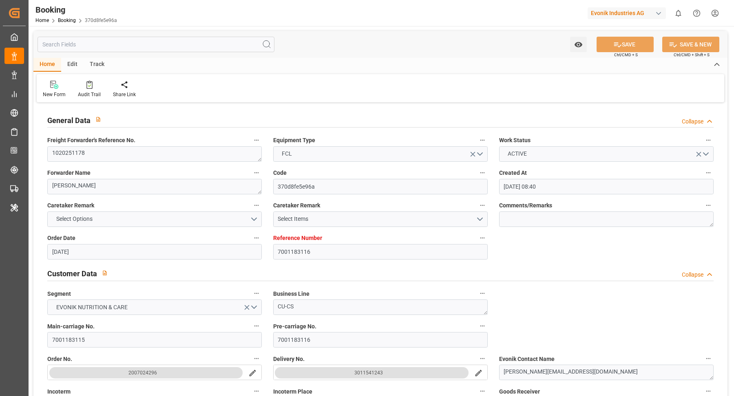
type input "[DATE] 00:00"
type input "[DATE] 16:21"
type input "[DATE] 00:00"
type input "[DATE] 10:35"
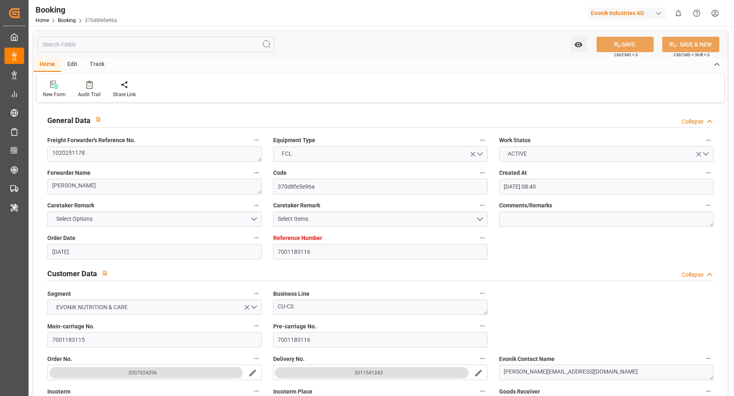
type input "[DATE] 21:32"
type input "[DATE] 15:00"
type input "[DATE] 00:00"
type input "[DATE] 11:06"
type input "[DATE] 00:00"
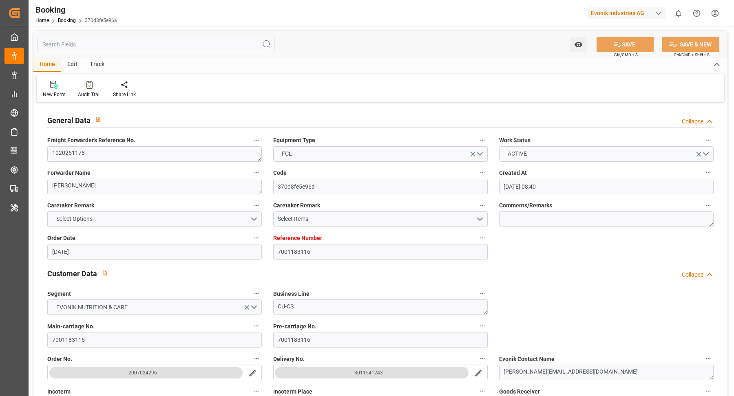
type input "[DATE] 00:00"
type input "[DATE] 04:45"
type input "[DATE] 00:00"
type input "[DATE] 11:46"
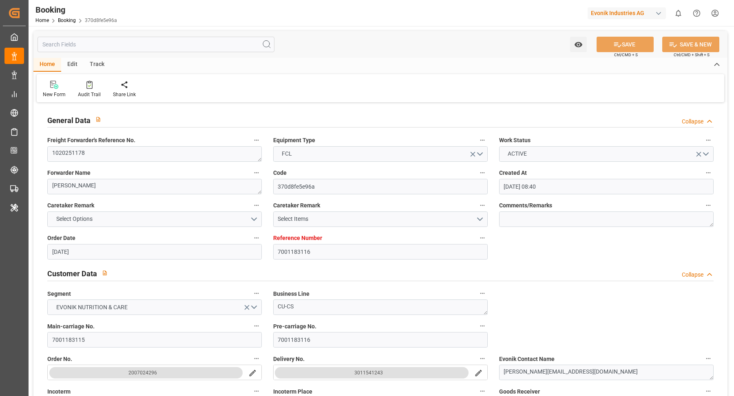
type input "[DATE] 00:00"
type input "[DATE] 14:00"
type input "[DATE] 00:00"
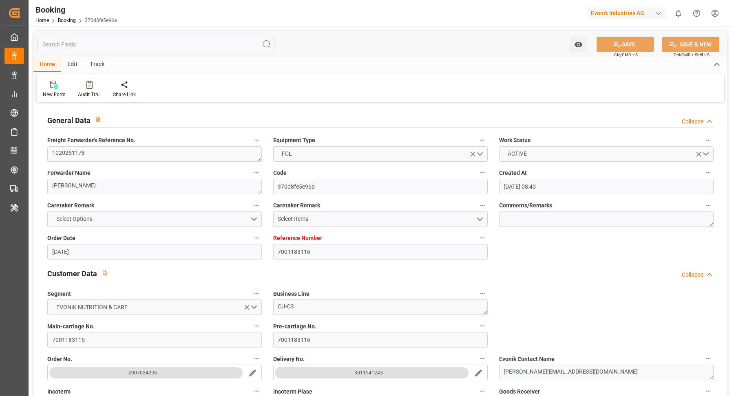
type input "[DATE] 23:50"
type input "[DATE] 09:15"
type input "[DATE] 10:00"
type input "[DATE] 20:00"
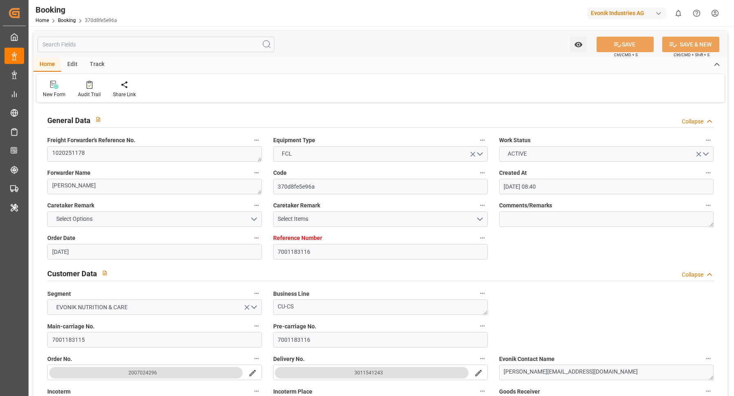
type input "[DATE]"
type input "[DATE] 14:25"
type input "[DATE]"
type input "[DATE] 10:20"
type input "[DATE] 12:33"
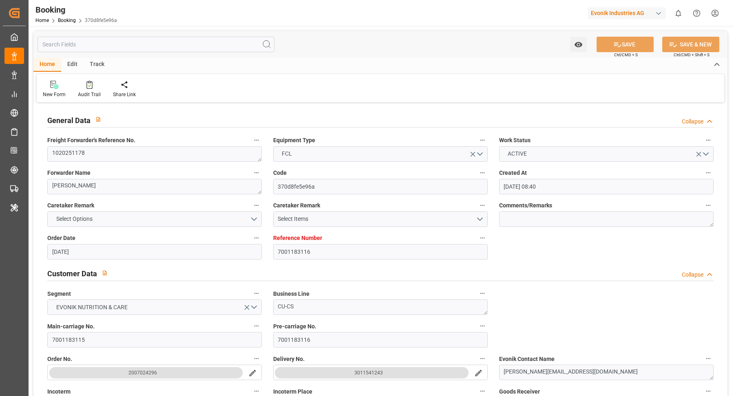
type input "[DATE] 04:52"
type input "[DATE] 10:44"
type input "[DATE] 04:53"
type input "[DATE] 07:19"
type input "[DATE] 06:14"
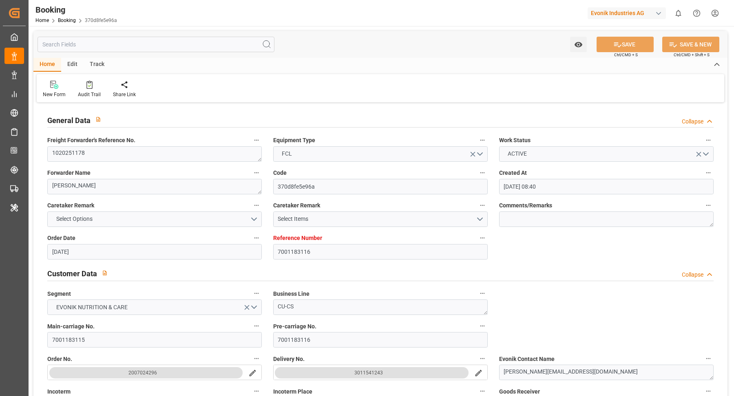
type input "[DATE] 11:46"
type input "[DATE] 14:46"
type input "[DATE] 18:40"
type input "[DATE] 17:40"
type input "[DATE] 00:06"
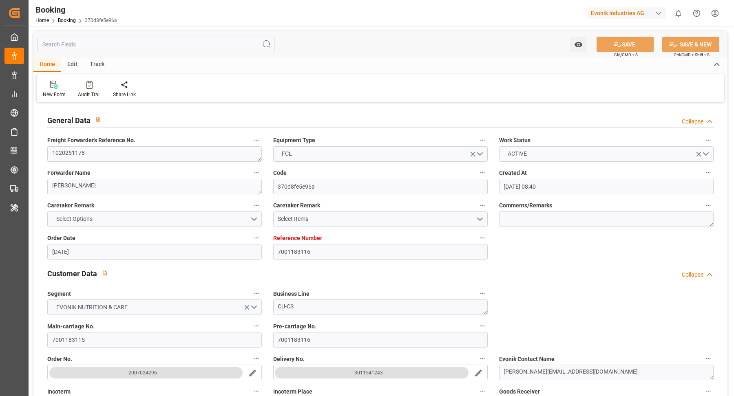
type input "[DATE] 09:15"
type input "[DATE] 00:00"
type input "[DATE] 10:29"
type input "[DATE] 08:21"
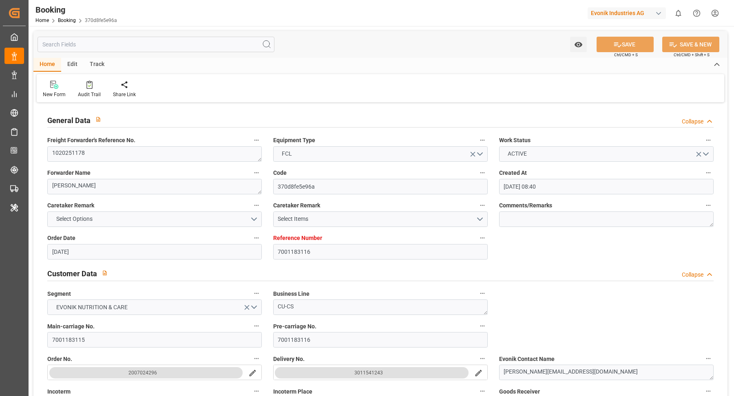
type input "[DATE] 21:51"
type input "[DATE] 08:00"
type input "[DATE] 11:05"
type input "[DATE] 19:37"
type input "[DATE] 16:30"
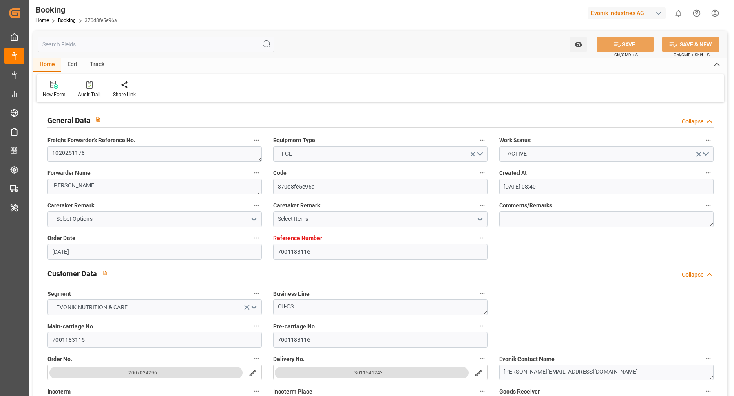
type input "[DATE] 00:30"
type input "[DATE] 11:37"
type input "[DATE] 17:52"
type input "[DATE] 23:36"
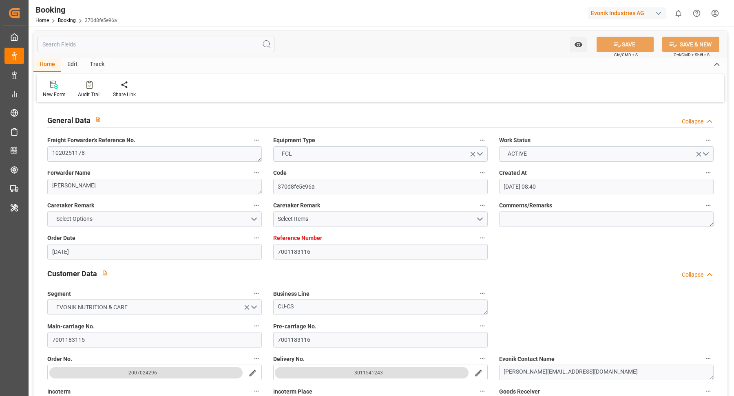
type input "[DATE] 21:00"
type input "[DATE] 05:00"
type input "[DATE] 11:37"
type input "[DATE] 03:00"
type input "[DATE] 11:00"
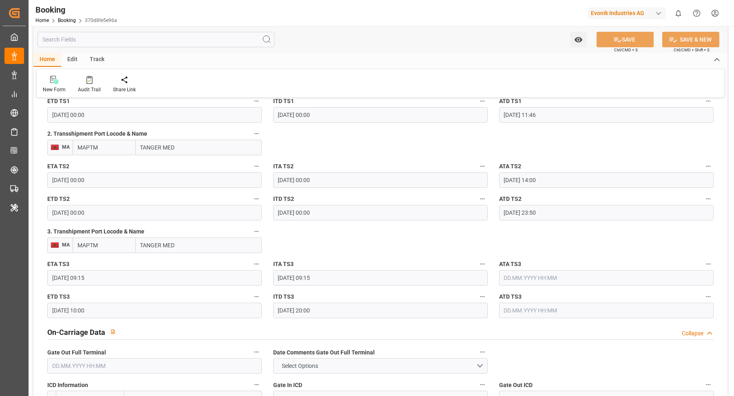
scroll to position [973, 0]
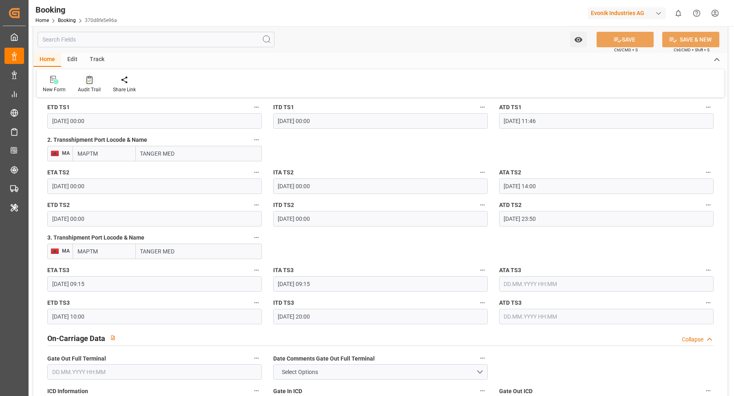
click at [87, 88] on div "Audit Trail" at bounding box center [89, 89] width 23 height 7
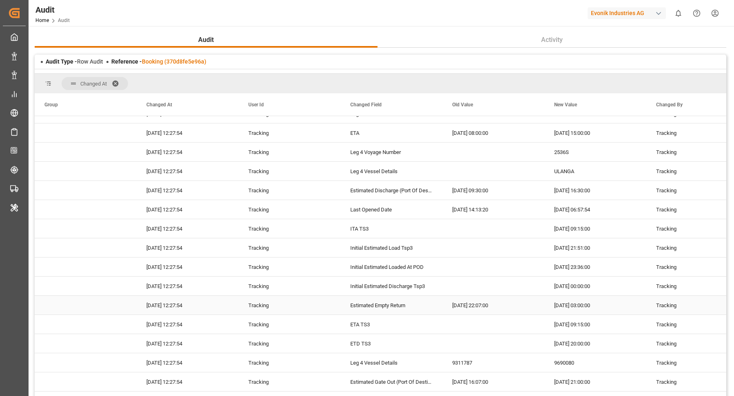
scroll to position [903, 0]
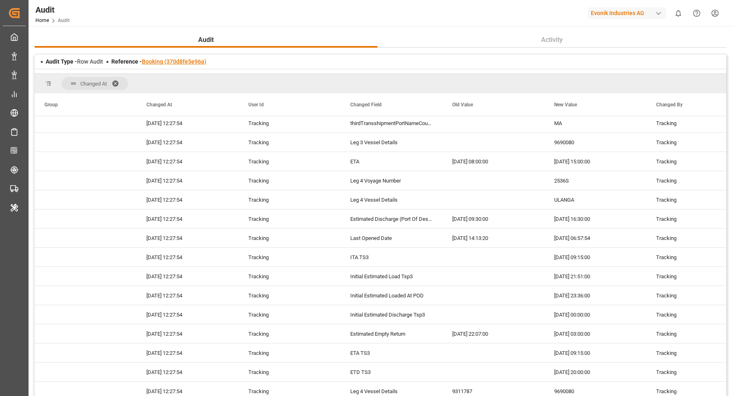
click at [179, 60] on link "Booking (370d8fe5e96a)" at bounding box center [174, 61] width 64 height 7
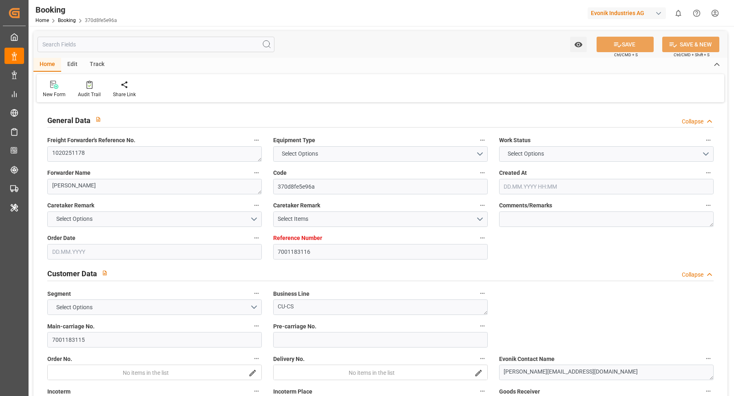
type input "7001183116"
type input "9478494"
type input "ONE"
type input "Ocean Network Express"
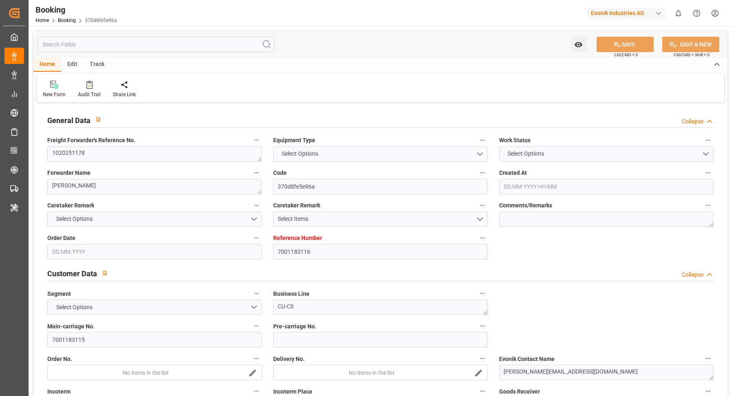
type input "BEANR"
type input "CIABJ"
type input "33"
type input "ESALG"
type input "MAPTM"
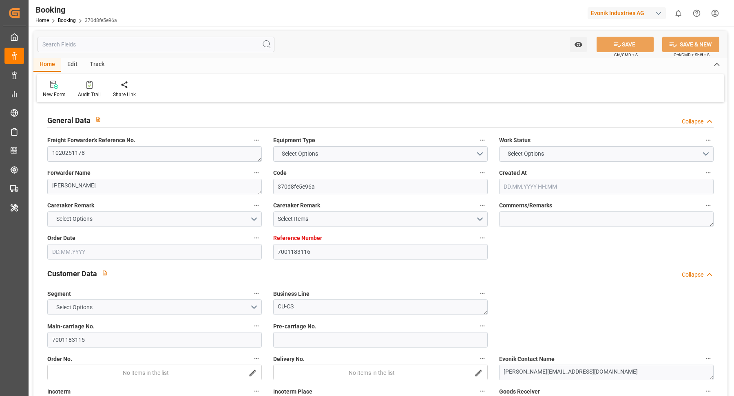
type input "MAPTM"
type input "0"
type input "BEANR"
type input "CIABJ"
type input "9143972"
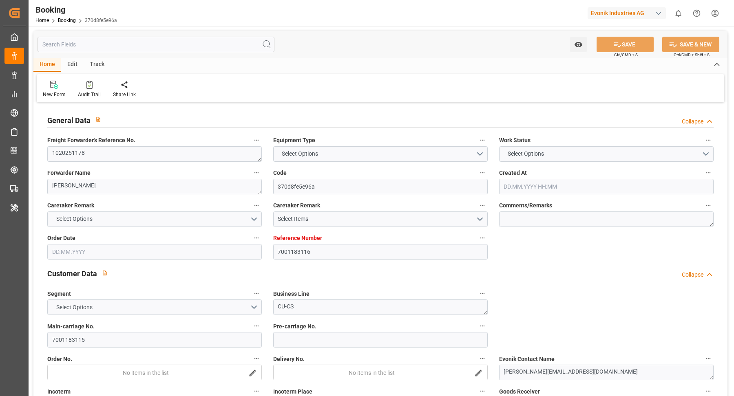
type input "9311787"
type input "9690080"
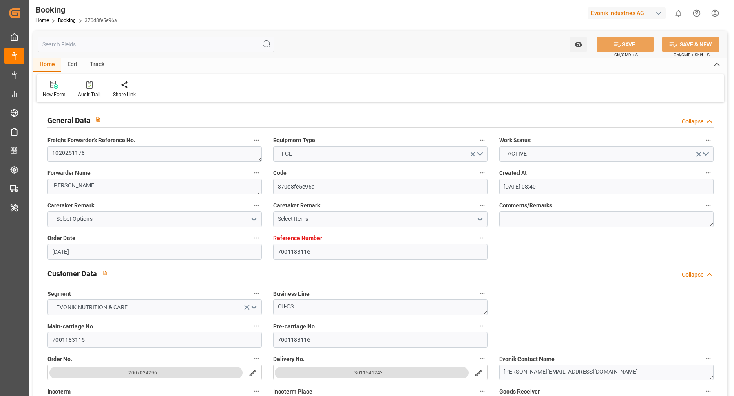
type input "[DATE] 08:40"
type input "[DATE]"
type input "[DATE] 00:00"
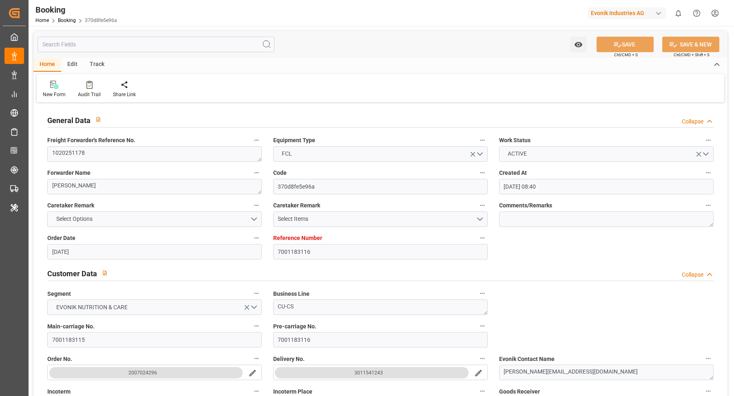
type input "[DATE] 00:00"
type input "[DATE] 16:21"
type input "[DATE] 00:00"
type input "[DATE] 10:35"
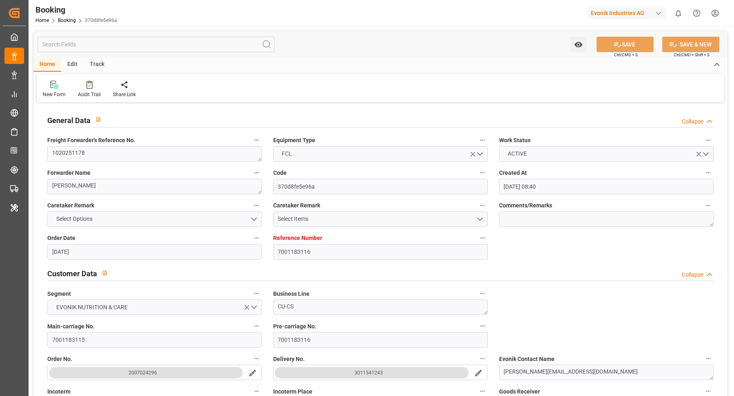
type input "[DATE] 21:32"
type input "[DATE] 15:00"
type input "[DATE] 00:00"
type input "[DATE] 11:06"
type input "[DATE] 00:00"
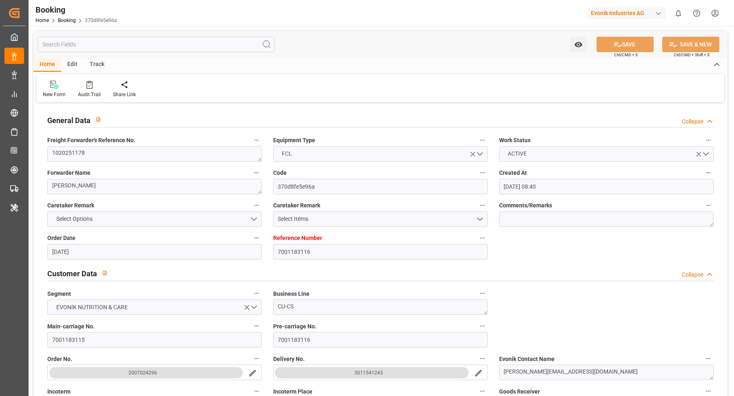
type input "[DATE] 00:00"
type input "[DATE] 04:45"
type input "[DATE] 00:00"
type input "[DATE] 11:46"
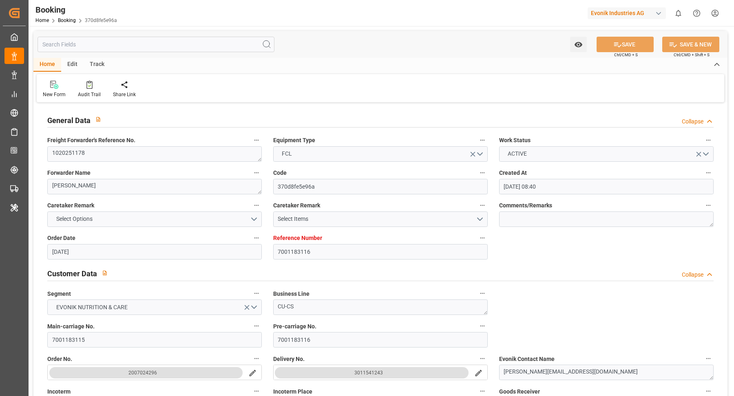
type input "[DATE] 00:00"
type input "[DATE] 14:00"
type input "[DATE] 00:00"
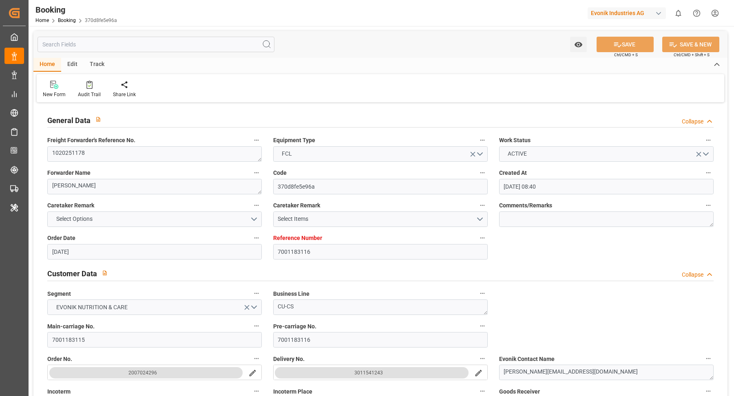
type input "[DATE] 23:50"
type input "[DATE] 09:15"
type input "[DATE] 10:00"
type input "[DATE] 20:00"
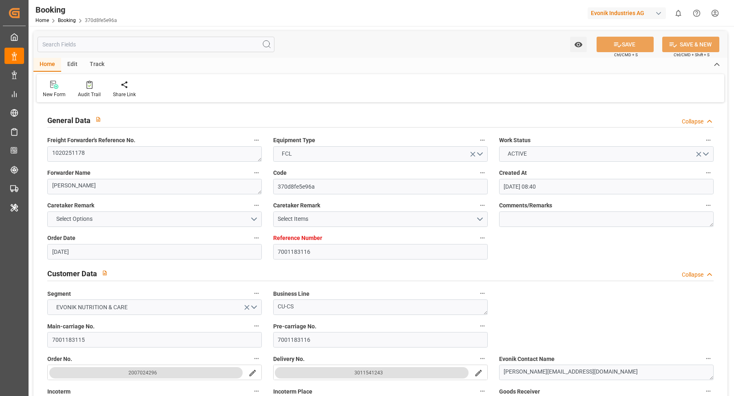
type input "[DATE]"
type input "[DATE] 14:25"
type input "[DATE]"
type input "[DATE] 10:20"
type input "[DATE] 12:33"
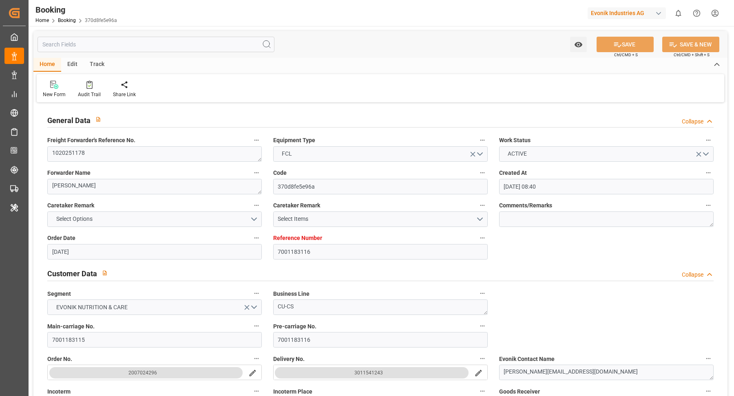
type input "[DATE] 04:52"
type input "[DATE] 10:44"
type input "[DATE] 04:53"
type input "[DATE] 07:19"
type input "[DATE] 06:14"
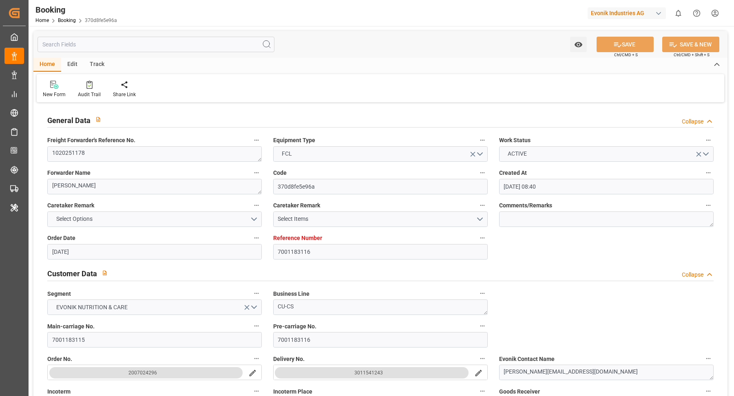
type input "[DATE] 11:46"
type input "[DATE] 14:46"
type input "[DATE] 18:40"
type input "[DATE] 17:40"
type input "[DATE] 00:06"
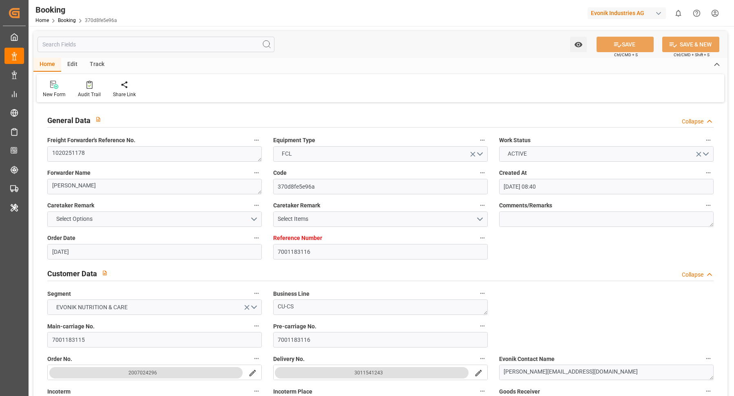
type input "[DATE] 09:15"
type input "[DATE] 00:00"
type input "[DATE] 10:29"
type input "[DATE] 08:21"
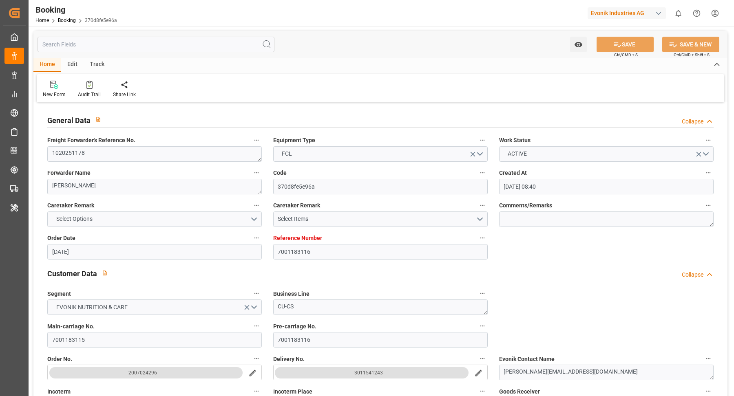
type input "[DATE] 21:51"
type input "[DATE] 08:00"
type input "[DATE] 11:05"
type input "[DATE] 19:37"
type input "[DATE] 16:30"
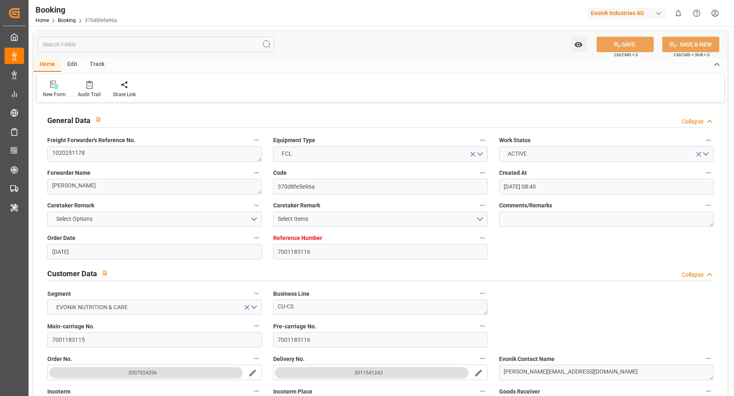
type input "[DATE] 00:30"
type input "[DATE] 11:37"
type input "[DATE] 17:52"
type input "[DATE] 23:36"
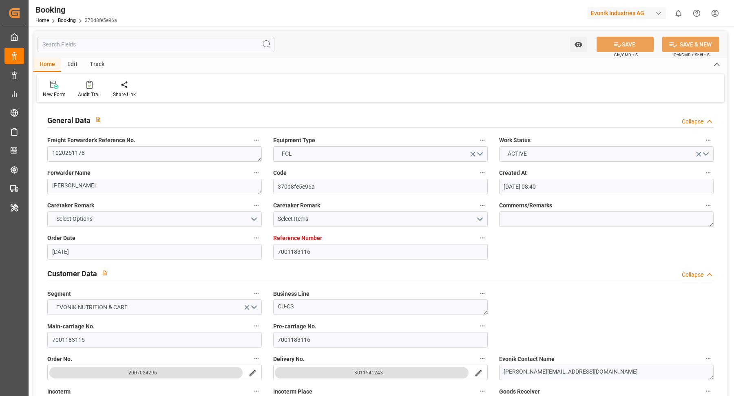
type input "[DATE] 21:00"
type input "[DATE] 05:00"
type input "[DATE] 11:37"
type input "[DATE] 03:00"
type input "[DATE] 11:00"
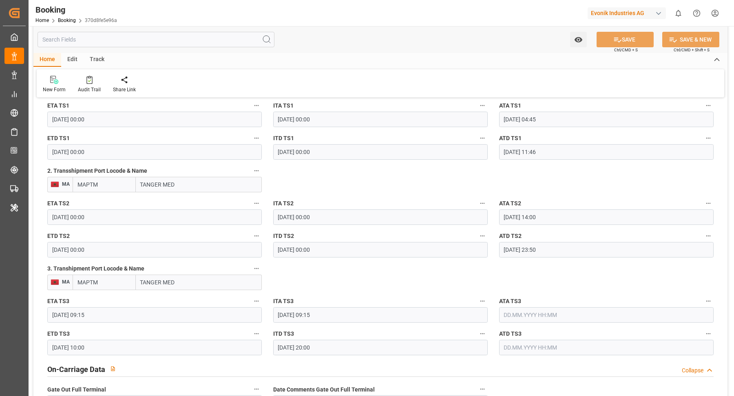
scroll to position [773, 0]
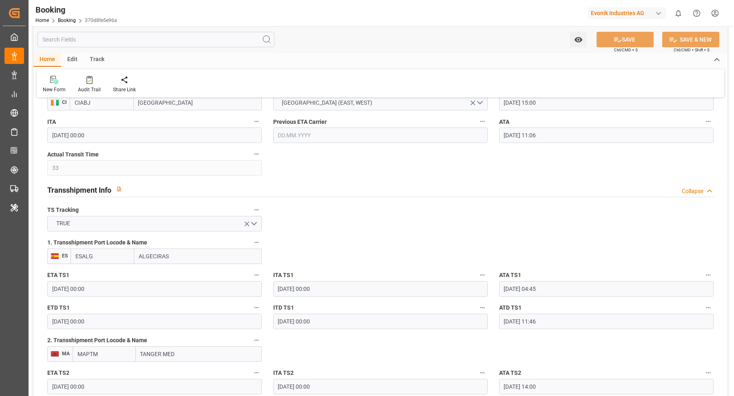
click at [351, 59] on div "Home Edit Track" at bounding box center [380, 60] width 694 height 14
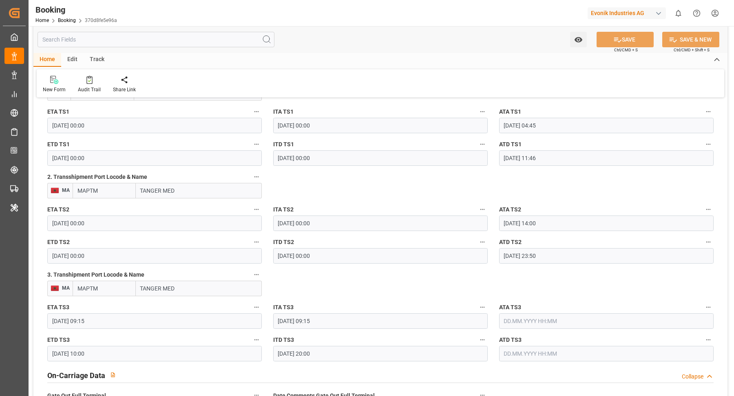
scroll to position [1100, 0]
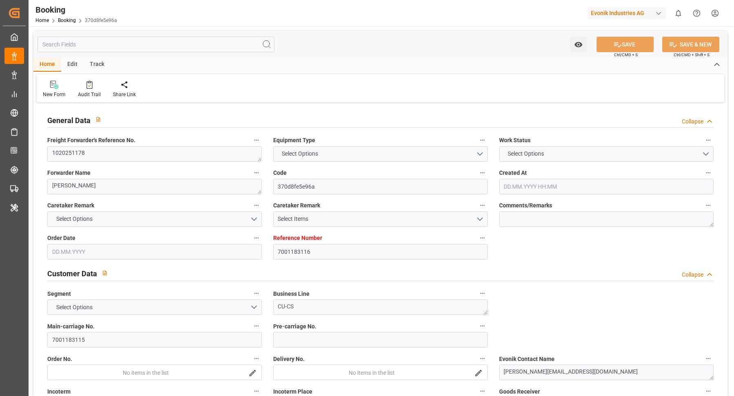
type textarea "1020251178"
type textarea "[PERSON_NAME]"
type input "370d8fe5e96a"
type input "7001183116"
type textarea "CU-CS"
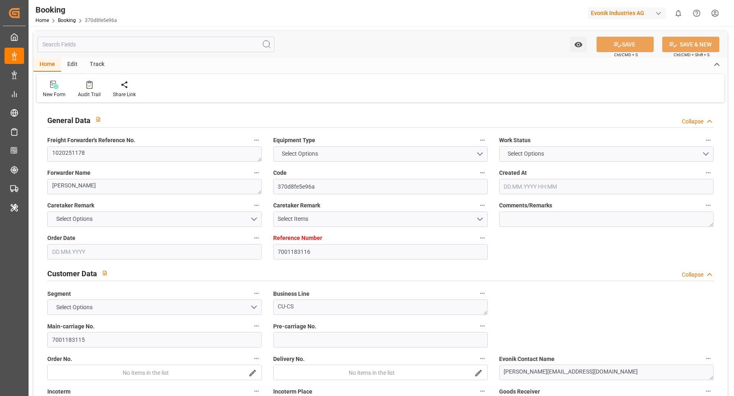
type input "7001183115"
type textarea "[PERSON_NAME][EMAIL_ADDRESS][DOMAIN_NAME]"
type textarea "CIF"
type textarea "ABIDJAN"
type textarea "3"
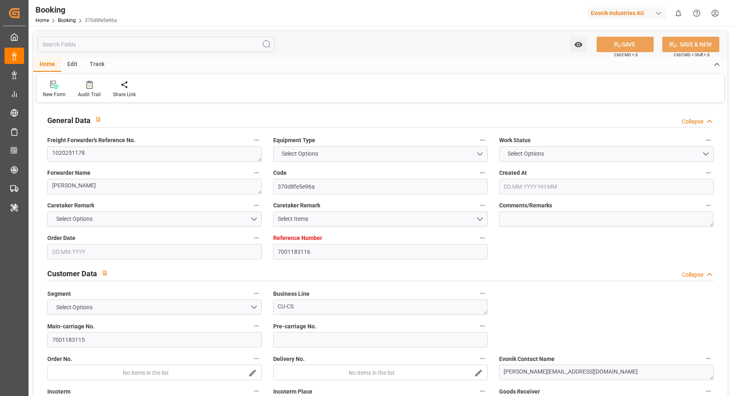
type textarea "[PERSON_NAME]"
type textarea "ONEU2778672"
type input "NAVIOS DOMINO"
type input "ONEY"
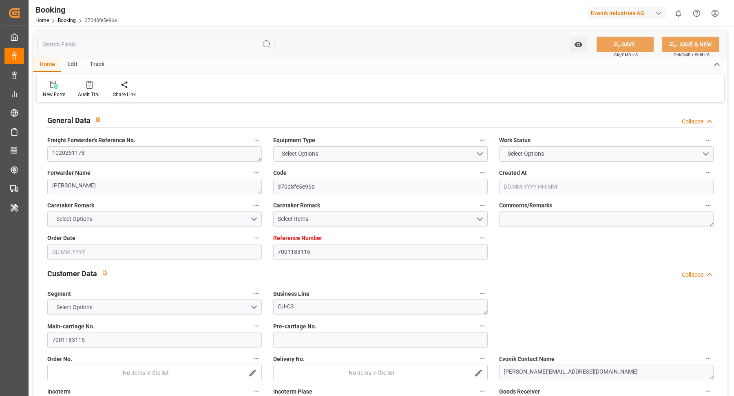
type textarea "HAMF49855500"
type input "[GEOGRAPHIC_DATA]"
type input "ALGECIRAS"
type input "TANGER MED"
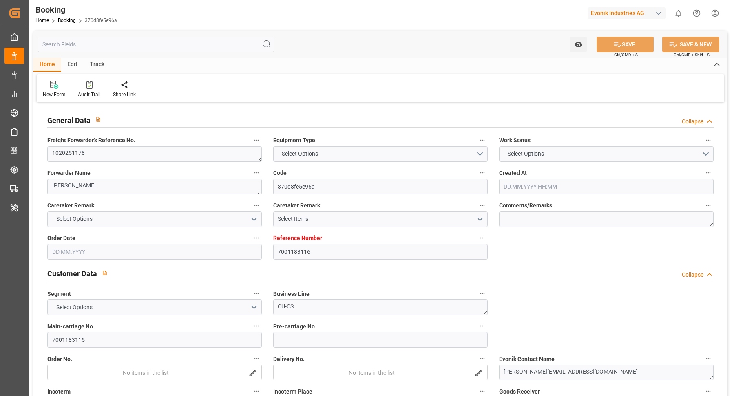
type input "TANGER MED"
type textarea "vesselName etd [PERSON_NAME]"
type textarea "INPUT_Evonik_Seeburger_IFTMIN_1003080120_20250822183754815.edi"
type textarea "NWC/[GEOGRAPHIC_DATA] [GEOGRAPHIC_DATA] Continent / [GEOGRAPHIC_DATA]-CS"
type textarea "INPUT_Evonik_Seeburger_IFTMIN_1002813400_20250530103716834.edi,INPUT_Evonik_See…"
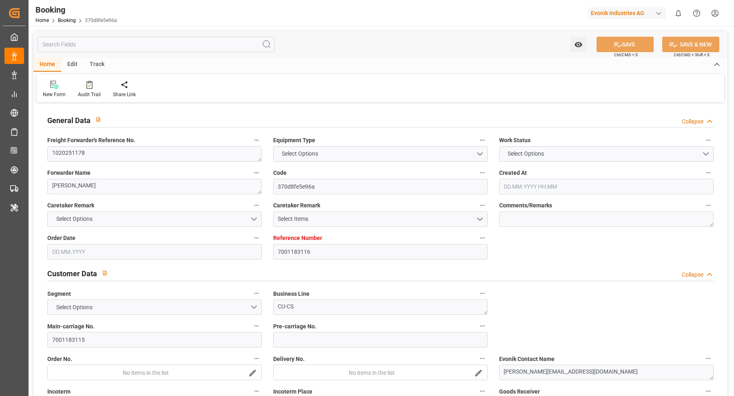
type textarea "1003080120"
type textarea "Logward System"
type textarea "businessLine-"
type textarea "IFTMIN"
type textarea "a011t00000LcJC5AAN"
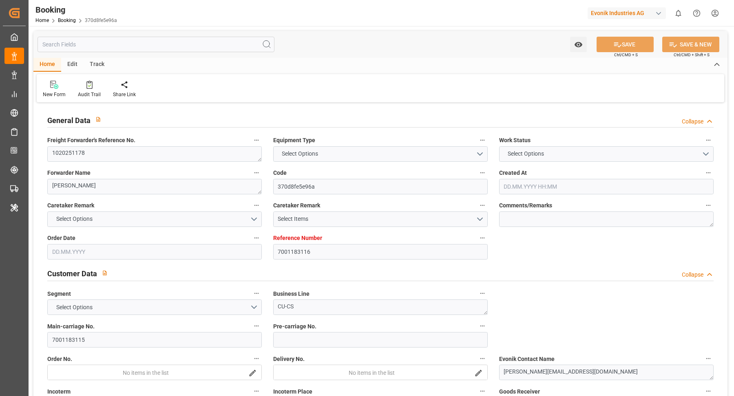
type textarea "Yes"
type input "[GEOGRAPHIC_DATA]"
type input "ABIDJAN"
type input "[GEOGRAPHIC_DATA]"
type input "DE"
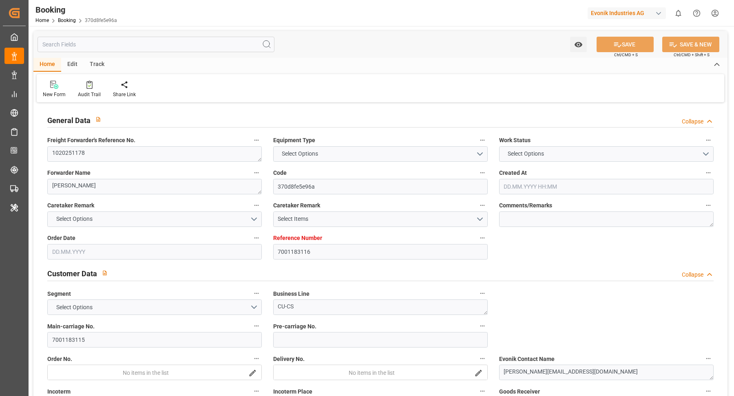
type input "TRUCK"
type input "[GEOGRAPHIC_DATA]"
type input "DE"
type input "FEEDER"
type input "019S"
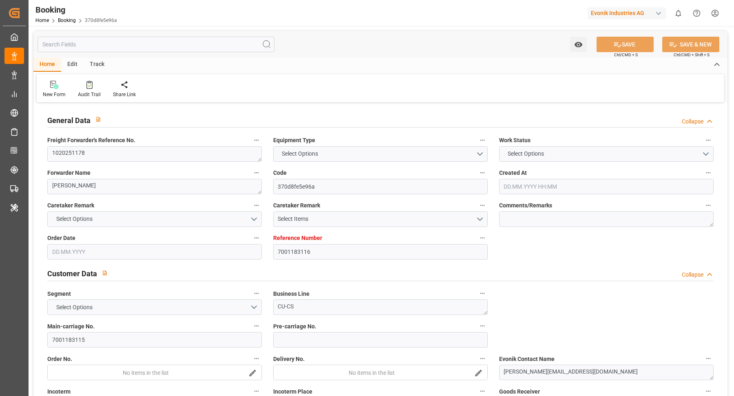
type input "VESSEL"
type input "K OCEAN"
type input "[PERSON_NAME]"
type input "25024N"
type input "2530N"
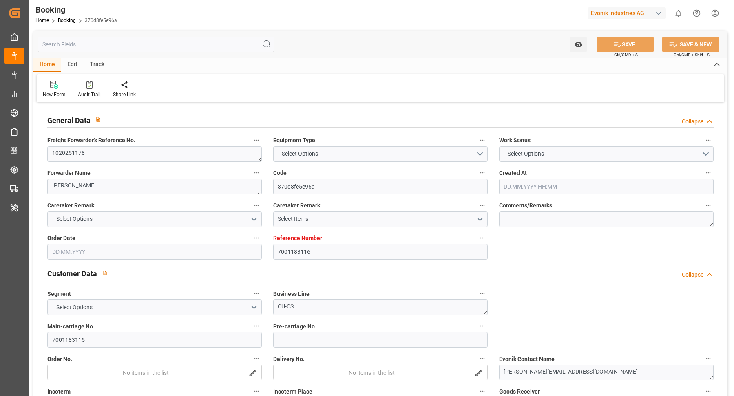
type input "ULANGA"
type input "2536S"
type input "ULANGA"
type input "TRUCK"
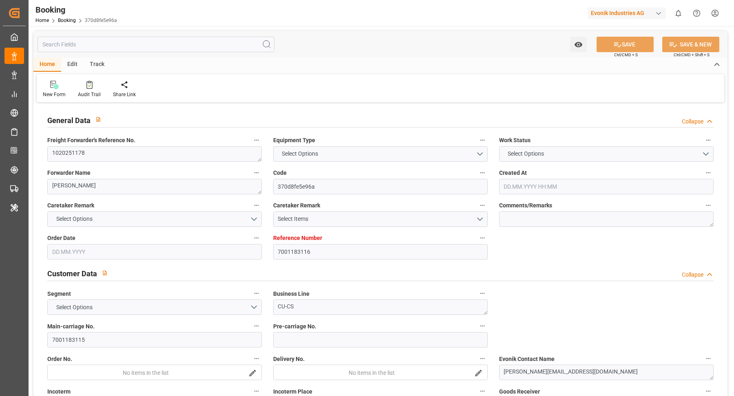
type input "CI"
type input "ABIDJAN"
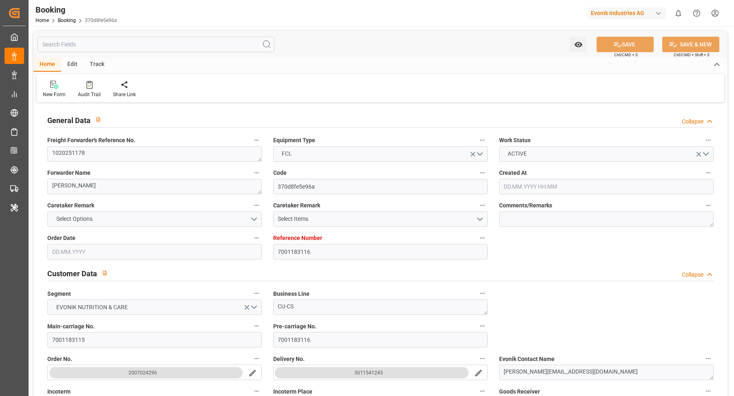
type input "7001183116"
type input "9478494"
type input "ONE"
type input "Ocean Network Express"
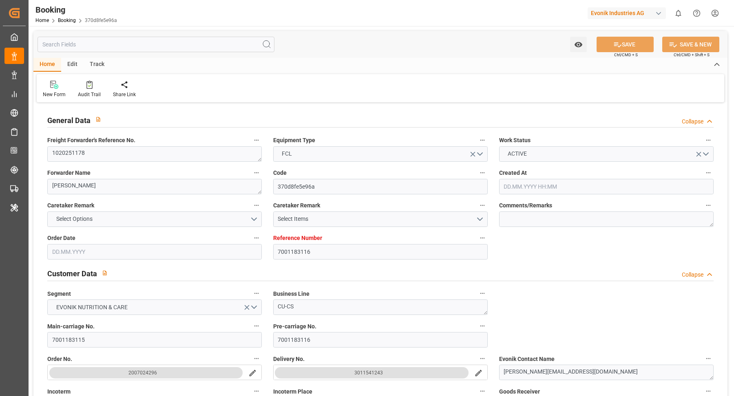
type input "BEANR"
type input "CIABJ"
type input "33"
type input "ESALG"
type input "MAPTM"
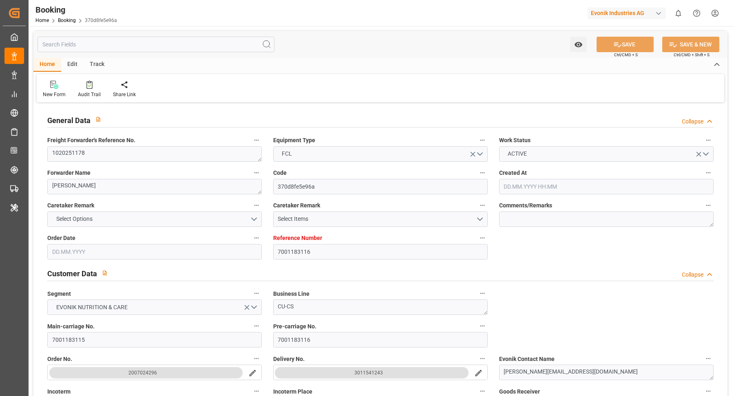
type input "MAPTM"
type input "0"
type input "BEANR"
type input "CIABJ"
type input "9143972"
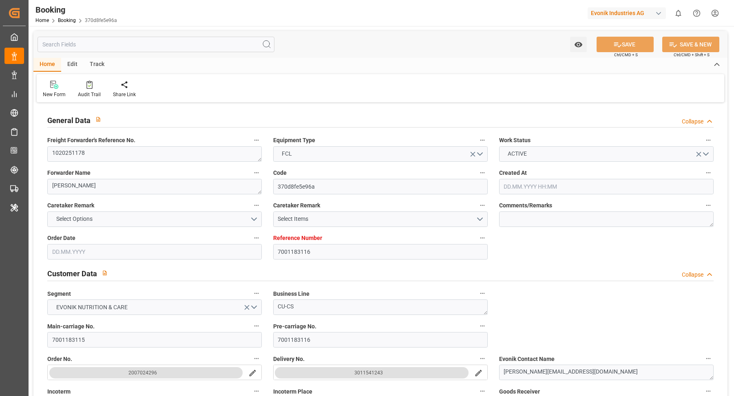
type input "9311787"
type input "9690080"
type input "[DATE] 08:40"
type input "[DATE]"
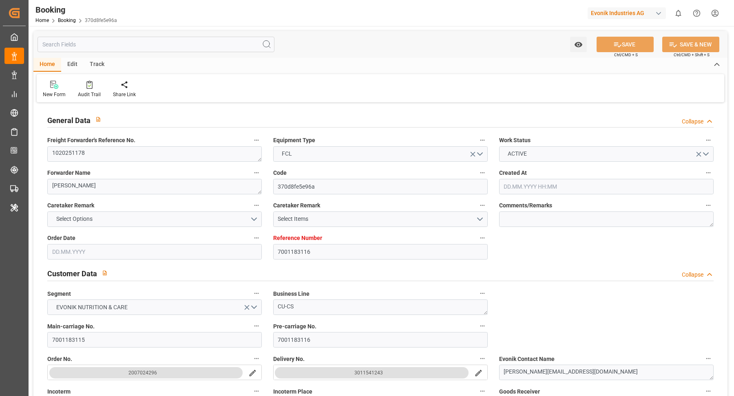
type input "[DATE]"
type input "[DATE] 00:00"
type input "[DATE] 16:21"
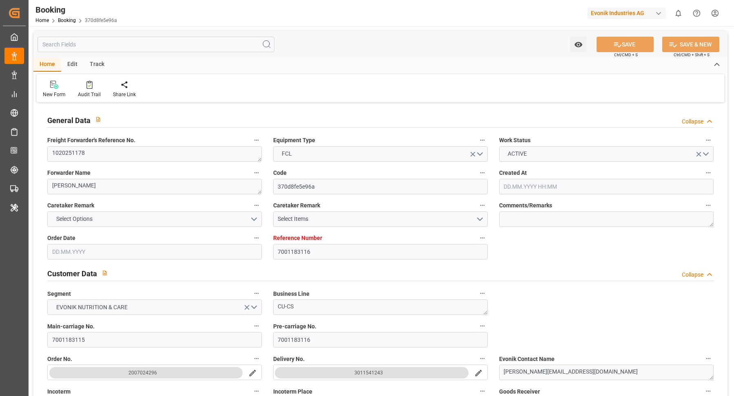
type input "[DATE] 00:00"
type input "[DATE] 10:35"
type input "[DATE] 21:32"
type input "[DATE] 15:00"
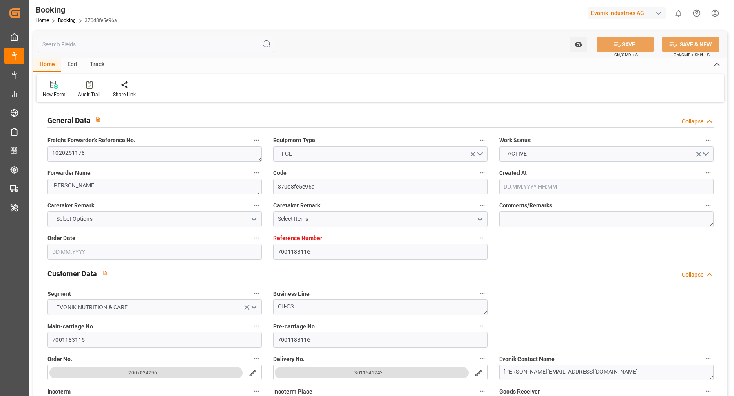
type input "[DATE] 00:00"
type input "[DATE] 11:06"
type input "[DATE] 00:00"
type input "[DATE] 04:45"
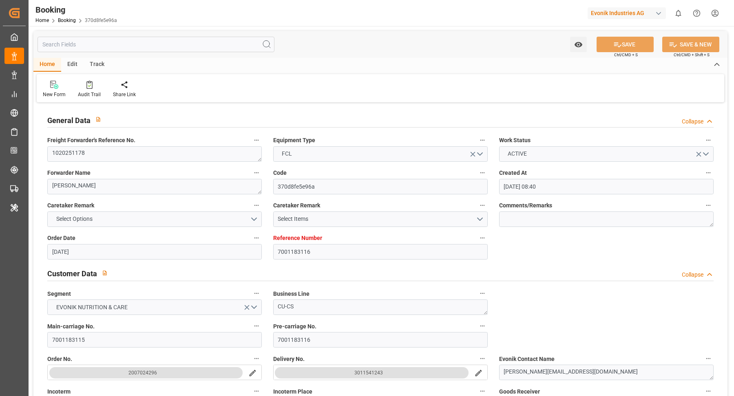
type input "[DATE] 00:00"
type input "[DATE] 11:46"
type input "[DATE] 00:00"
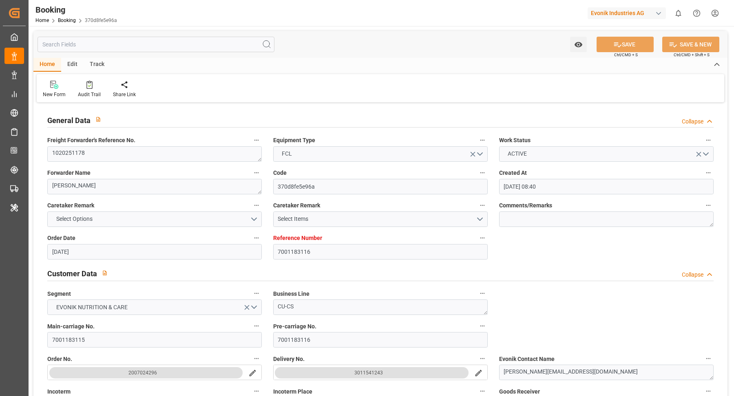
type input "[DATE] 14:00"
type input "[DATE] 00:00"
type input "[DATE] 23:50"
type input "[DATE] 09:15"
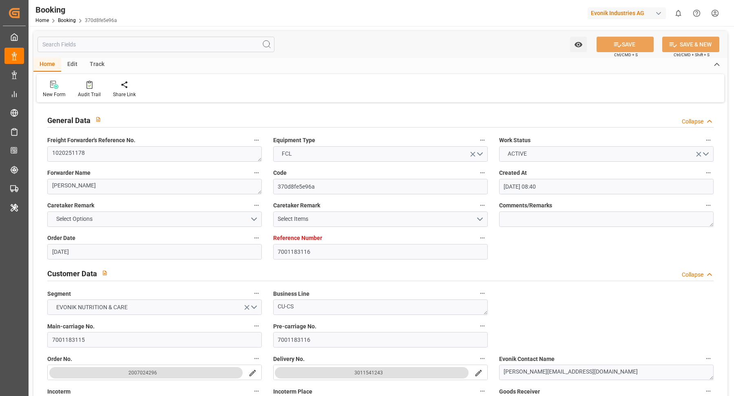
type input "[DATE] 09:15"
type input "[DATE] 10:00"
type input "[DATE] 20:00"
type input "[DATE]"
type input "[DATE] 14:25"
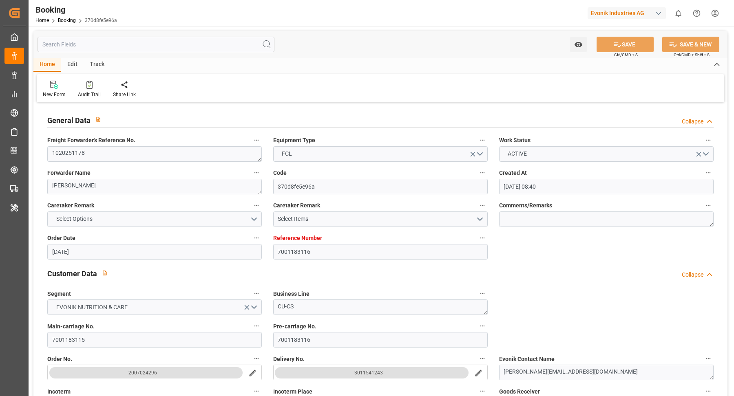
type input "[DATE]"
type input "[DATE] 10:20"
type input "[DATE] 12:33"
type input "[DATE] 04:52"
type input "[DATE] 10:44"
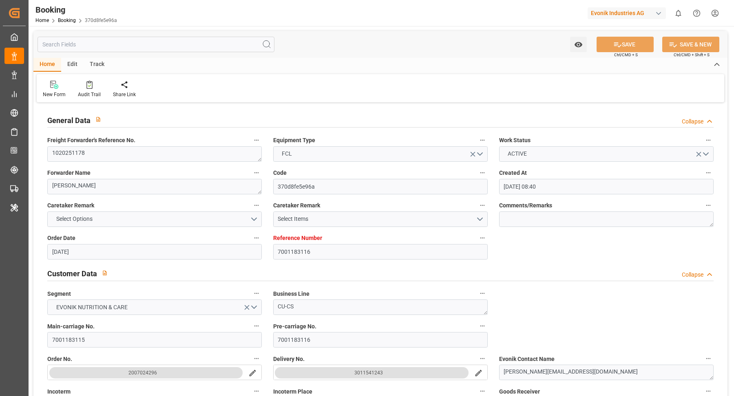
type input "[DATE] 04:53"
type input "[DATE] 07:19"
type input "[DATE] 06:14"
type input "[DATE] 11:46"
type input "[DATE] 14:46"
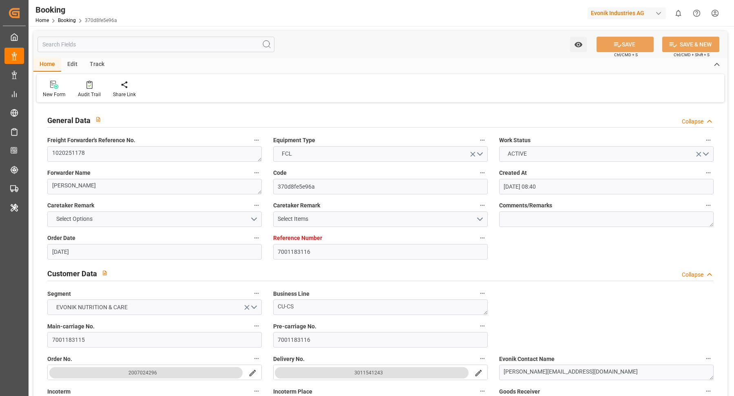
type input "[DATE] 18:40"
type input "[DATE] 17:40"
type input "[DATE] 00:06"
type input "[DATE] 09:15"
type input "[DATE] 00:00"
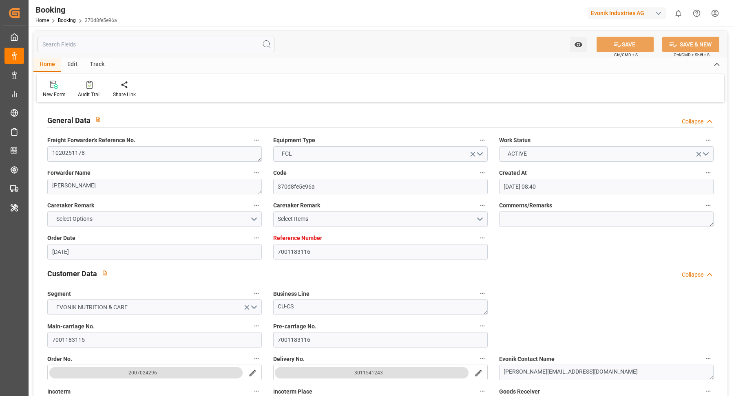
type input "[DATE] 00:00"
type input "[DATE] 10:29"
type input "[DATE] 08:21"
type input "[DATE] 21:51"
type input "[DATE] 08:00"
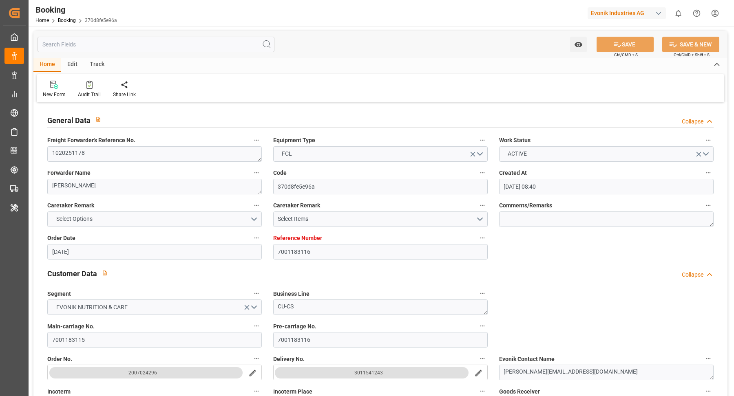
type input "[DATE] 11:05"
type input "[DATE] 19:37"
type input "[DATE] 16:30"
type input "[DATE] 00:30"
type input "[DATE] 11:37"
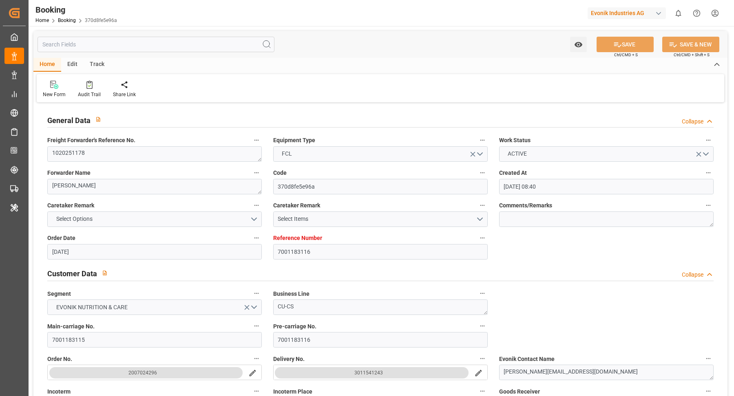
type input "[DATE] 17:52"
type input "[DATE] 23:36"
type input "[DATE] 21:00"
type input "[DATE] 05:00"
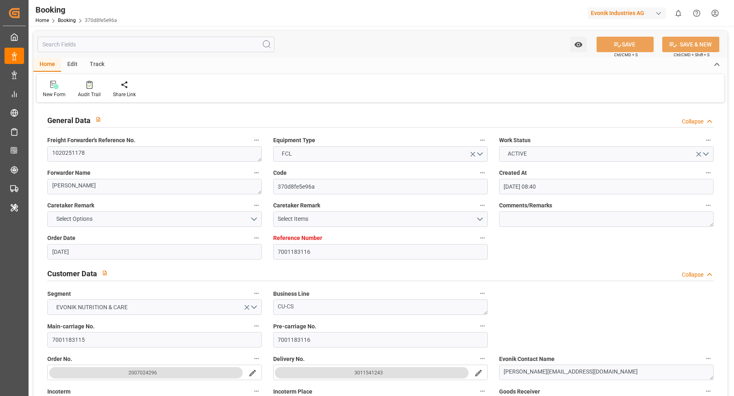
type input "[DATE] 11:37"
type input "[DATE] 03:00"
type input "[DATE] 11:00"
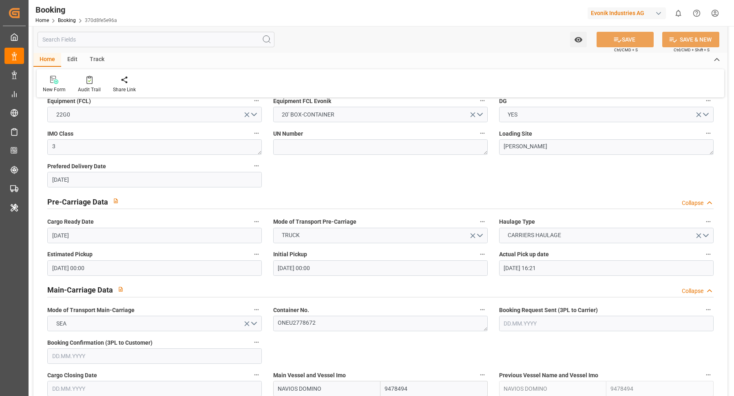
scroll to position [494, 0]
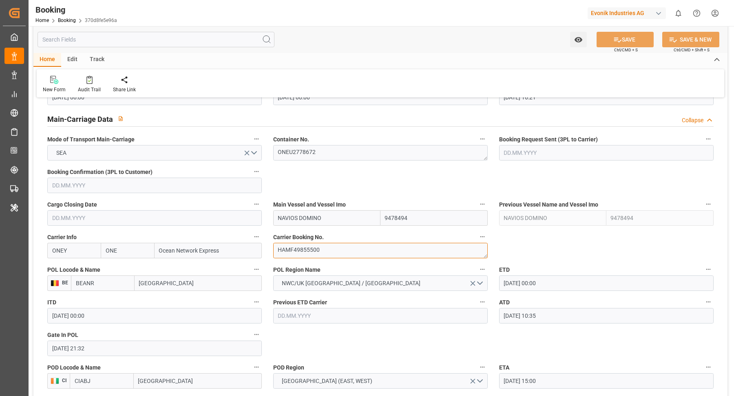
click at [353, 250] on textarea "HAMF49855500" at bounding box center [380, 250] width 214 height 15
click at [352, 250] on textarea "HAMF49855500" at bounding box center [380, 250] width 214 height 15
